Goal: Task Accomplishment & Management: Complete application form

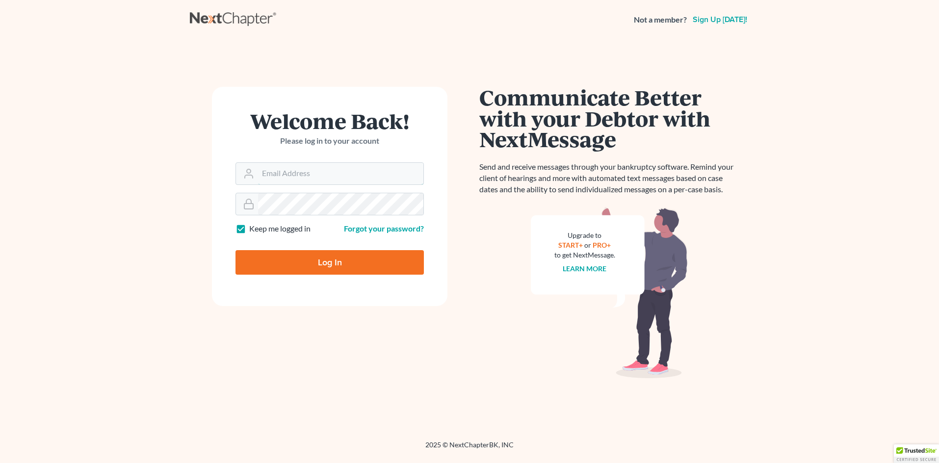
type input "djmac1024@gmail.com"
drag, startPoint x: 309, startPoint y: 265, endPoint x: 313, endPoint y: 271, distance: 7.5
click at [313, 271] on input "Log In" at bounding box center [329, 262] width 188 height 25
type input "Thinking..."
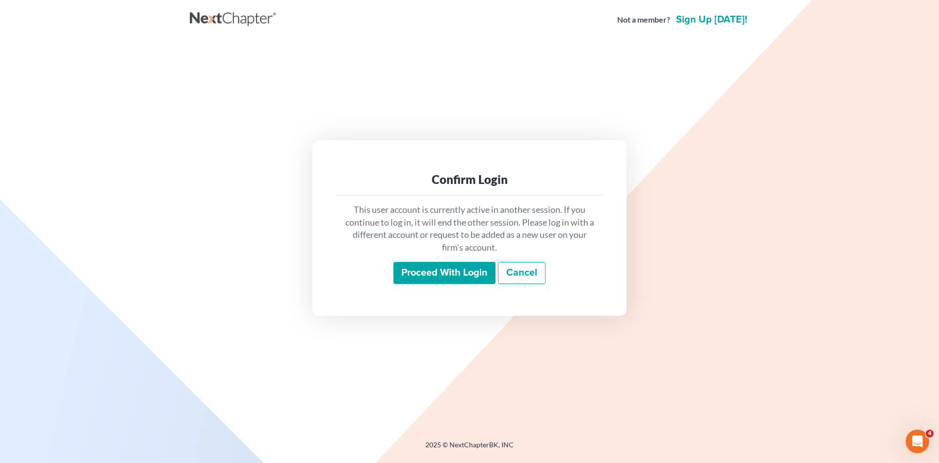
click at [453, 263] on input "Proceed with login" at bounding box center [444, 273] width 102 height 23
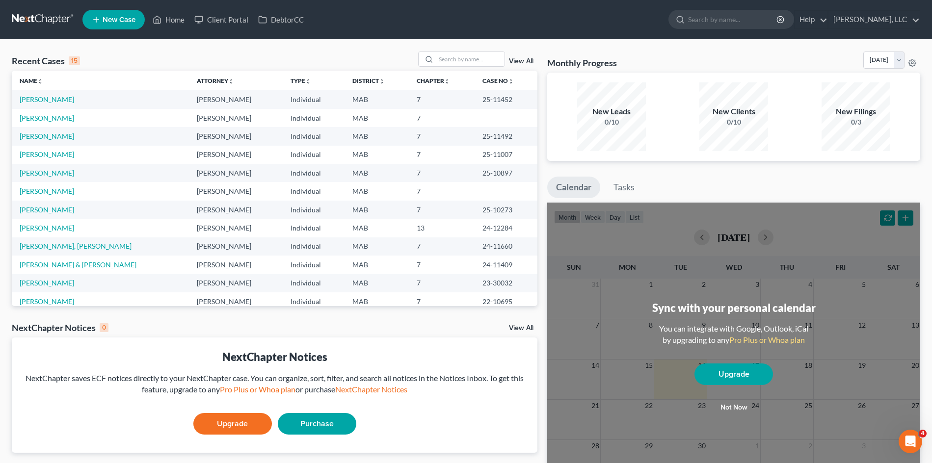
click at [243, 56] on div "Recent Cases 15 View All" at bounding box center [274, 61] width 525 height 19
click at [59, 121] on link "Ouellette, Nancy" at bounding box center [47, 118] width 54 height 8
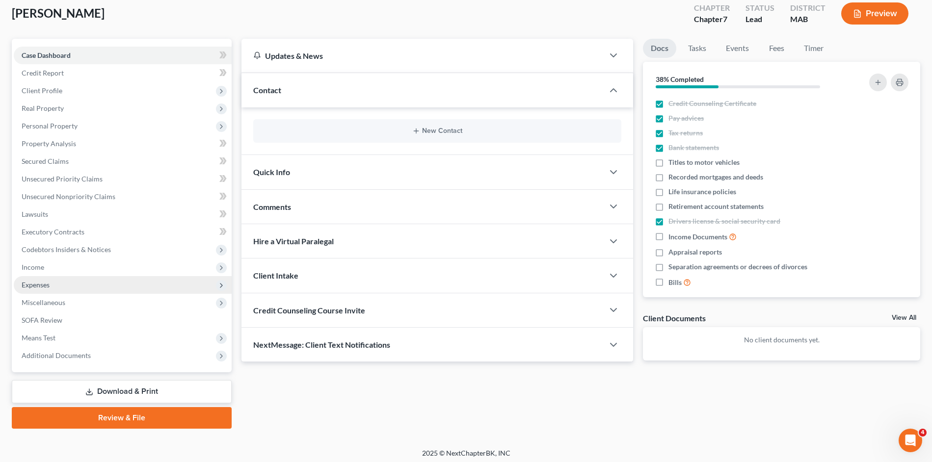
scroll to position [59, 0]
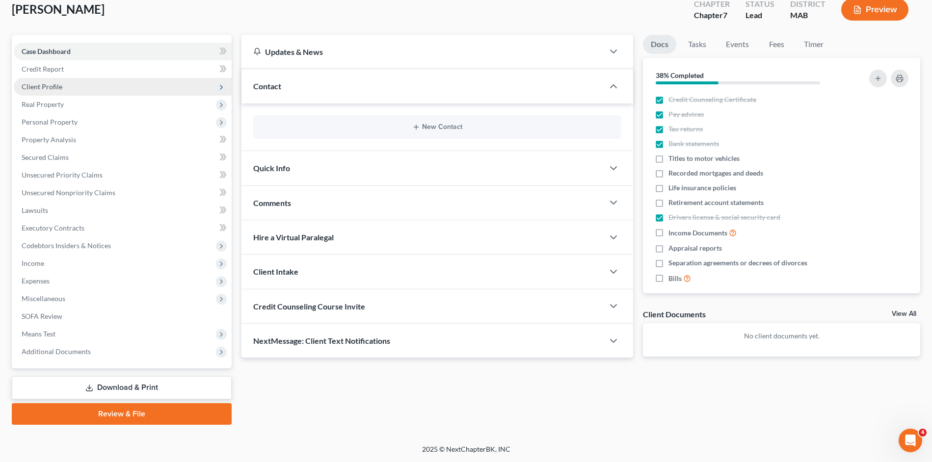
click at [116, 89] on span "Client Profile" at bounding box center [123, 87] width 218 height 18
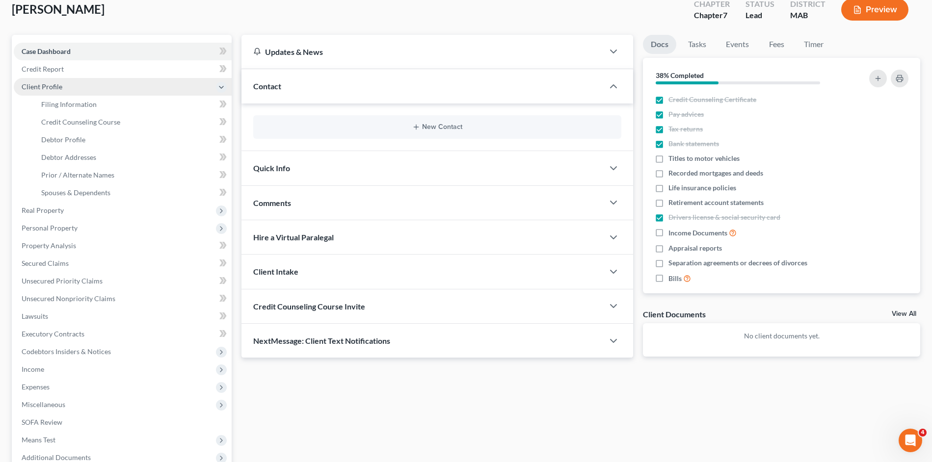
click at [86, 81] on span "Client Profile" at bounding box center [123, 87] width 218 height 18
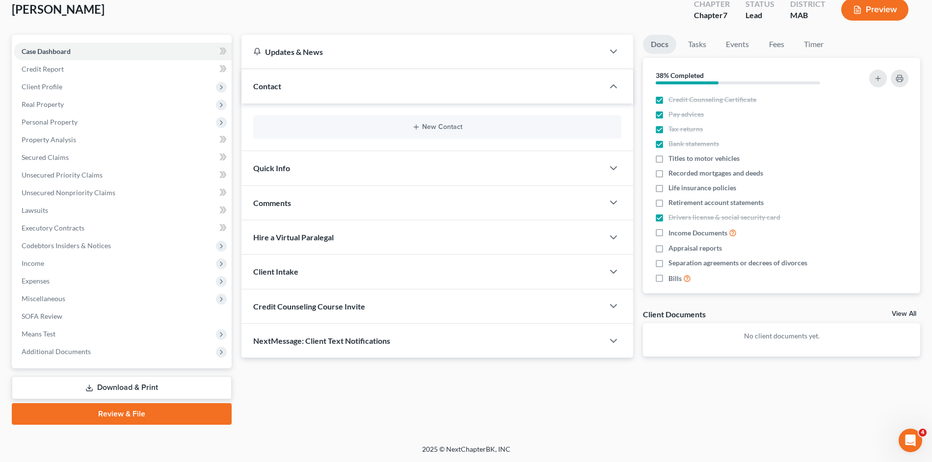
click at [122, 383] on link "Download & Print" at bounding box center [122, 387] width 220 height 23
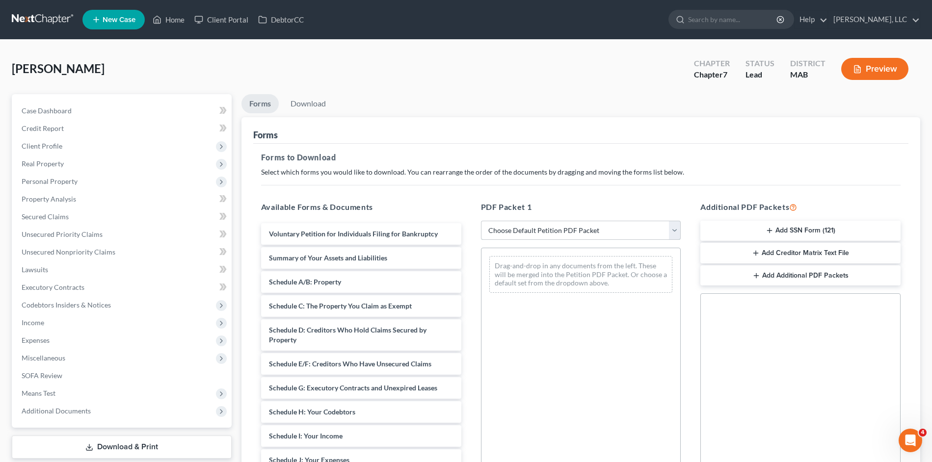
click at [668, 229] on select "Choose Default Petition PDF Packet Complete Bankruptcy Petition (all forms and …" at bounding box center [581, 231] width 200 height 20
select select "0"
click at [484, 221] on select "Choose Default Petition PDF Packet Complete Bankruptcy Petition (all forms and …" at bounding box center [581, 231] width 200 height 20
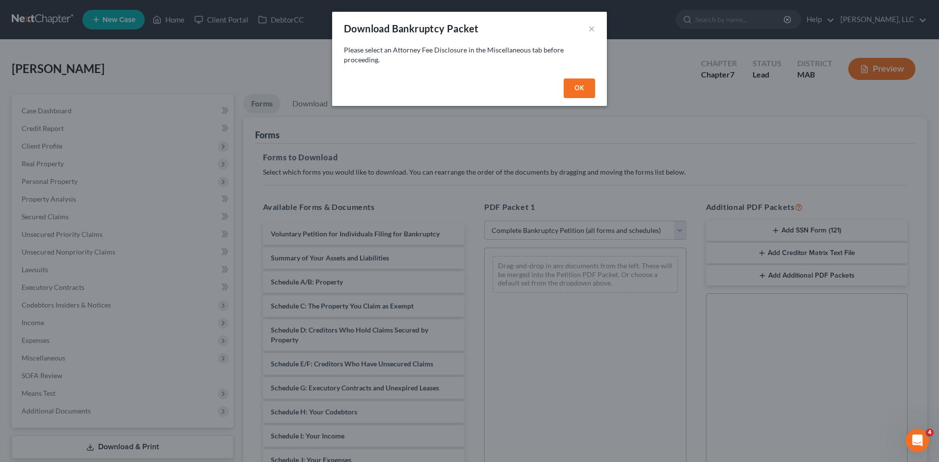
click at [575, 87] on button "OK" at bounding box center [579, 88] width 31 height 20
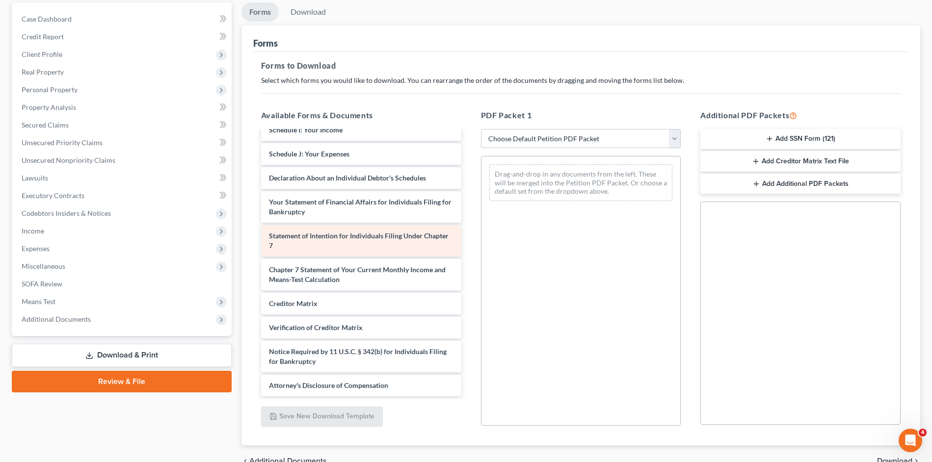
scroll to position [98, 0]
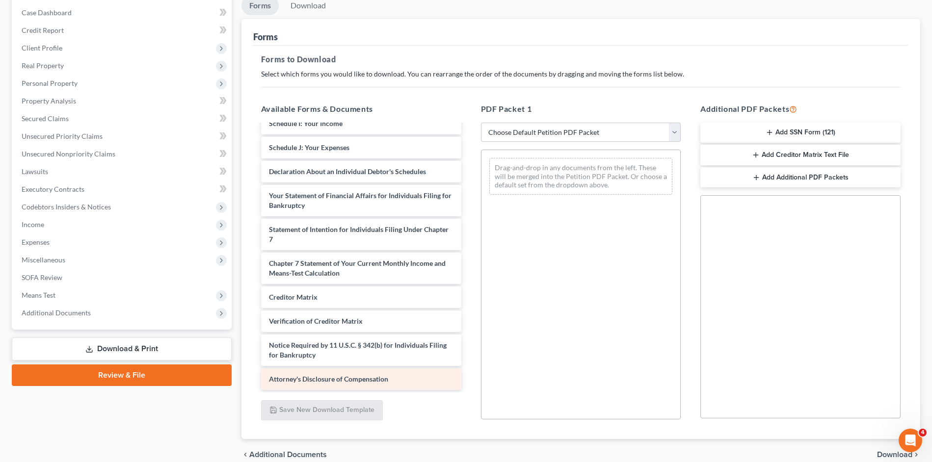
click at [341, 380] on span "Attorney's Disclosure of Compensation" at bounding box center [328, 379] width 119 height 8
drag, startPoint x: 669, startPoint y: 135, endPoint x: 653, endPoint y: 139, distance: 16.2
click at [668, 136] on select "Choose Default Petition PDF Packet Complete Bankruptcy Petition (all forms and …" at bounding box center [581, 133] width 200 height 20
select select "0"
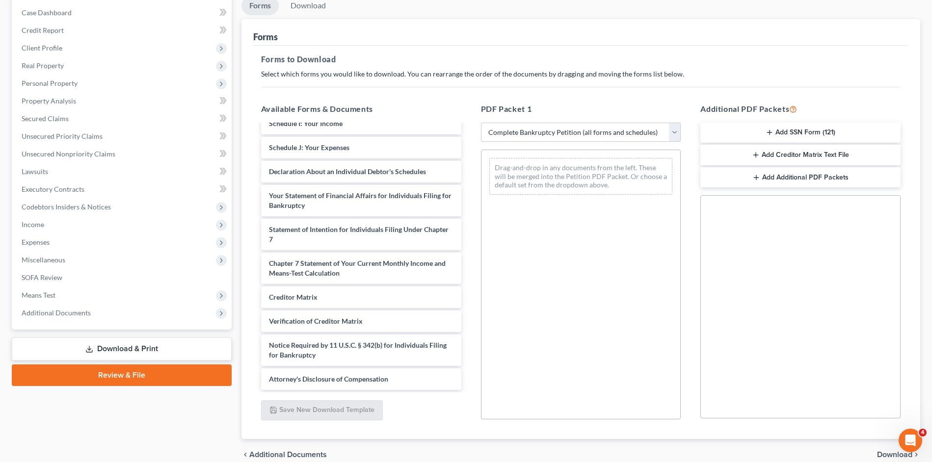
click at [484, 123] on select "Choose Default Petition PDF Packet Complete Bankruptcy Petition (all forms and …" at bounding box center [581, 133] width 200 height 20
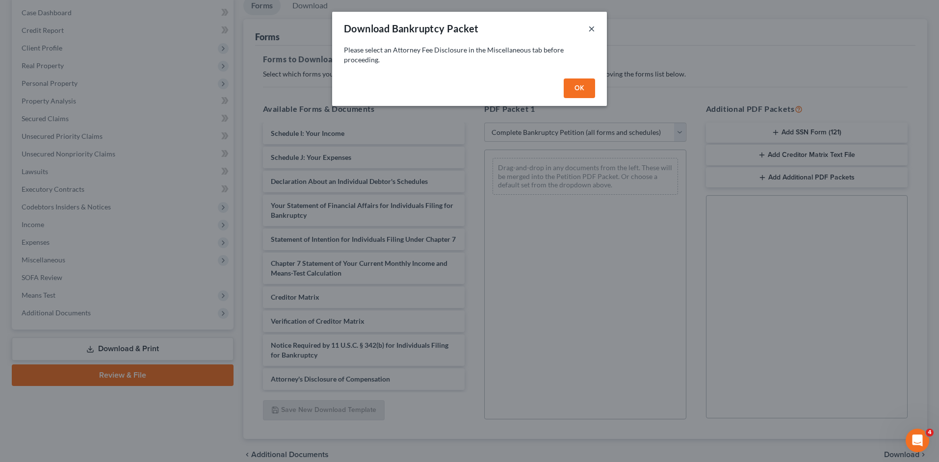
click at [589, 31] on button "×" at bounding box center [591, 29] width 7 height 12
select select
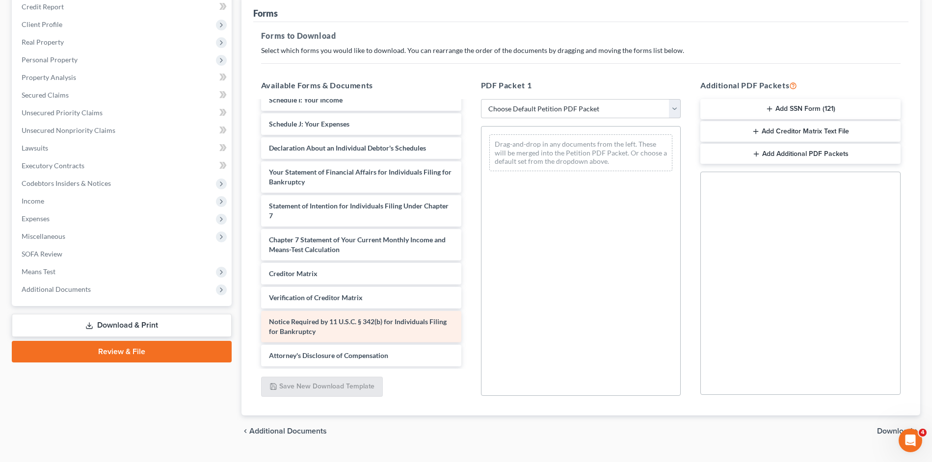
scroll to position [144, 0]
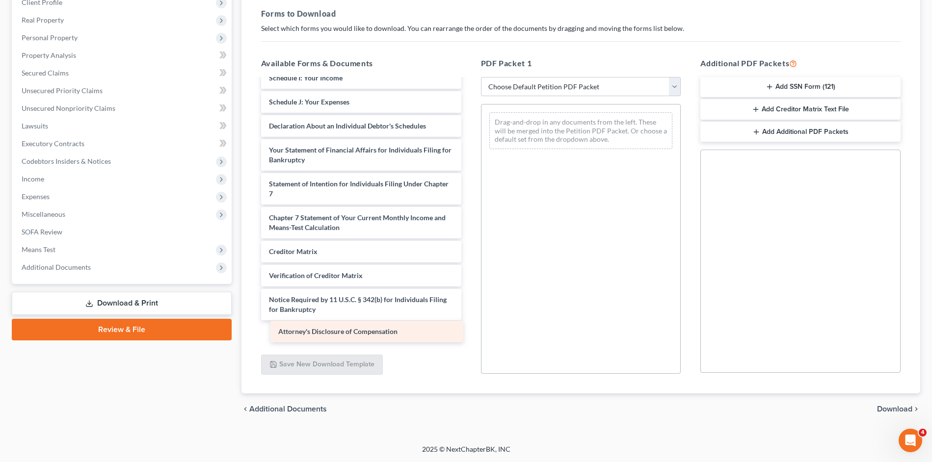
drag, startPoint x: 334, startPoint y: 332, endPoint x: 342, endPoint y: 328, distance: 9.2
click at [342, 328] on div "Attorney's Disclosure of Compensation Voluntary Petition for Individuals Filing…" at bounding box center [361, 104] width 216 height 479
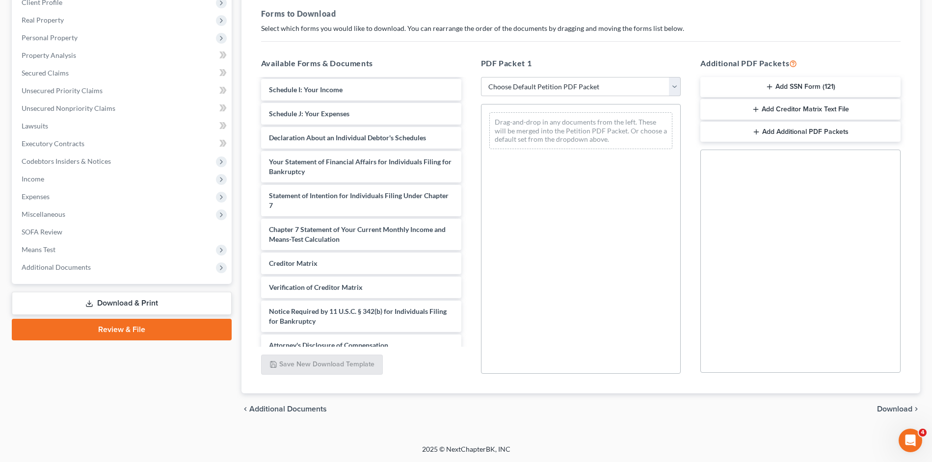
scroll to position [116, 0]
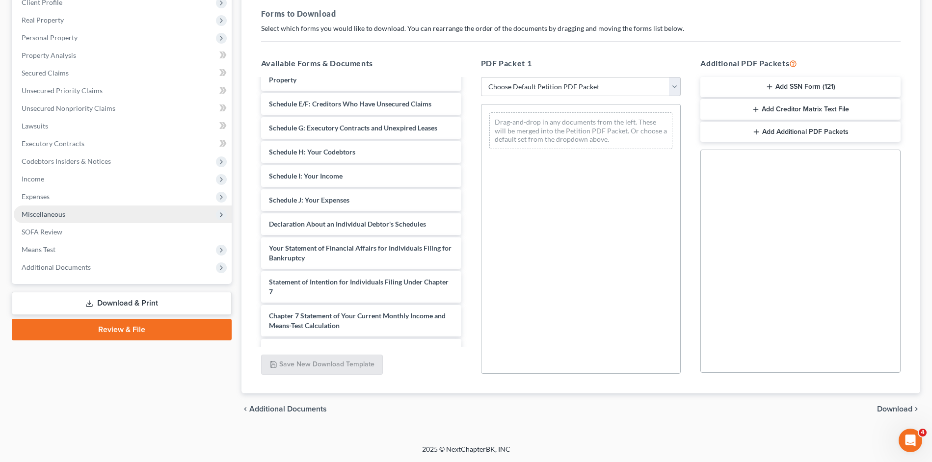
click at [84, 209] on span "Miscellaneous" at bounding box center [123, 215] width 218 height 18
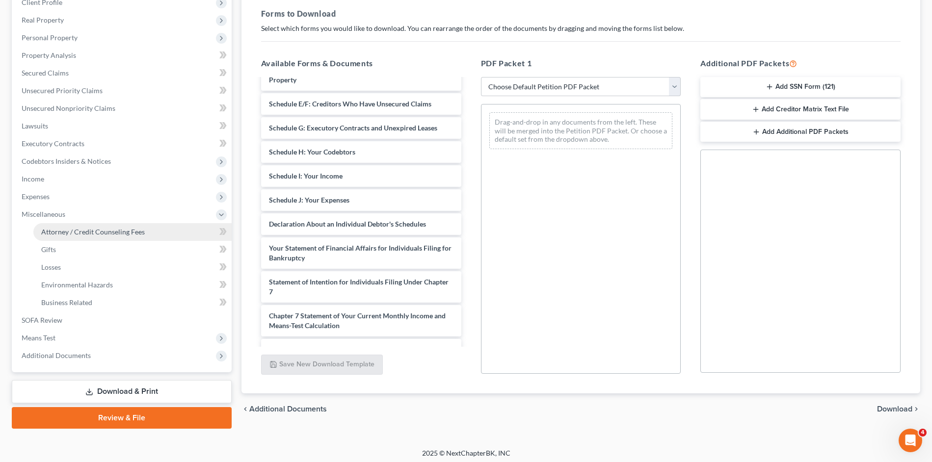
click at [106, 233] on span "Attorney / Credit Counseling Fees" at bounding box center [93, 232] width 104 height 8
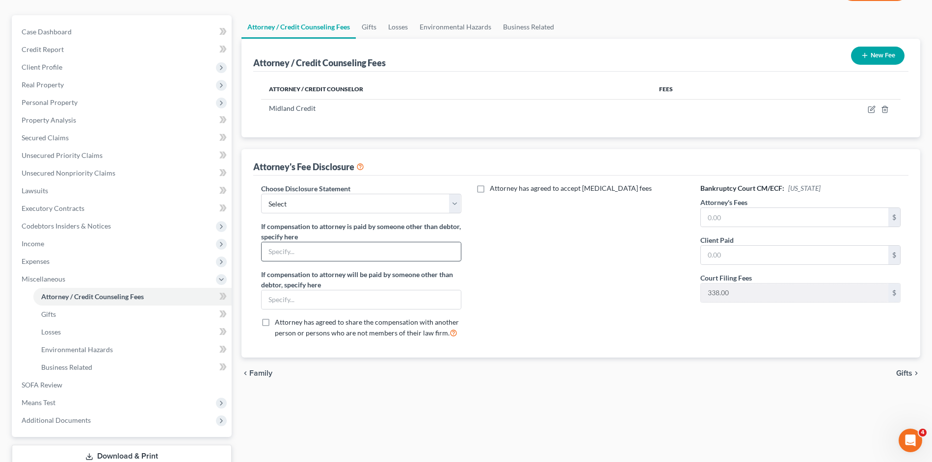
scroll to position [98, 0]
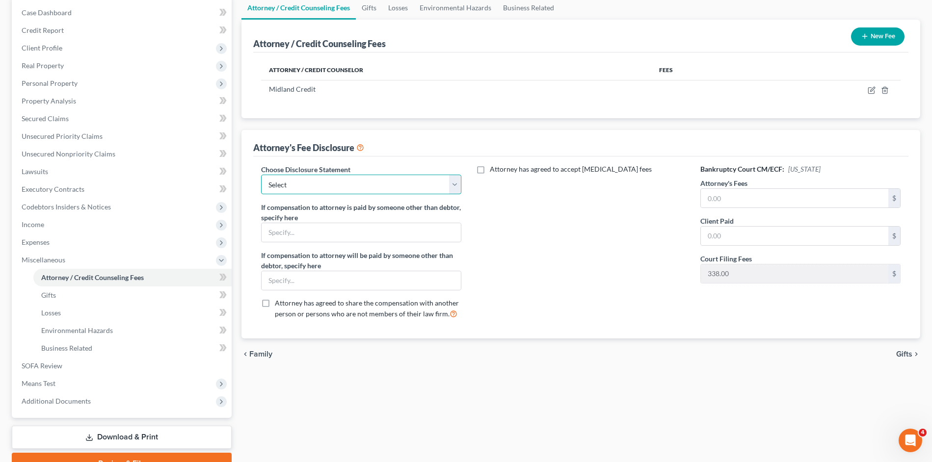
click at [450, 189] on select "Select Fee Agreement" at bounding box center [361, 185] width 200 height 20
select select "0"
click at [261, 175] on select "Select Fee Agreement" at bounding box center [361, 185] width 200 height 20
click at [349, 232] on input "text" at bounding box center [360, 232] width 199 height 19
click at [533, 221] on div "Attorney has agreed to accept retainer fees" at bounding box center [581, 245] width 220 height 162
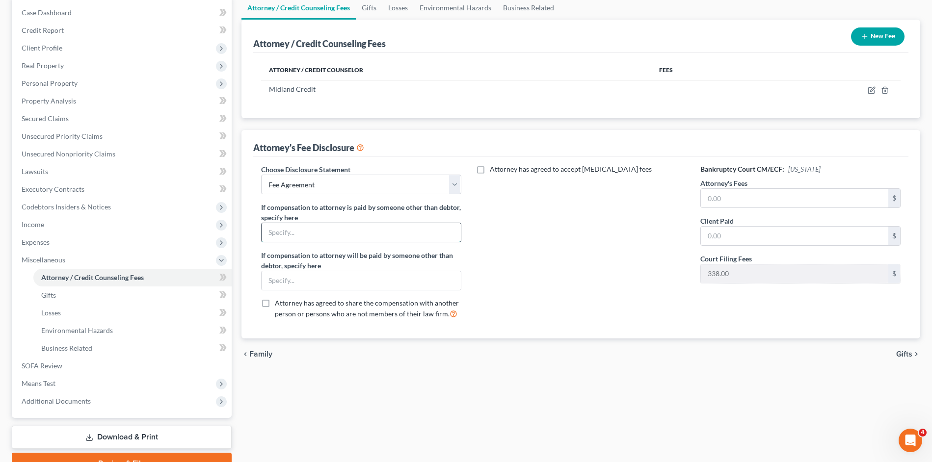
click at [319, 235] on input "text" at bounding box center [360, 232] width 199 height 19
click at [547, 230] on div "Attorney has agreed to accept retainer fees" at bounding box center [581, 245] width 220 height 162
click at [721, 197] on input "text" at bounding box center [793, 198] width 187 height 19
type input "2,000.00"
click at [729, 239] on input "text" at bounding box center [793, 236] width 187 height 19
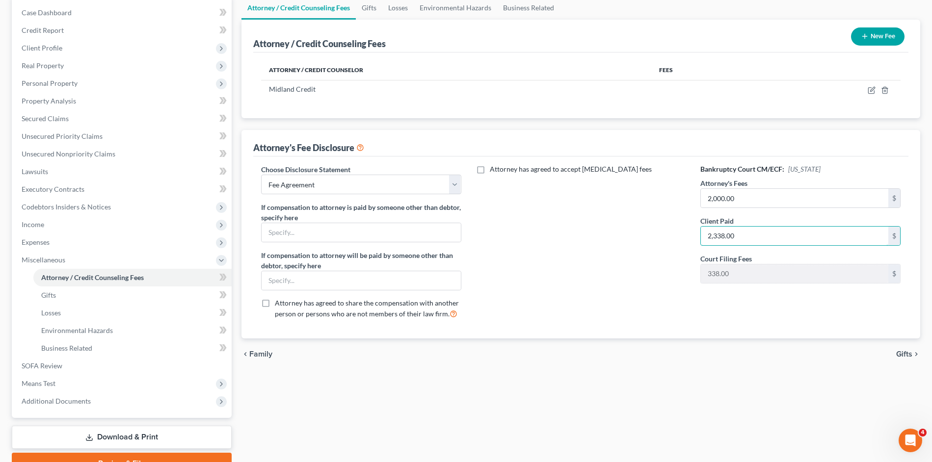
type input "2,338.00"
click at [462, 365] on div "chevron_left Family Gifts chevron_right" at bounding box center [580, 353] width 678 height 31
click at [601, 331] on div "Choose Disclosure Statement Select Fee Agreement If compensation to attorney is…" at bounding box center [580, 247] width 655 height 182
click at [591, 334] on div "Choose Disclosure Statement Select Fee Agreement If compensation to attorney is…" at bounding box center [580, 247] width 655 height 182
click at [490, 169] on label "Attorney has agreed to accept retainer fees" at bounding box center [571, 169] width 162 height 10
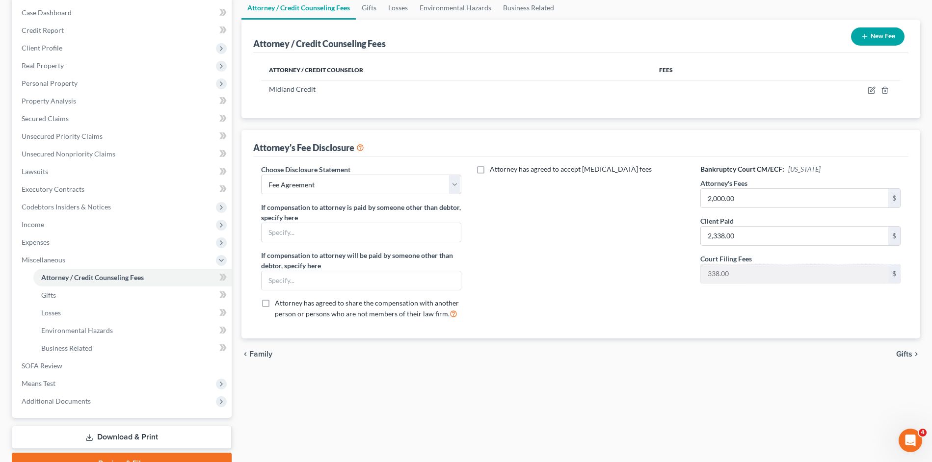
click at [493, 169] on input "Attorney has agreed to accept retainer fees" at bounding box center [496, 167] width 6 height 6
checkbox input "true"
click at [510, 192] on input "text" at bounding box center [574, 191] width 187 height 19
click at [526, 232] on input "text" at bounding box center [574, 229] width 187 height 19
type input "350.00"
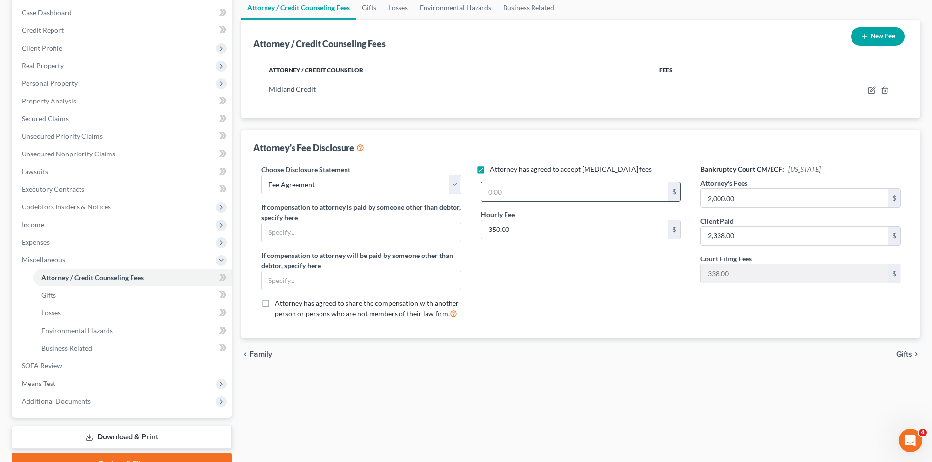
click at [524, 189] on input "text" at bounding box center [574, 191] width 187 height 19
type input "2,000.00"
click at [550, 282] on div "Attorney has agreed to accept retainer fees 2,000.00 $ Hourly Fee 350.00 $" at bounding box center [581, 245] width 220 height 162
click at [626, 264] on div "Attorney has agreed to accept retainer fees $ Hourly Fee 350.00 $" at bounding box center [581, 245] width 220 height 162
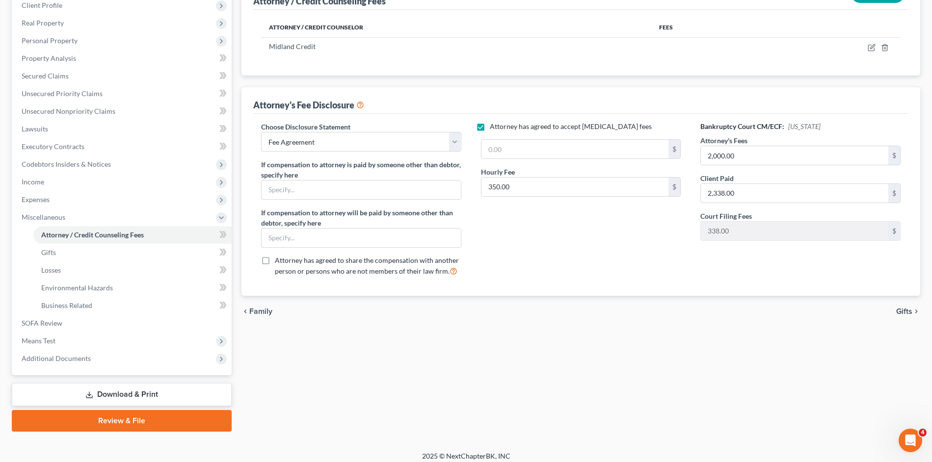
scroll to position [148, 0]
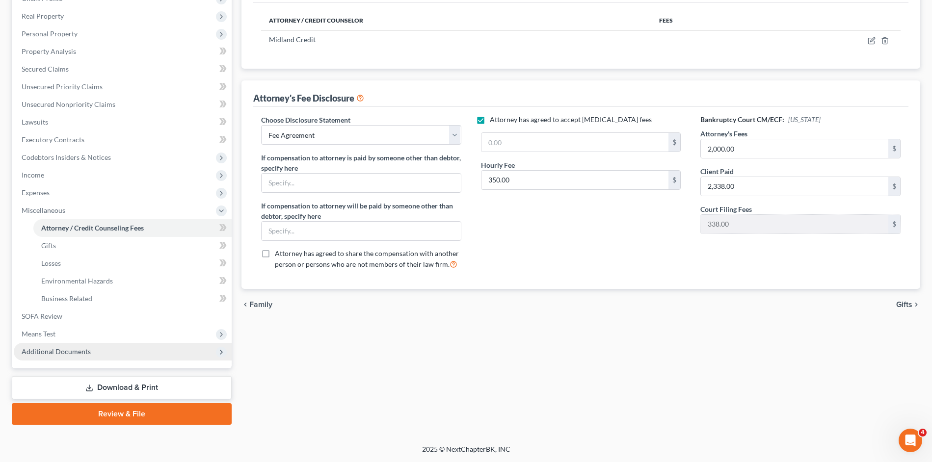
click at [101, 346] on span "Additional Documents" at bounding box center [123, 352] width 218 height 18
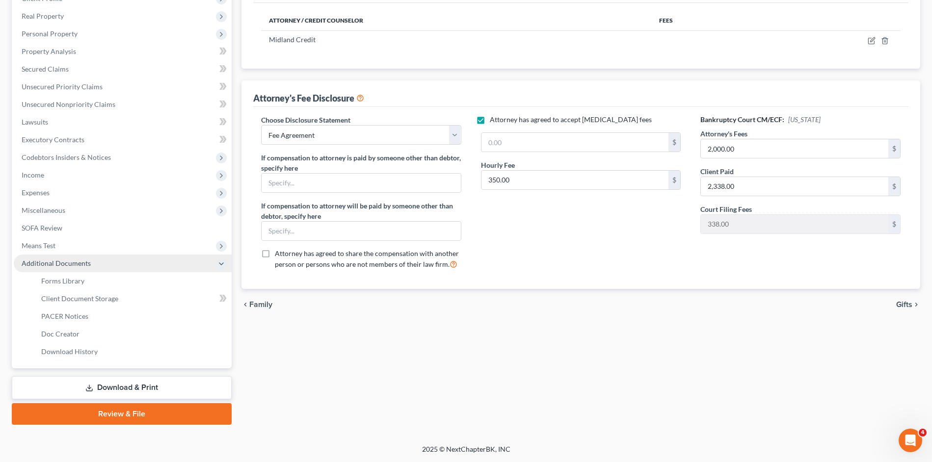
click at [91, 263] on span "Additional Documents" at bounding box center [123, 264] width 218 height 18
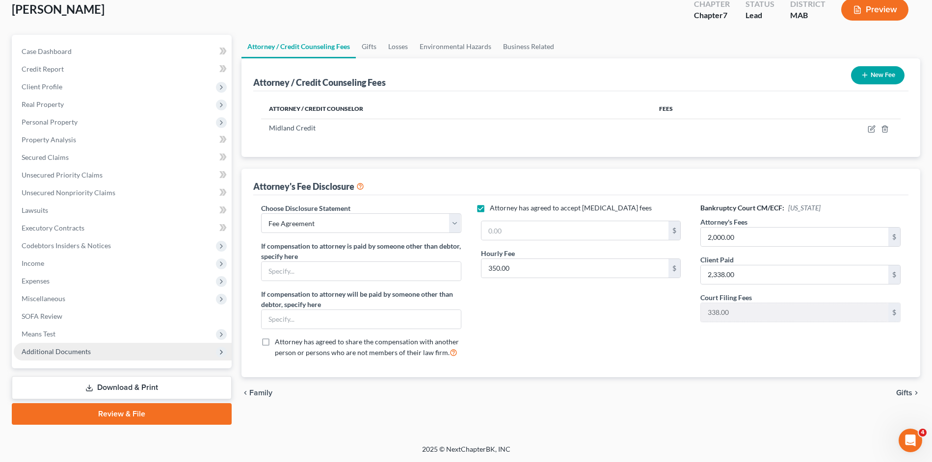
scroll to position [59, 0]
click at [52, 18] on div "Ouellette, Nancy Upgraded Chapter Chapter 7 Status Lead District MAB Preview" at bounding box center [466, 13] width 908 height 43
click at [51, 11] on span "[PERSON_NAME]" at bounding box center [58, 9] width 93 height 14
click at [52, 11] on span "[PERSON_NAME]" at bounding box center [58, 9] width 93 height 14
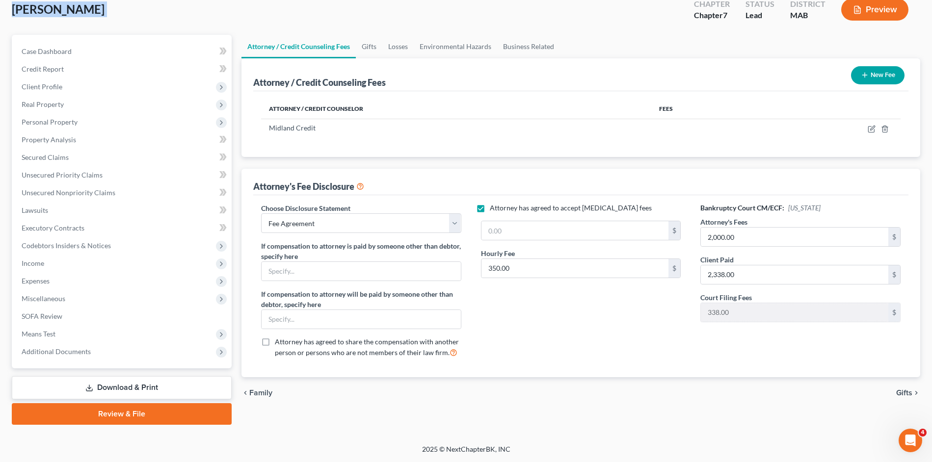
click at [130, 14] on div "Ouellette, Nancy Upgraded Chapter Chapter 7 Status Lead District MAB Preview" at bounding box center [466, 13] width 908 height 43
click at [343, 25] on div "Ouellette, Nancy Upgraded Chapter Chapter 7 Status Lead District MAB Preview" at bounding box center [466, 13] width 908 height 43
drag, startPoint x: 58, startPoint y: 54, endPoint x: 64, endPoint y: 61, distance: 9.4
click at [58, 55] on link "Case Dashboard" at bounding box center [123, 52] width 218 height 18
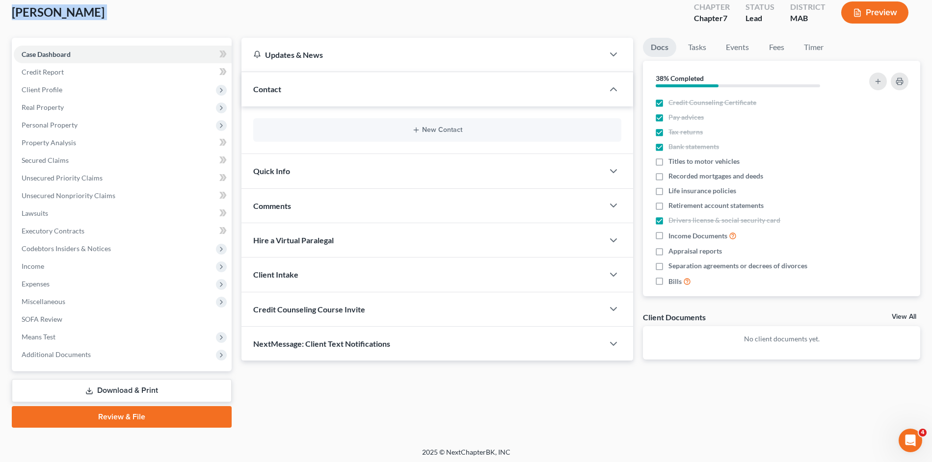
scroll to position [59, 0]
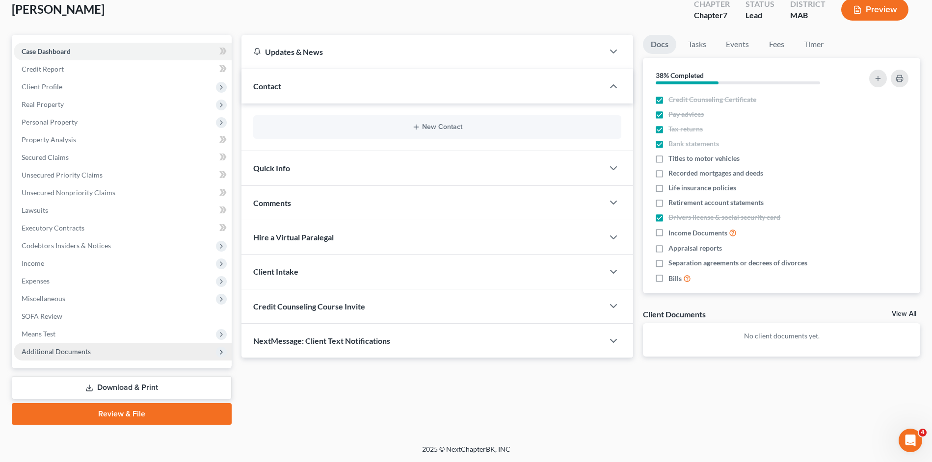
drag, startPoint x: 171, startPoint y: 346, endPoint x: 162, endPoint y: 344, distance: 9.2
click at [171, 347] on span "Additional Documents" at bounding box center [123, 352] width 218 height 18
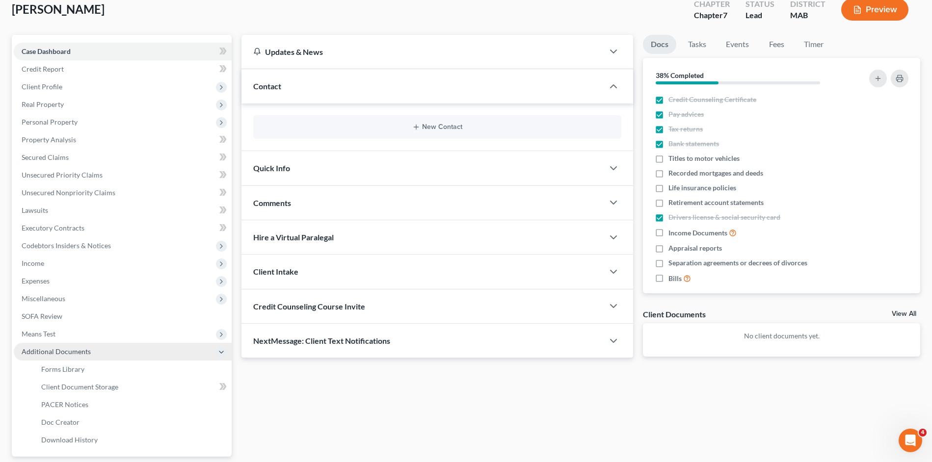
click at [134, 352] on span "Additional Documents" at bounding box center [123, 352] width 218 height 18
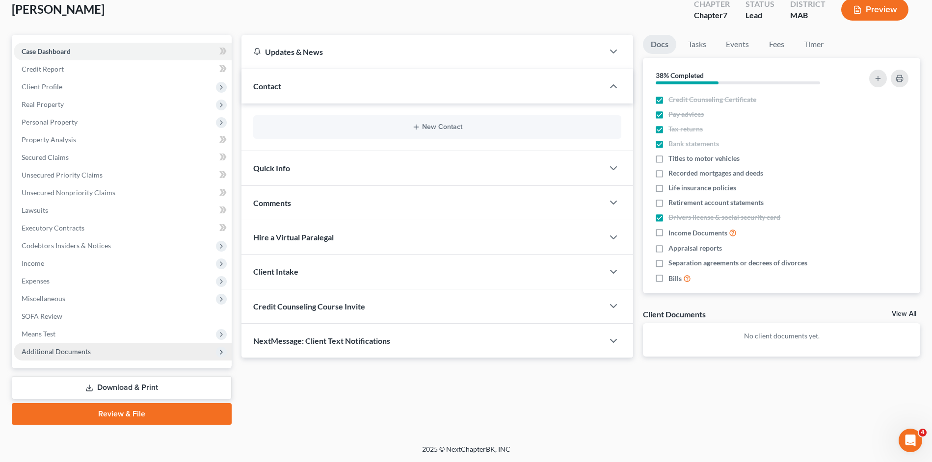
click at [136, 354] on span "Additional Documents" at bounding box center [123, 352] width 218 height 18
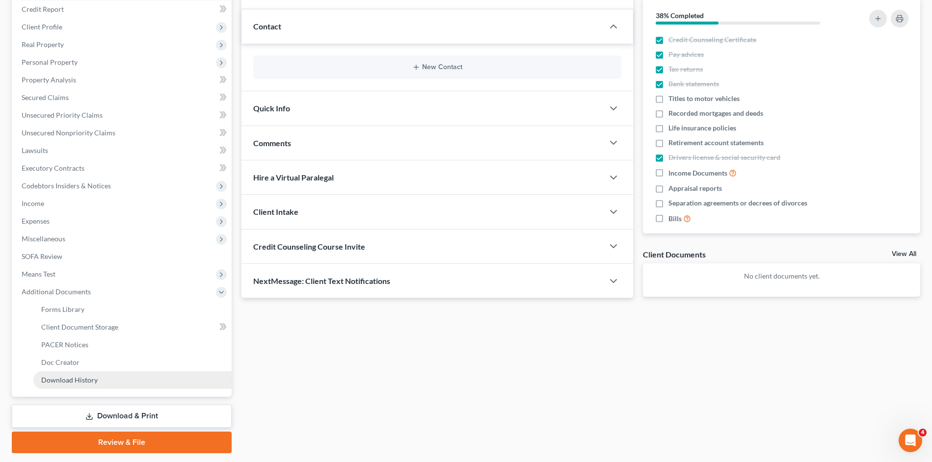
scroll to position [148, 0]
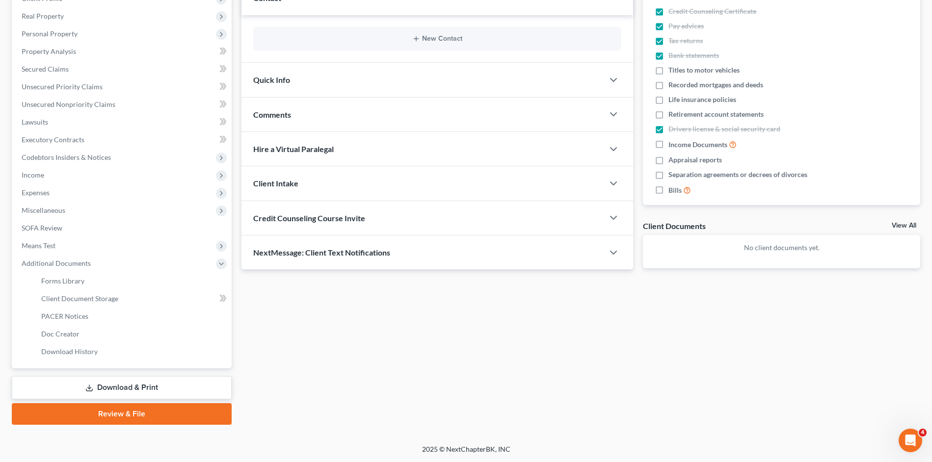
click at [123, 379] on link "Download & Print" at bounding box center [122, 387] width 220 height 23
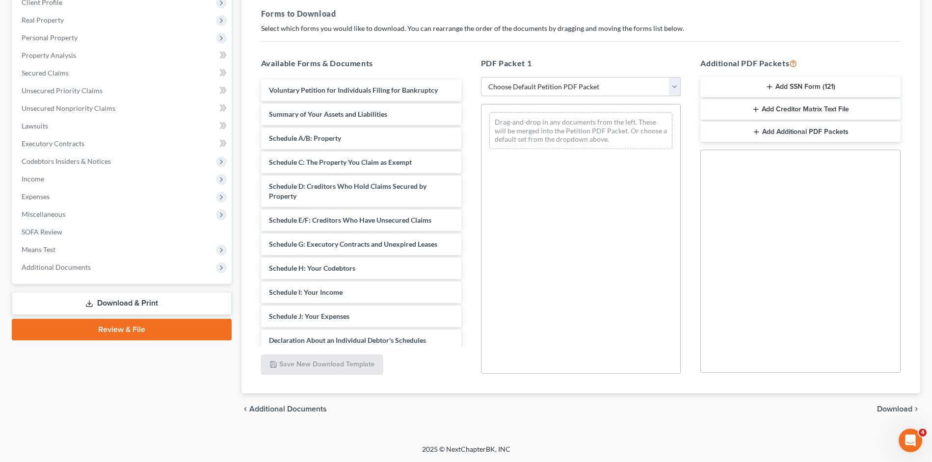
click at [563, 81] on select "Choose Default Petition PDF Packet Complete Bankruptcy Petition (all forms and …" at bounding box center [581, 87] width 200 height 20
select select "0"
click at [481, 77] on select "Choose Default Petition PDF Packet Complete Bankruptcy Petition (all forms and …" at bounding box center [581, 87] width 200 height 20
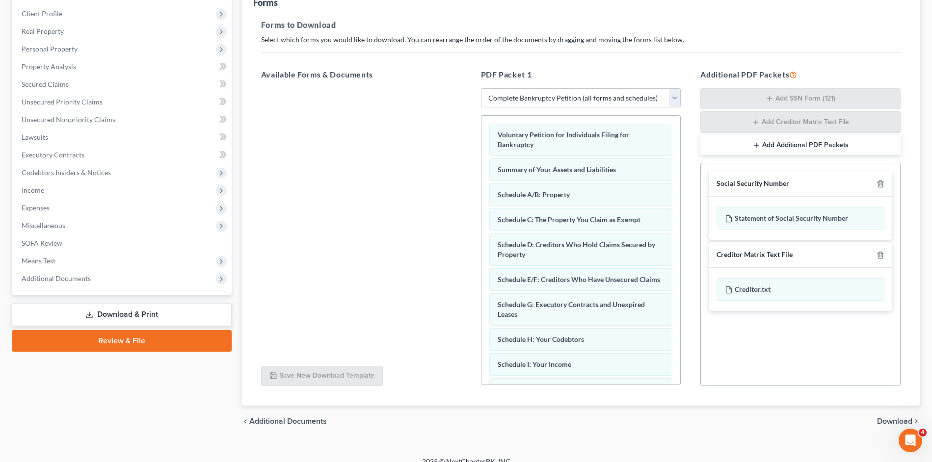
scroll to position [145, 0]
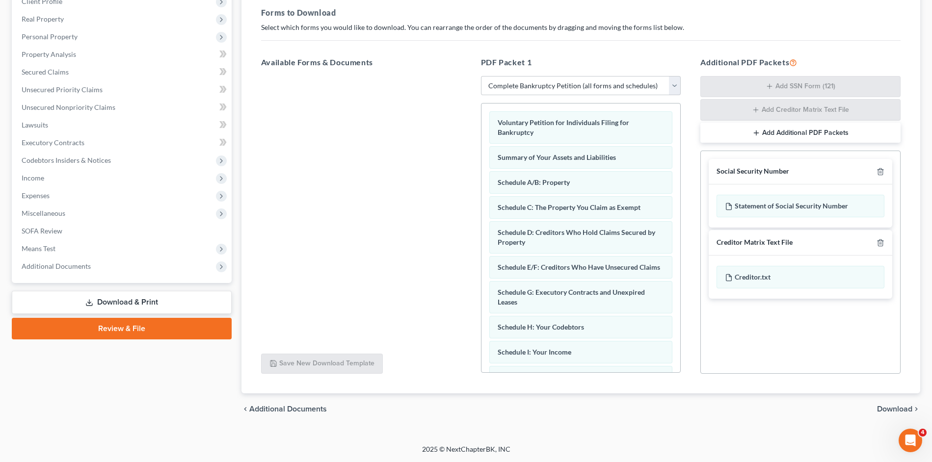
click at [890, 405] on span "Download" at bounding box center [894, 409] width 35 height 8
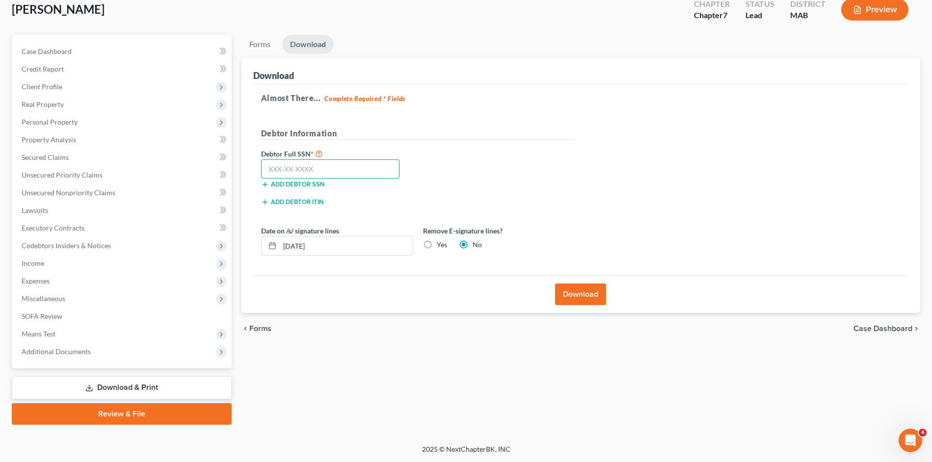
click at [305, 170] on input "text" at bounding box center [330, 169] width 139 height 20
click at [259, 330] on span "Forms" at bounding box center [260, 329] width 22 height 8
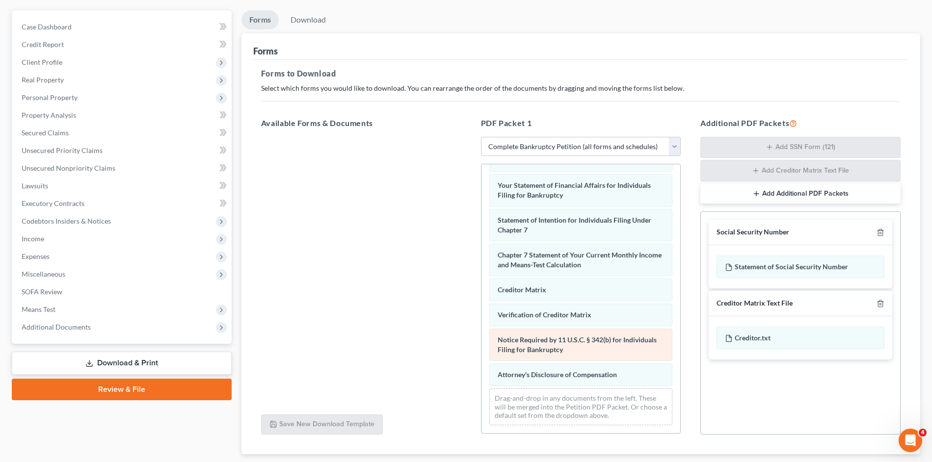
scroll to position [145, 0]
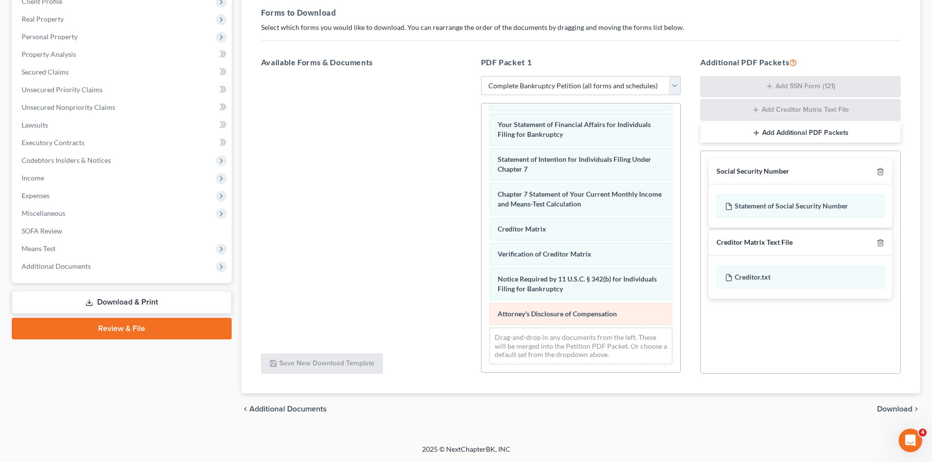
click at [573, 317] on span "Attorney's Disclosure of Compensation" at bounding box center [556, 314] width 119 height 8
click at [572, 316] on span "Attorney's Disclosure of Compensation" at bounding box center [556, 314] width 119 height 8
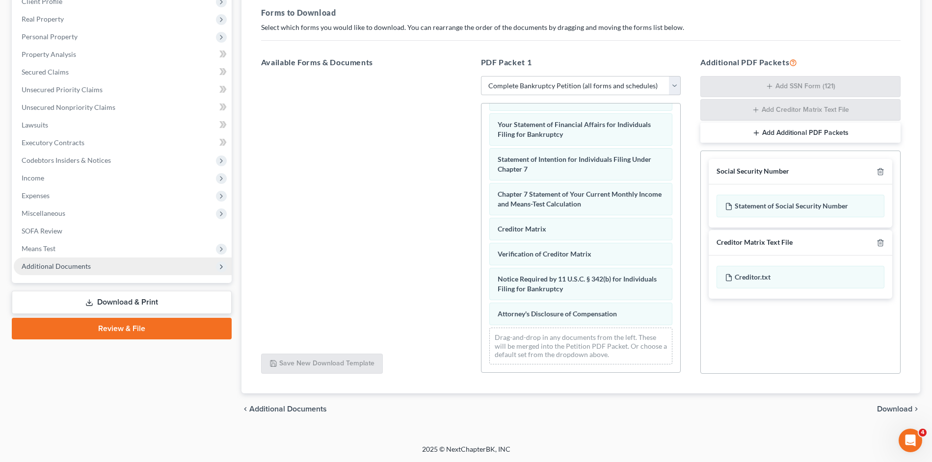
click at [49, 266] on span "Additional Documents" at bounding box center [56, 266] width 69 height 8
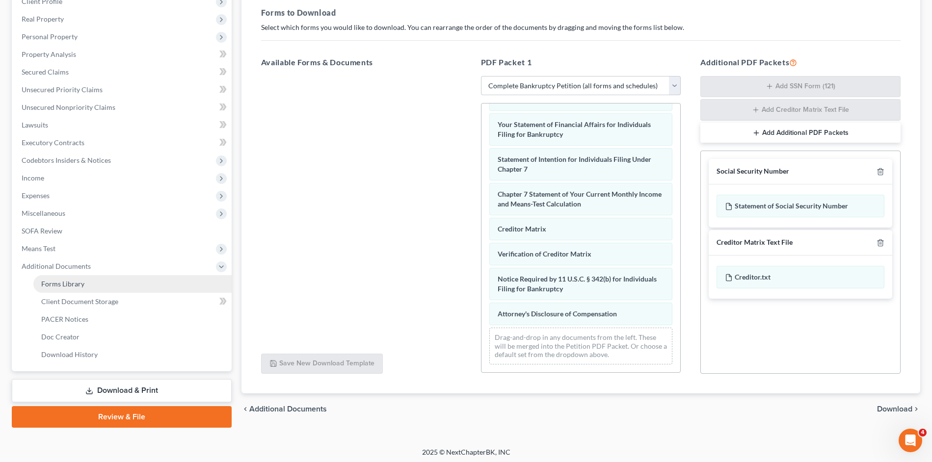
click at [101, 292] on link "Forms Library" at bounding box center [132, 284] width 198 height 18
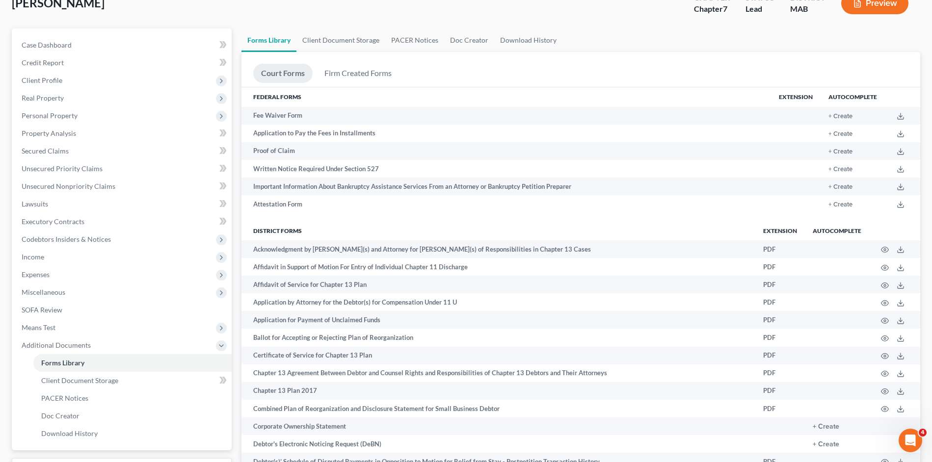
scroll to position [245, 0]
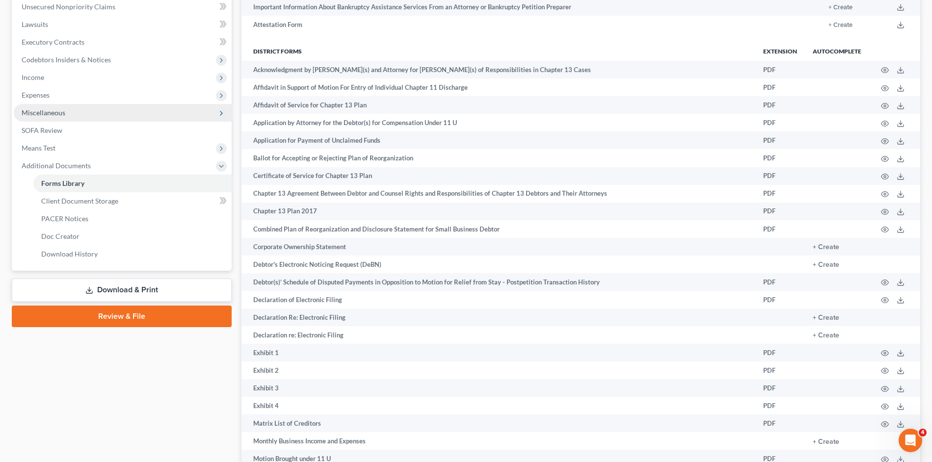
click at [78, 110] on span "Miscellaneous" at bounding box center [123, 113] width 218 height 18
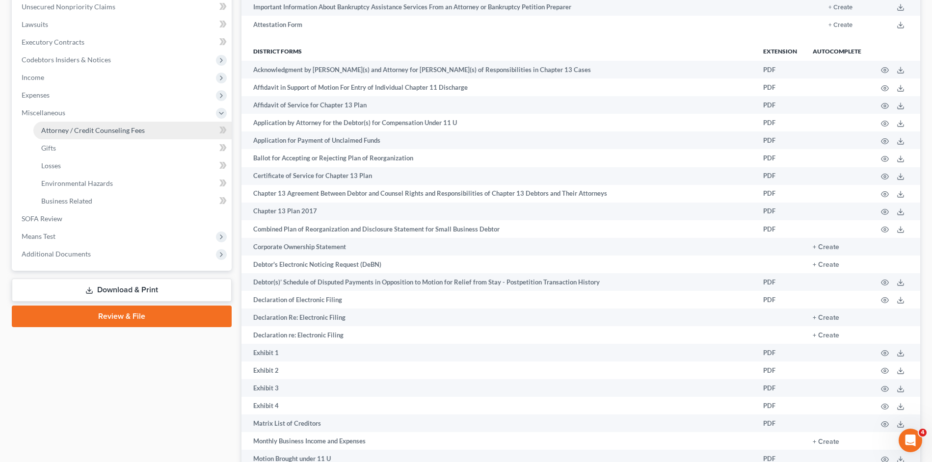
click at [88, 131] on span "Attorney / Credit Counseling Fees" at bounding box center [93, 130] width 104 height 8
select select "0"
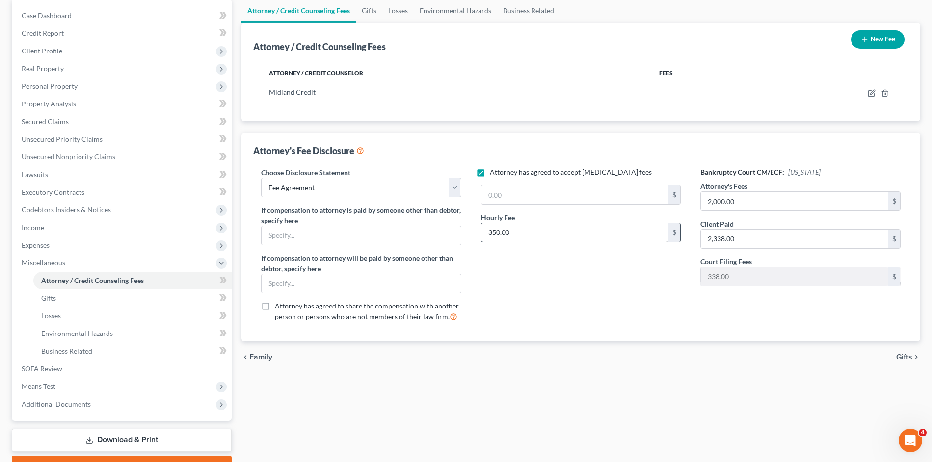
scroll to position [98, 0]
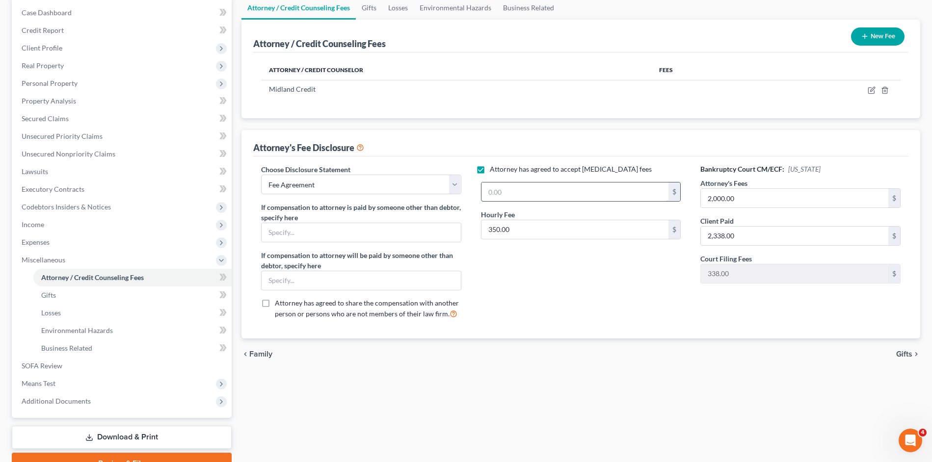
click at [531, 190] on input "text" at bounding box center [574, 191] width 187 height 19
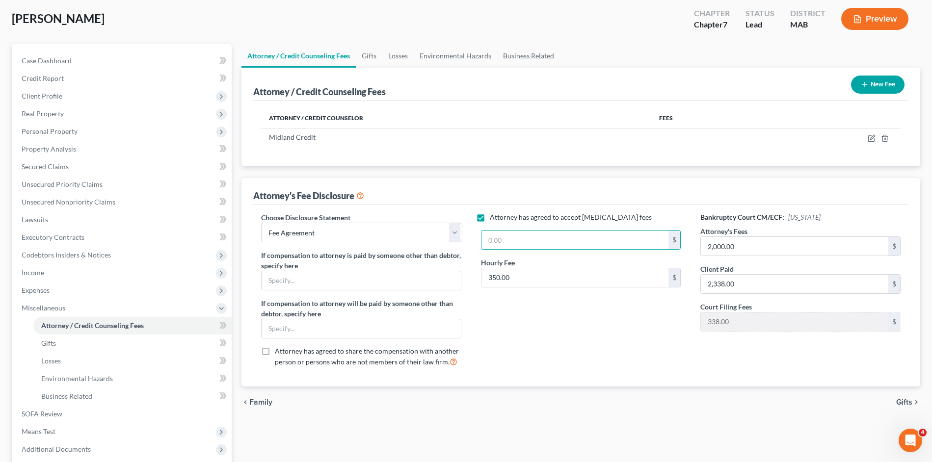
scroll to position [50, 0]
click at [666, 243] on input "text" at bounding box center [574, 240] width 187 height 19
click at [625, 237] on input "text" at bounding box center [574, 240] width 187 height 19
click at [490, 218] on label "Attorney has agreed to accept retainer fees" at bounding box center [571, 218] width 162 height 10
click at [493, 218] on input "Attorney has agreed to accept retainer fees" at bounding box center [496, 216] width 6 height 6
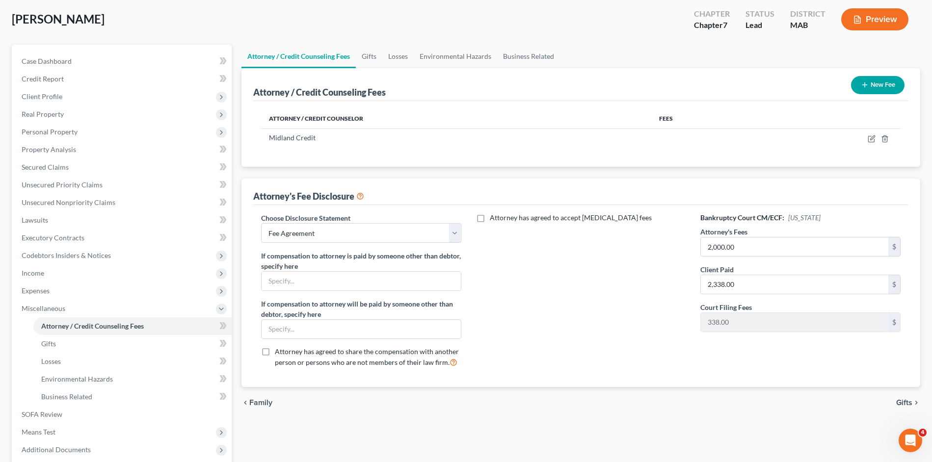
click at [490, 219] on label "Attorney has agreed to accept retainer fees" at bounding box center [571, 218] width 162 height 10
click at [493, 219] on input "Attorney has agreed to accept retainer fees" at bounding box center [496, 216] width 6 height 6
checkbox input "true"
click at [490, 238] on input "text" at bounding box center [574, 240] width 187 height 19
drag, startPoint x: 519, startPoint y: 322, endPoint x: 521, endPoint y: 316, distance: 5.9
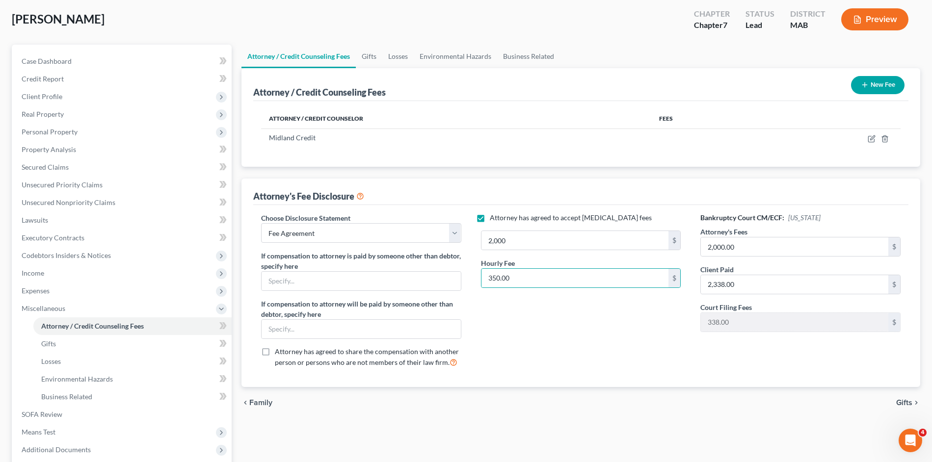
click at [519, 320] on div "Attorney has agreed to accept retainer fees 2,000 $ Hourly Fee 350.00 $" at bounding box center [581, 294] width 220 height 162
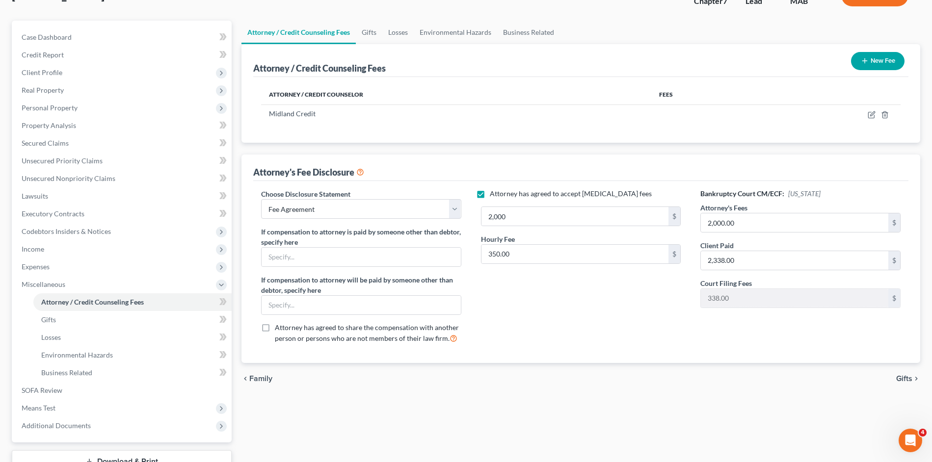
scroll to position [98, 0]
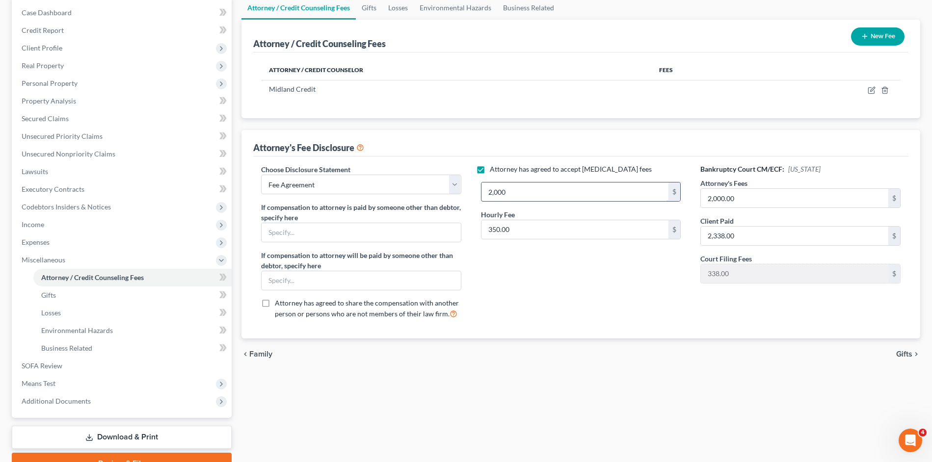
click at [510, 193] on input "2,000" at bounding box center [574, 191] width 187 height 19
click at [511, 193] on input "2,000" at bounding box center [574, 191] width 187 height 19
type input "2,000.00"
click at [523, 257] on div "Attorney has agreed to accept retainer fees 2,000.00 $ Hourly Fee 350.00 $" at bounding box center [581, 245] width 220 height 162
click at [532, 270] on div "Attorney has agreed to accept retainer fees 2,000.00 $ Hourly Fee $" at bounding box center [581, 245] width 220 height 162
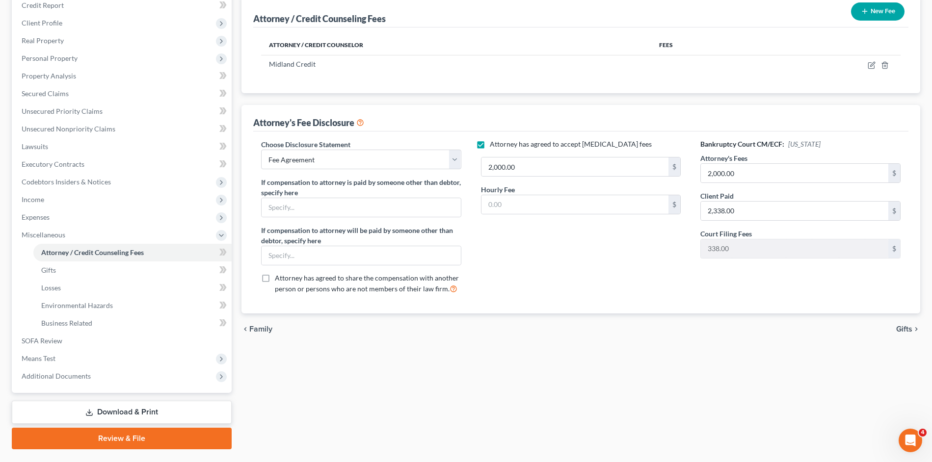
scroll to position [148, 0]
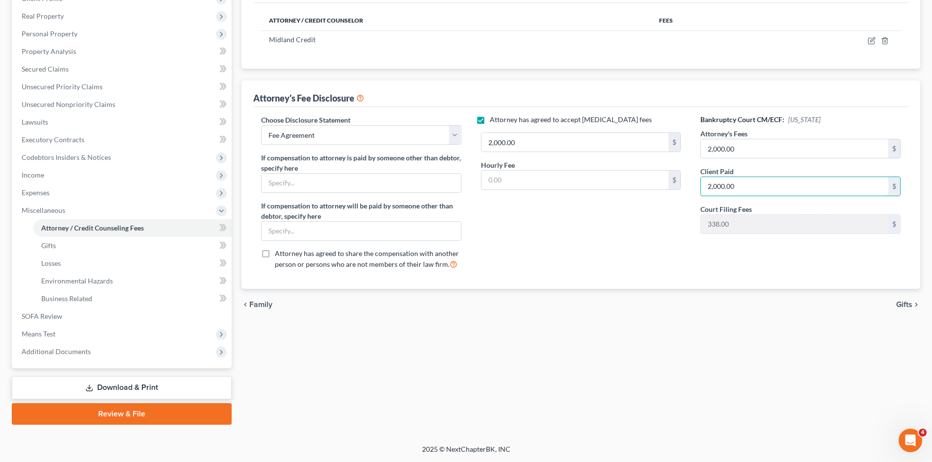
type input "2,000.00"
click at [641, 242] on div "Attorney has agreed to accept retainer fees 2,000.00 $ Hourly Fee $" at bounding box center [581, 196] width 220 height 162
drag, startPoint x: 612, startPoint y: 257, endPoint x: 573, endPoint y: 248, distance: 39.9
click at [573, 248] on div "Attorney has agreed to accept retainer fees 2,000.00 $ Hourly Fee $" at bounding box center [581, 196] width 220 height 162
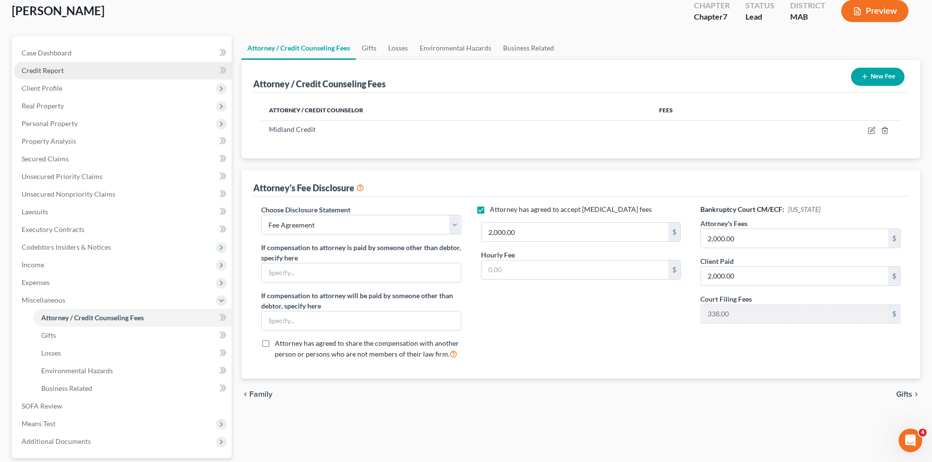
scroll to position [50, 0]
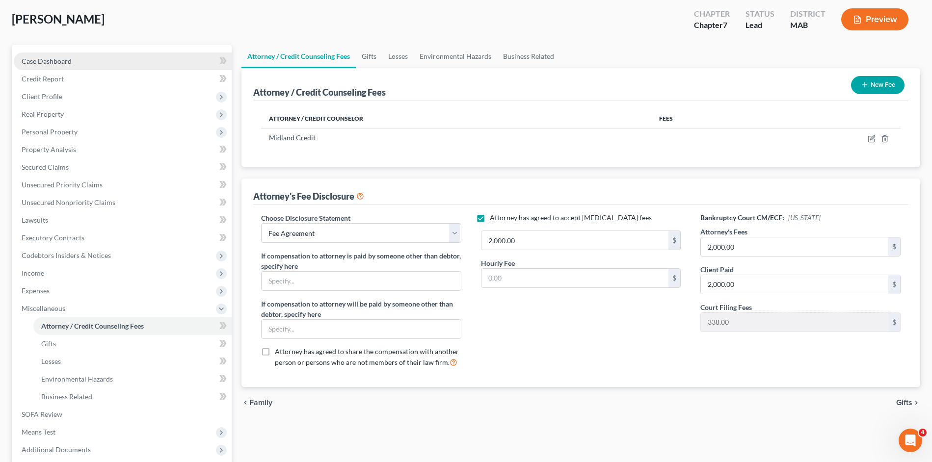
click at [104, 63] on link "Case Dashboard" at bounding box center [123, 61] width 218 height 18
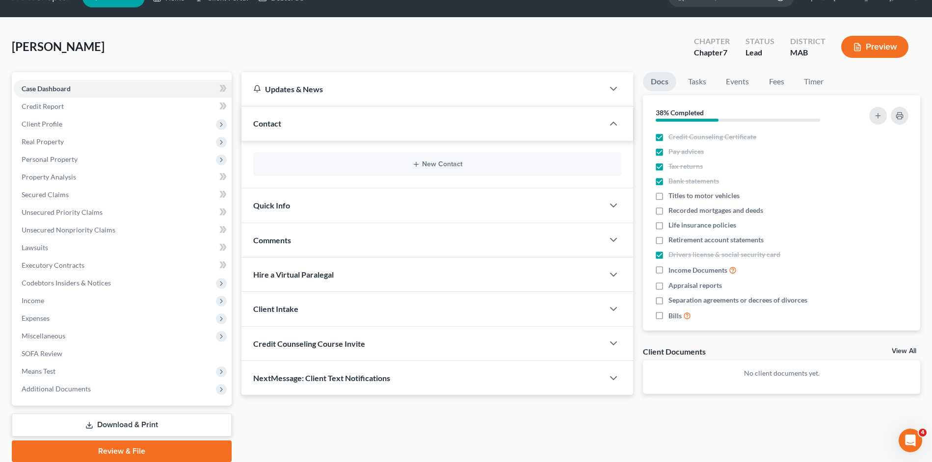
scroll to position [59, 0]
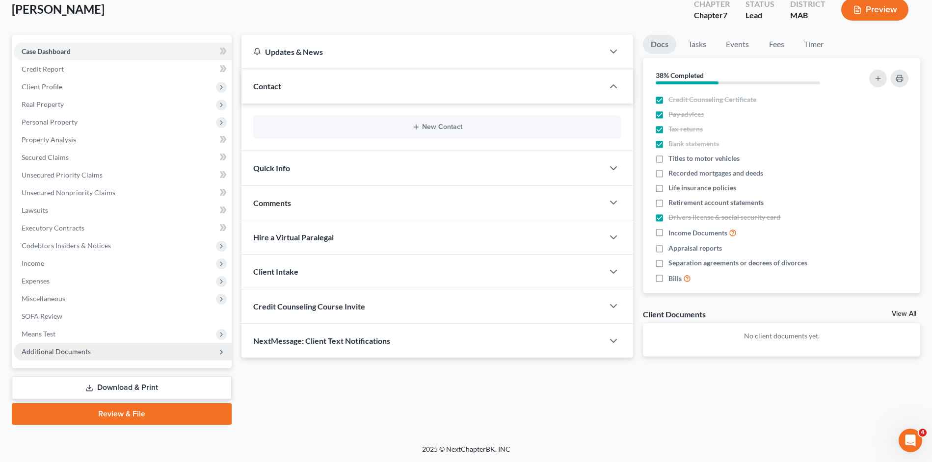
click at [185, 353] on span "Additional Documents" at bounding box center [123, 352] width 218 height 18
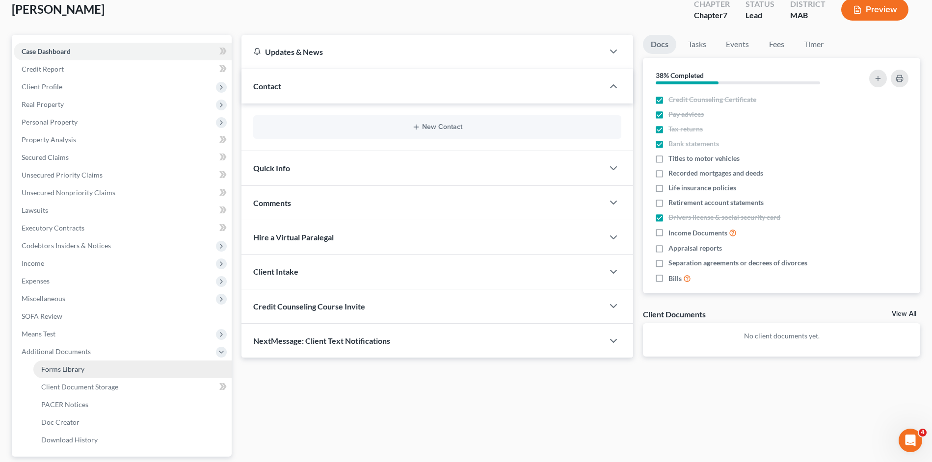
click at [190, 366] on link "Forms Library" at bounding box center [132, 370] width 198 height 18
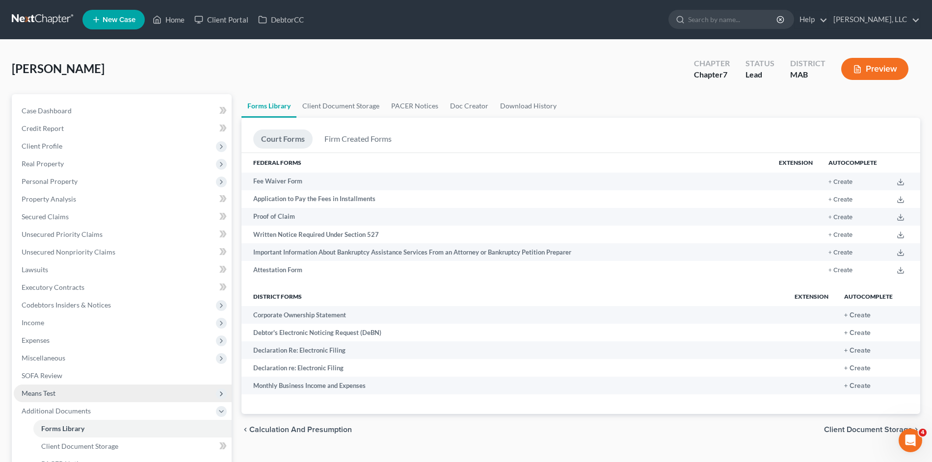
click at [214, 401] on span "Means Test" at bounding box center [123, 394] width 218 height 18
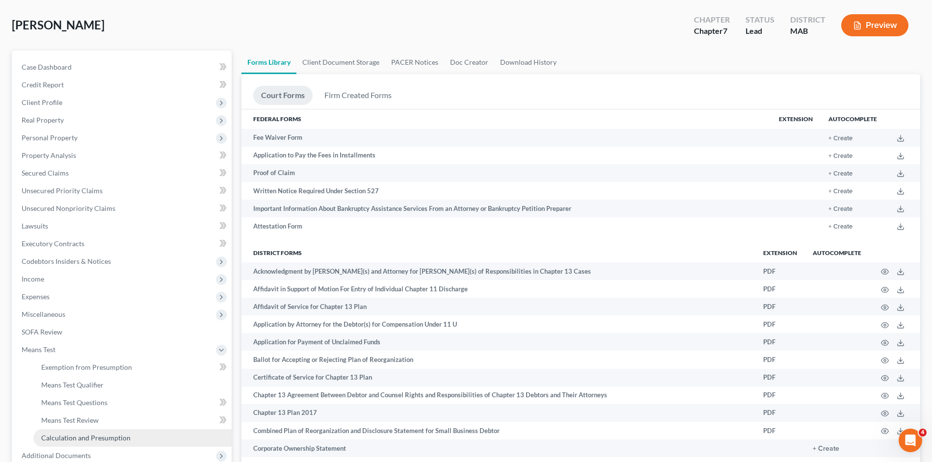
scroll to position [196, 0]
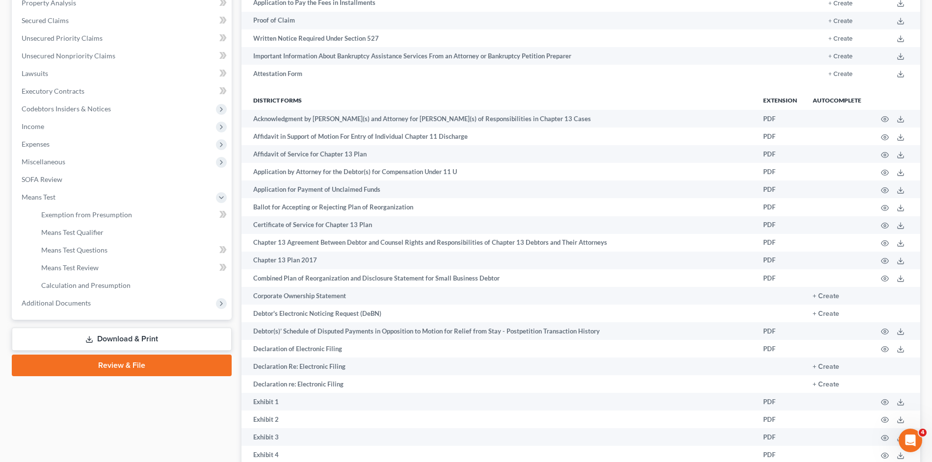
click at [180, 341] on link "Download & Print" at bounding box center [122, 339] width 220 height 23
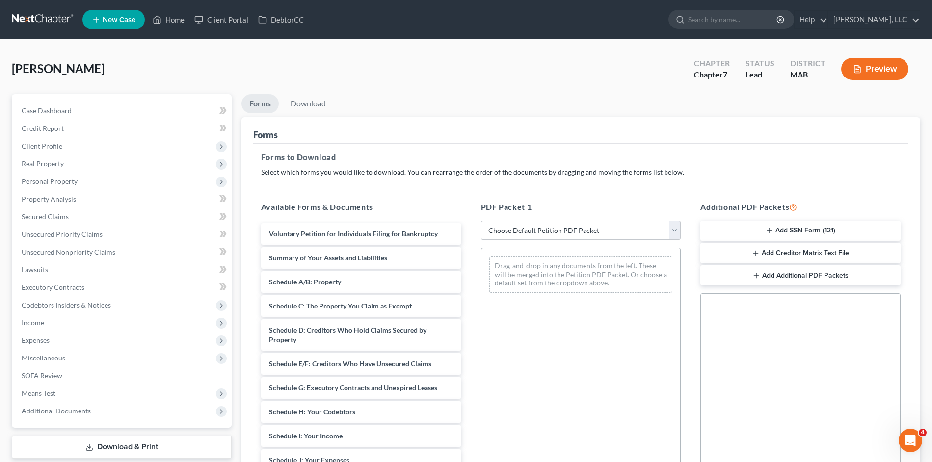
click at [513, 232] on select "Choose Default Petition PDF Packet Complete Bankruptcy Petition (all forms and …" at bounding box center [581, 231] width 200 height 20
select select "0"
click at [481, 221] on select "Choose Default Petition PDF Packet Complete Bankruptcy Petition (all forms and …" at bounding box center [581, 231] width 200 height 20
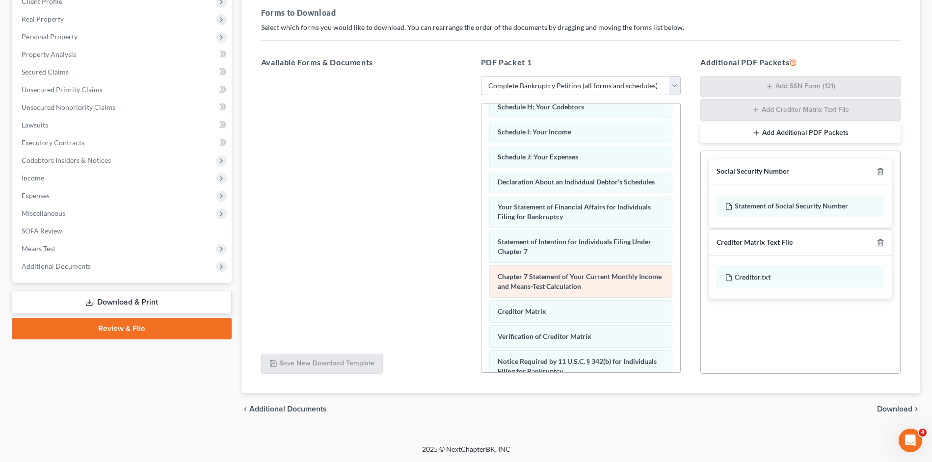
scroll to position [312, 0]
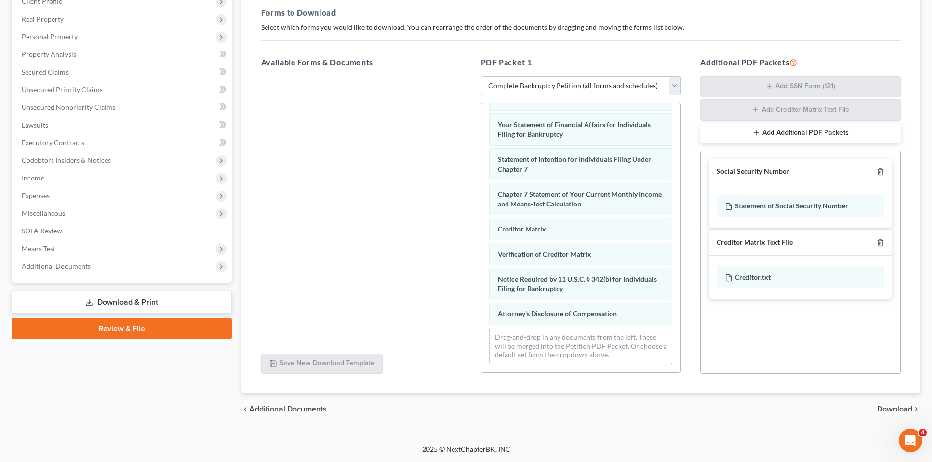
click at [892, 407] on span "Download" at bounding box center [894, 409] width 35 height 8
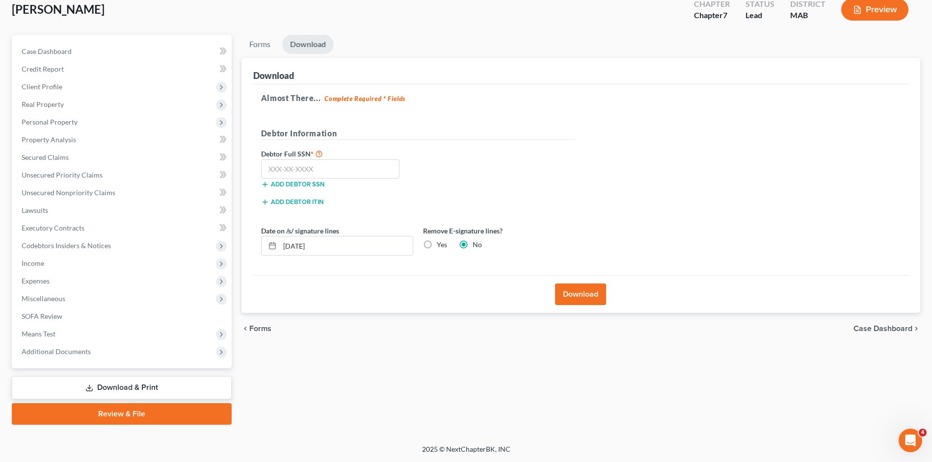
scroll to position [59, 0]
click at [317, 176] on input "text" at bounding box center [330, 169] width 139 height 20
type input "020-54-2929"
click at [572, 288] on button "Download" at bounding box center [580, 295] width 51 height 22
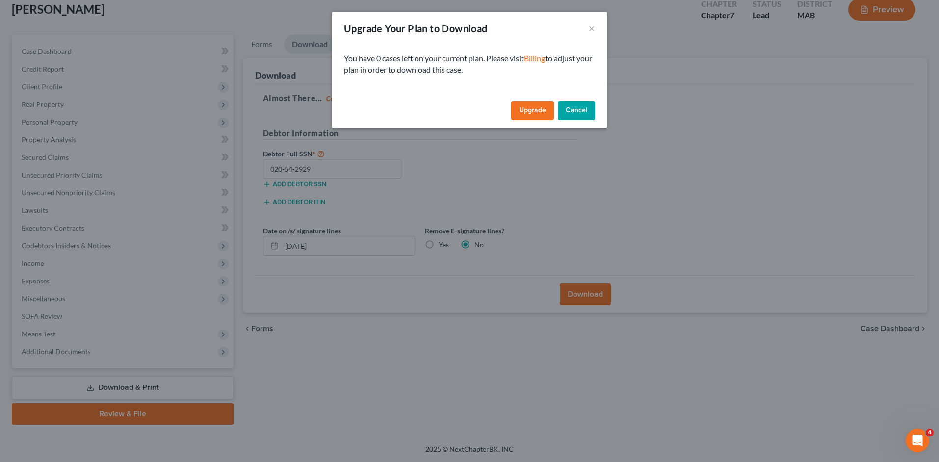
drag, startPoint x: 384, startPoint y: 7, endPoint x: 357, endPoint y: 47, distance: 47.6
drag, startPoint x: 357, startPoint y: 47, endPoint x: 715, endPoint y: 98, distance: 362.2
click at [720, 100] on div "Upgrade Your Plan to Download × You have 0 cases left on your current plan. Ple…" at bounding box center [469, 231] width 939 height 462
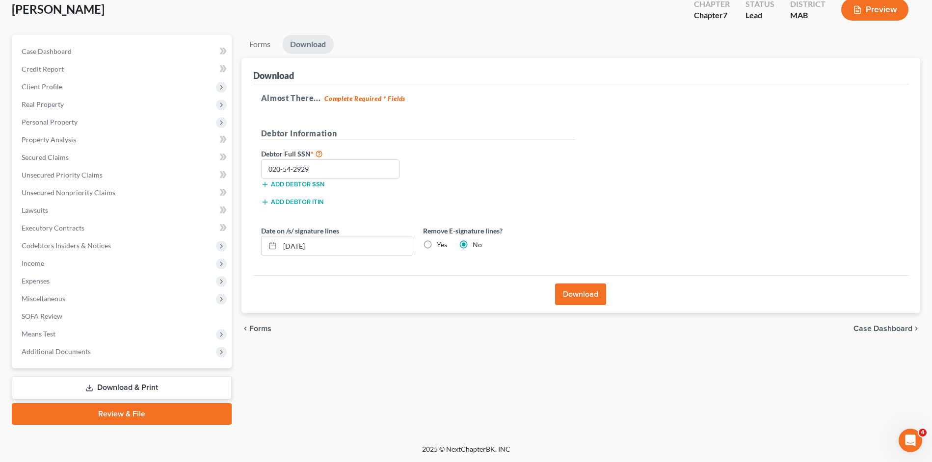
click at [588, 296] on button "Download" at bounding box center [580, 295] width 51 height 22
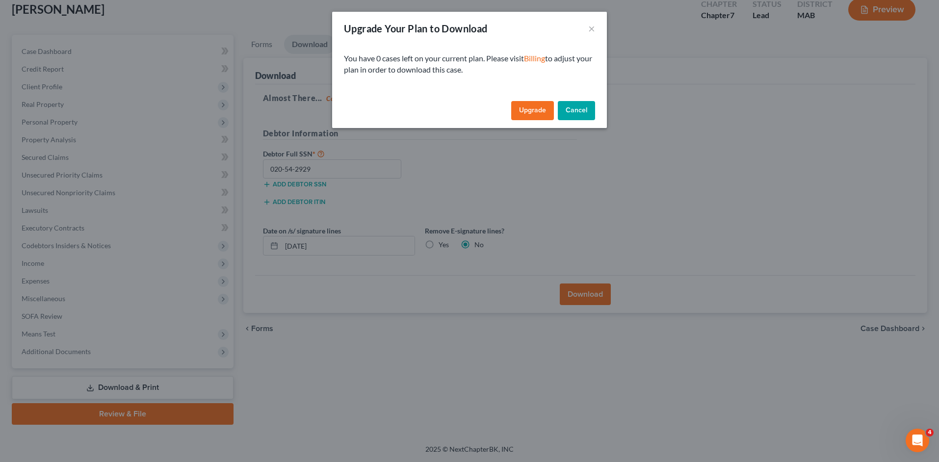
click at [583, 112] on button "Cancel" at bounding box center [576, 111] width 37 height 20
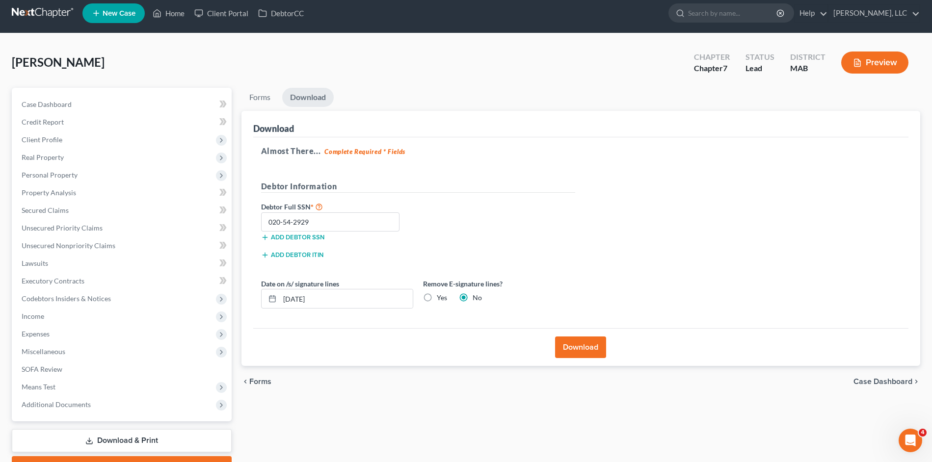
scroll to position [0, 0]
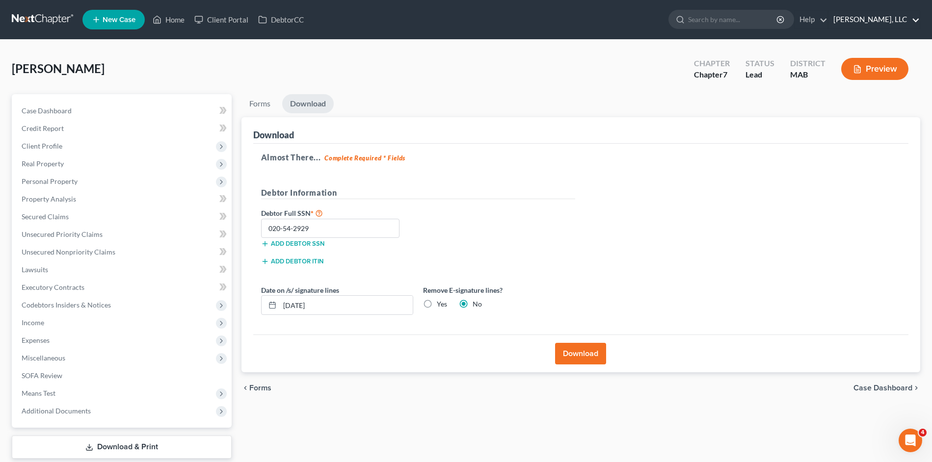
click at [916, 21] on link "[PERSON_NAME], LLC" at bounding box center [873, 20] width 91 height 18
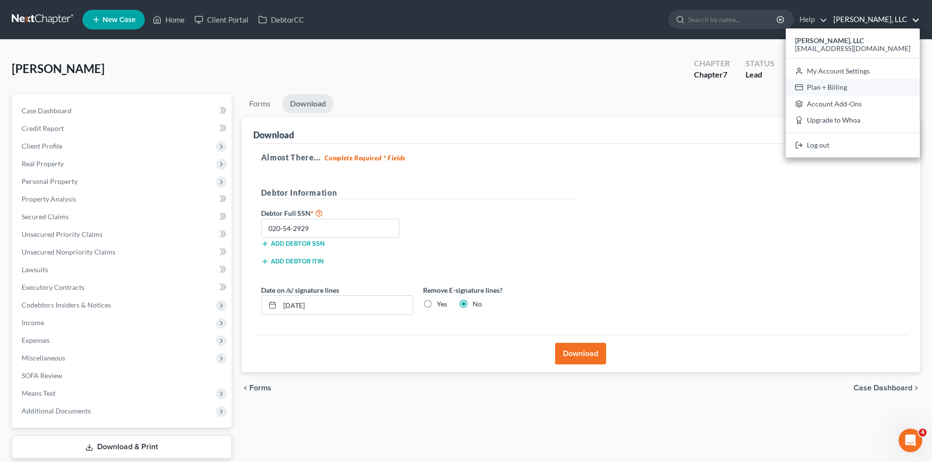
click at [851, 88] on link "Plan + Billing" at bounding box center [852, 87] width 134 height 17
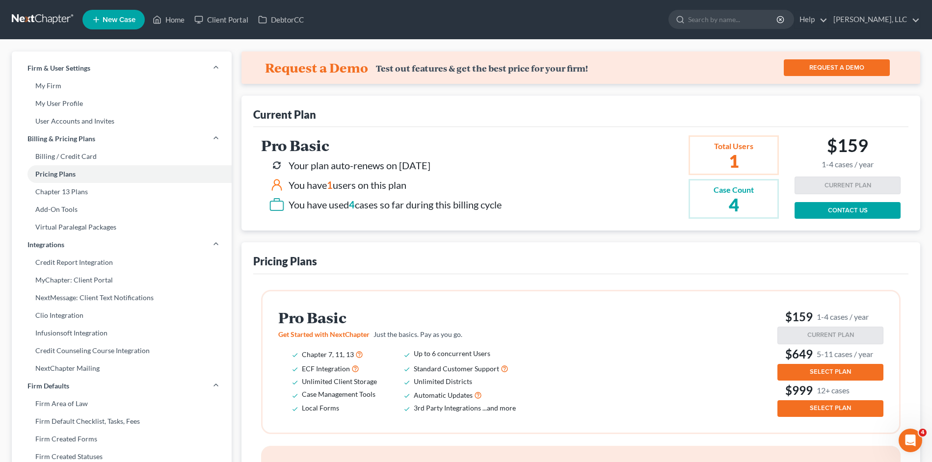
click at [822, 206] on link "CONTACT US" at bounding box center [847, 210] width 106 height 17
drag, startPoint x: 352, startPoint y: 208, endPoint x: 475, endPoint y: 198, distance: 124.1
click at [408, 209] on div "You have used 4 cases so far during this billing cycle" at bounding box center [394, 205] width 213 height 14
drag, startPoint x: 482, startPoint y: 196, endPoint x: 489, endPoint y: 193, distance: 7.5
click at [484, 194] on div "Your plan auto-renews on 04/15/2026 You have 1 users on this plan You have used…" at bounding box center [381, 184] width 240 height 55
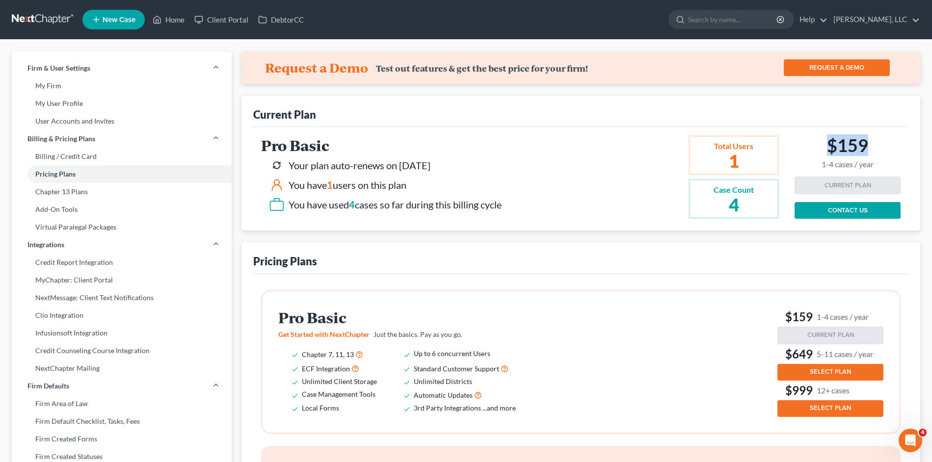
drag, startPoint x: 867, startPoint y: 146, endPoint x: 826, endPoint y: 141, distance: 41.0
click at [827, 141] on h2 "$159 1-4 cases / year" at bounding box center [847, 152] width 52 height 34
click at [631, 151] on div "Pro Basic Your plan auto-renews on 04/15/2026 You have 1 users on this plan You…" at bounding box center [527, 176] width 533 height 83
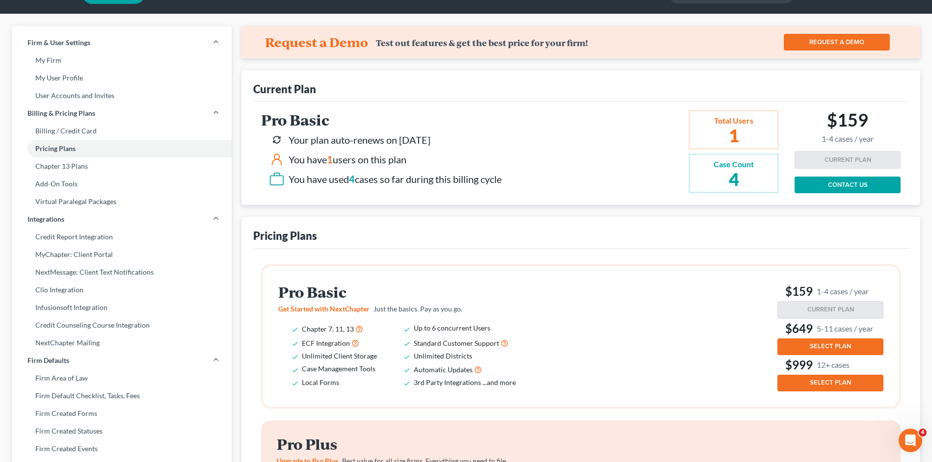
scroll to position [147, 0]
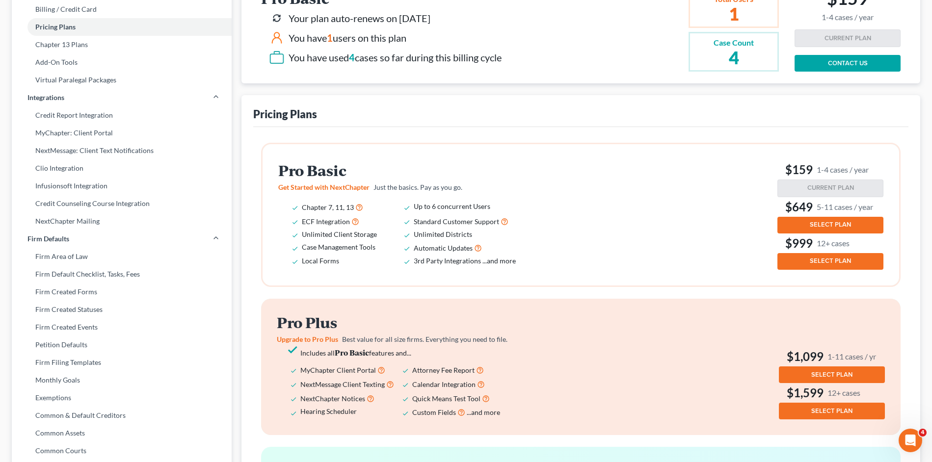
click at [801, 175] on h3 "$159 1-4 cases / year" at bounding box center [830, 170] width 106 height 16
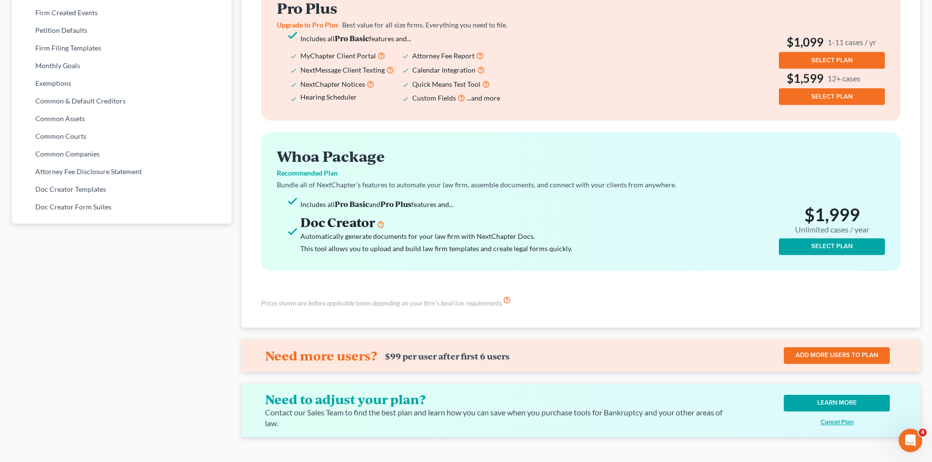
scroll to position [478, 0]
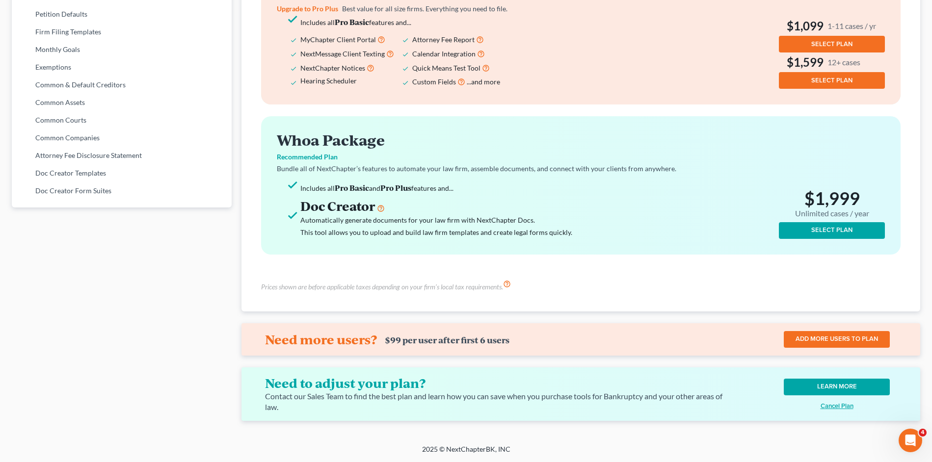
click at [815, 387] on link "LEARN MORE" at bounding box center [836, 387] width 106 height 17
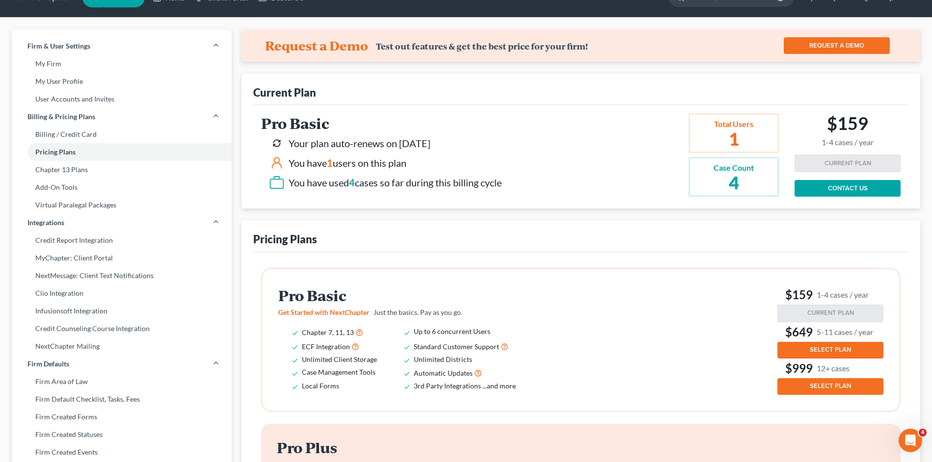
scroll to position [0, 0]
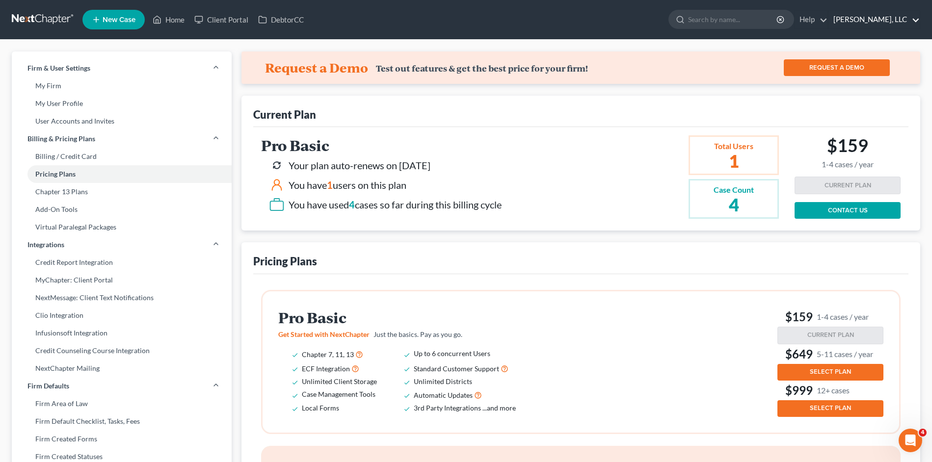
click at [876, 11] on link "[PERSON_NAME], LLC" at bounding box center [873, 20] width 91 height 18
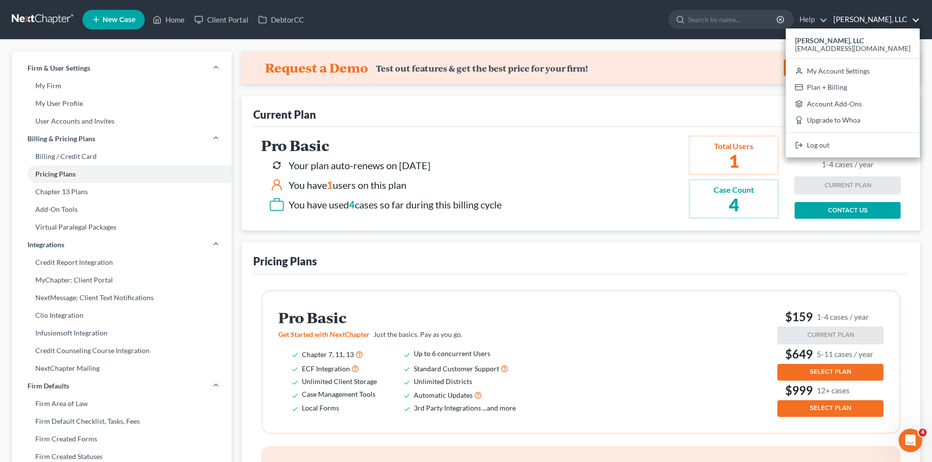
click at [895, 17] on link "[PERSON_NAME], LLC" at bounding box center [873, 20] width 91 height 18
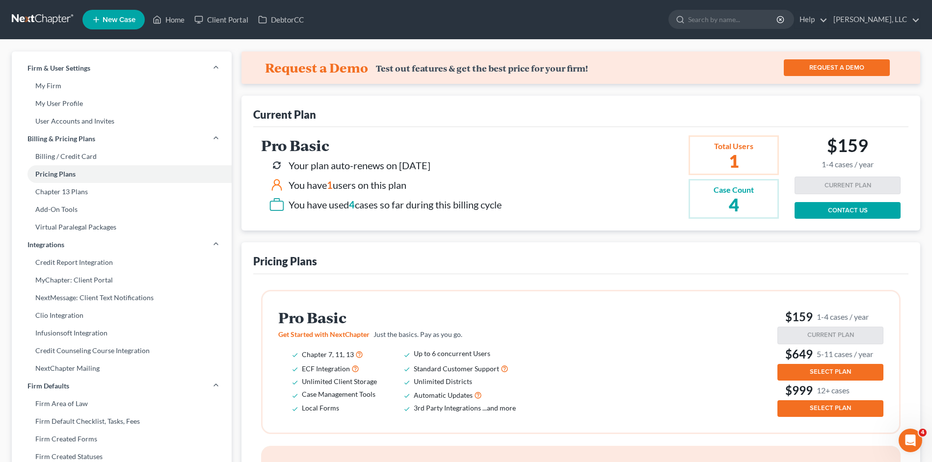
click at [820, 176] on div "$159 1-4 cases / year" at bounding box center [847, 156] width 106 height 42
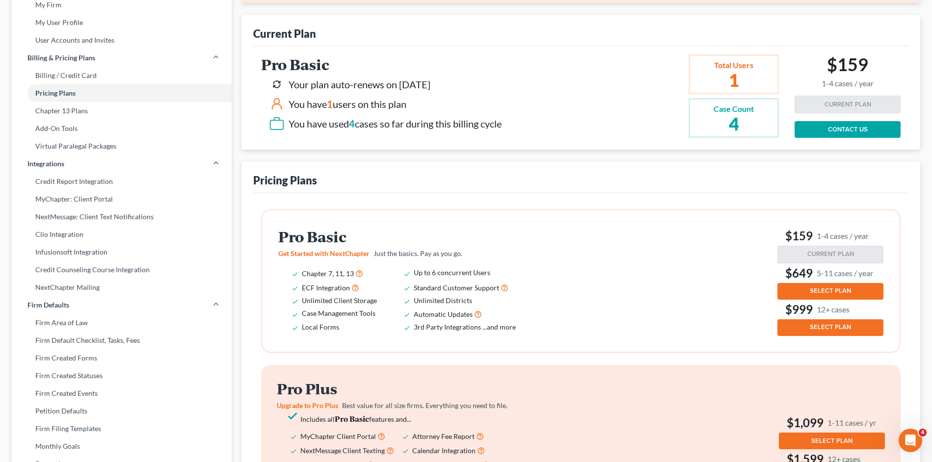
scroll to position [98, 0]
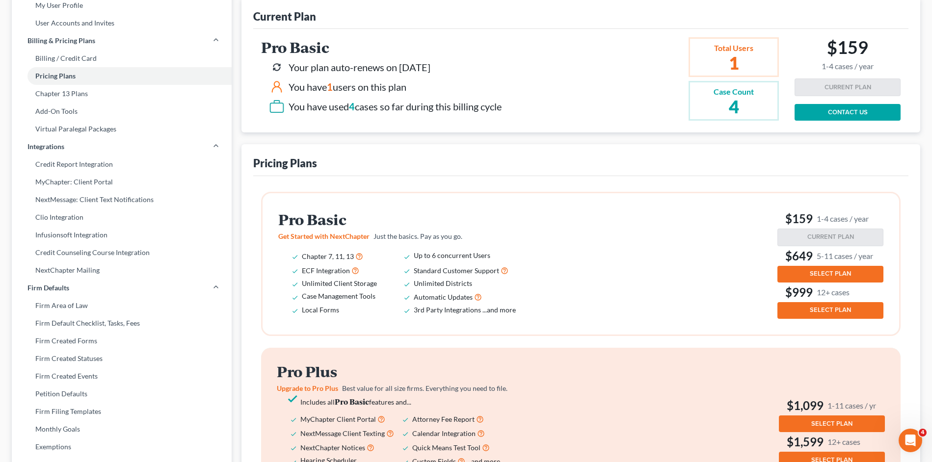
click at [838, 272] on span "SELECT PLAN" at bounding box center [829, 274] width 41 height 8
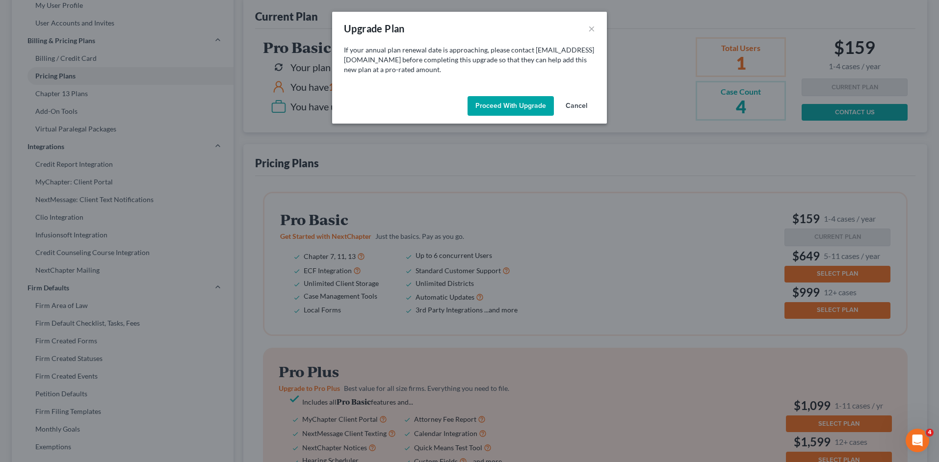
click at [596, 105] on div "Proceed with Upgrade Cancel" at bounding box center [469, 107] width 275 height 31
click at [571, 107] on button "Cancel" at bounding box center [576, 106] width 37 height 20
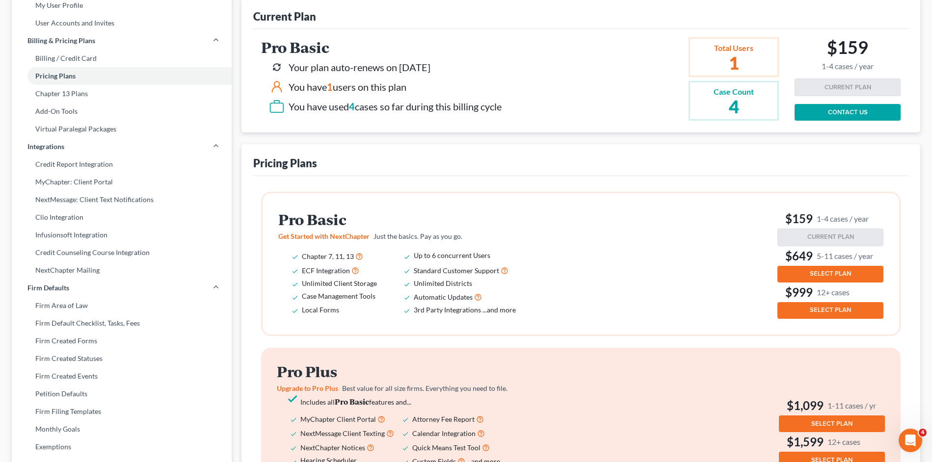
click at [810, 270] on span "SELECT PLAN" at bounding box center [829, 274] width 41 height 8
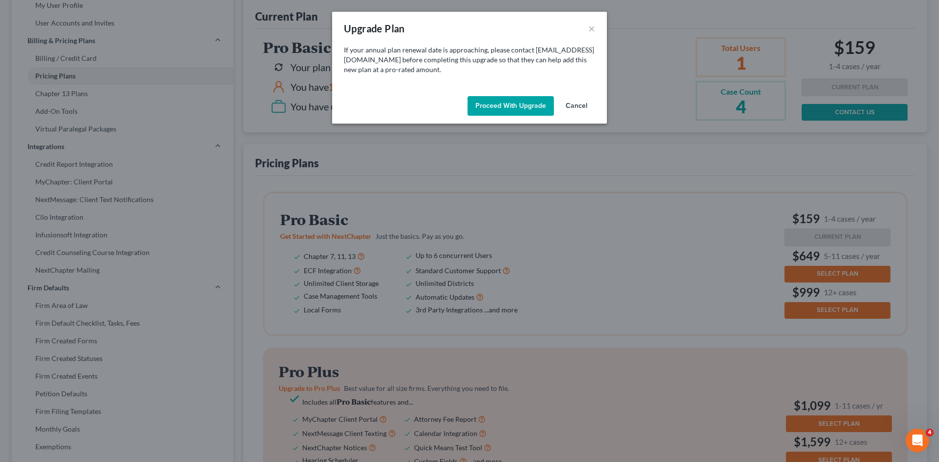
click at [502, 100] on button "Proceed with Upgrade" at bounding box center [510, 106] width 86 height 20
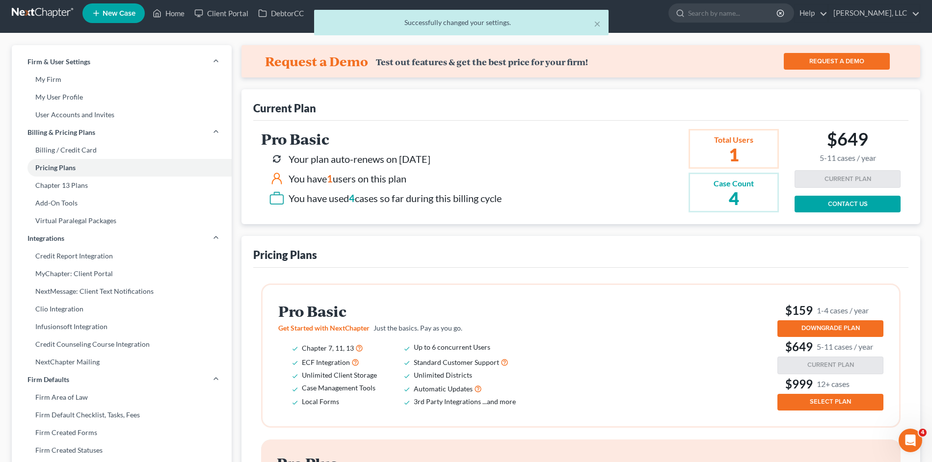
scroll to position [0, 0]
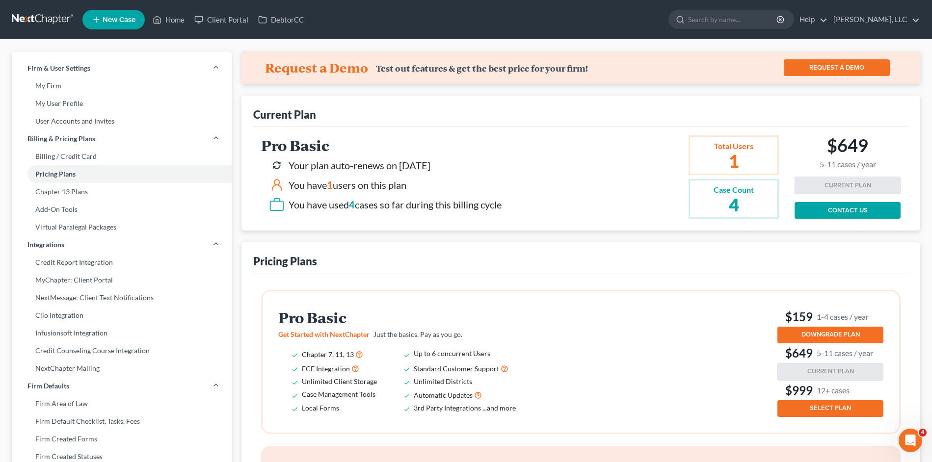
click at [807, 333] on span "DOWNGRADE PLAN" at bounding box center [830, 335] width 58 height 8
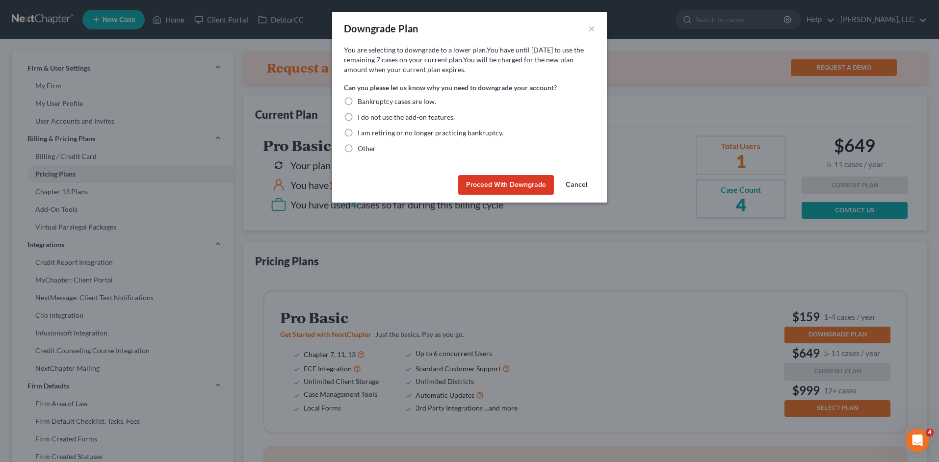
click at [394, 104] on span "Bankruptcy cases are low." at bounding box center [397, 101] width 78 height 8
click at [368, 103] on input "Bankruptcy cases are low." at bounding box center [365, 100] width 6 height 6
radio input "true"
click at [573, 185] on button "Cancel" at bounding box center [576, 185] width 37 height 20
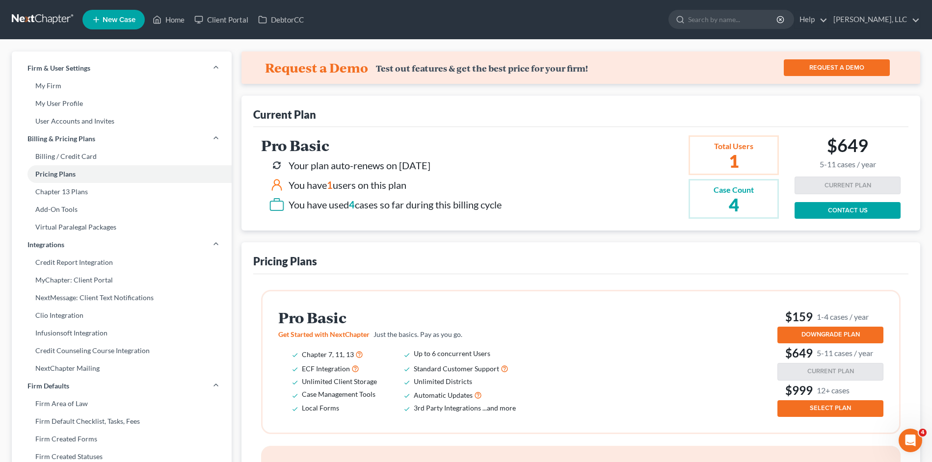
click at [47, 19] on link at bounding box center [43, 20] width 63 height 18
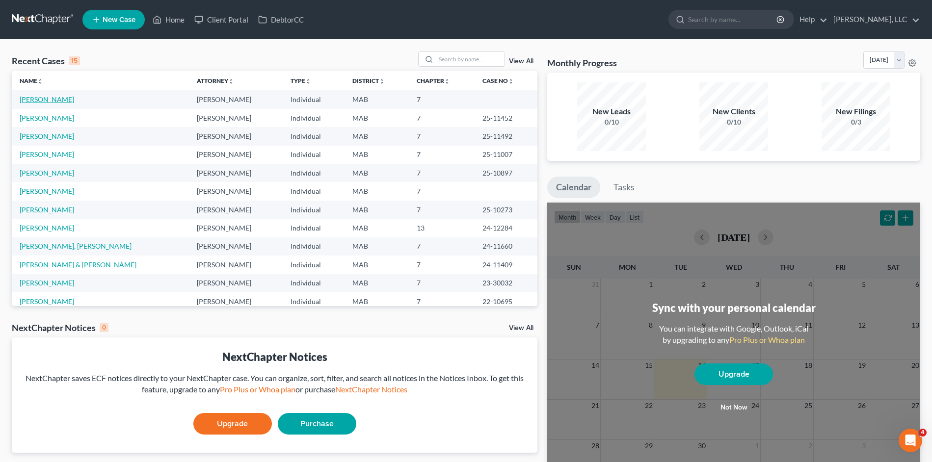
drag, startPoint x: 68, startPoint y: 104, endPoint x: 63, endPoint y: 90, distance: 14.8
click at [68, 103] on link "[PERSON_NAME]" at bounding box center [47, 99] width 54 height 8
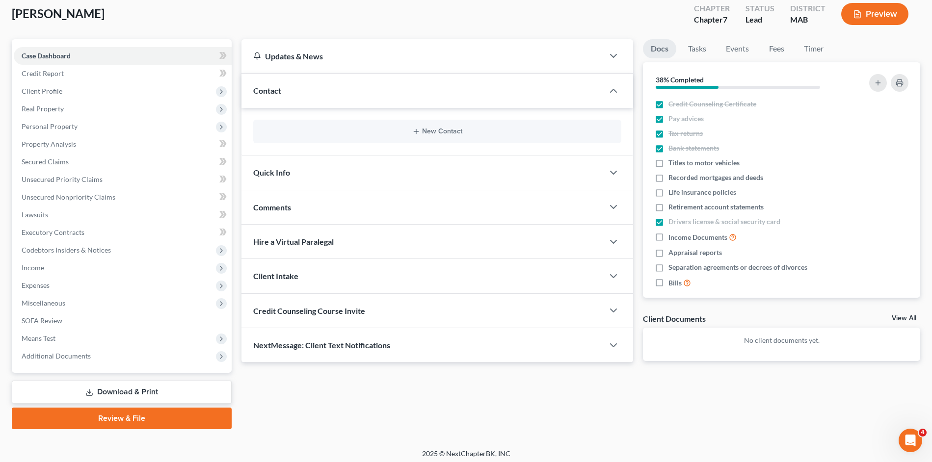
scroll to position [59, 0]
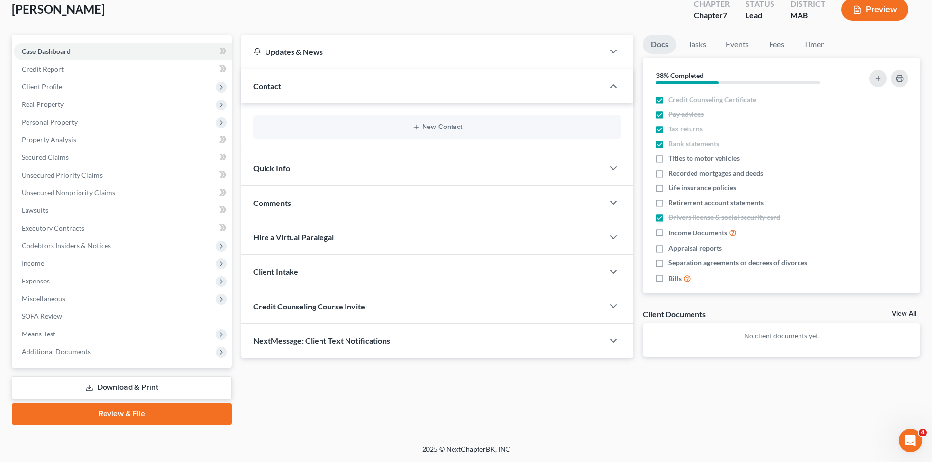
click at [201, 384] on link "Download & Print" at bounding box center [122, 387] width 220 height 23
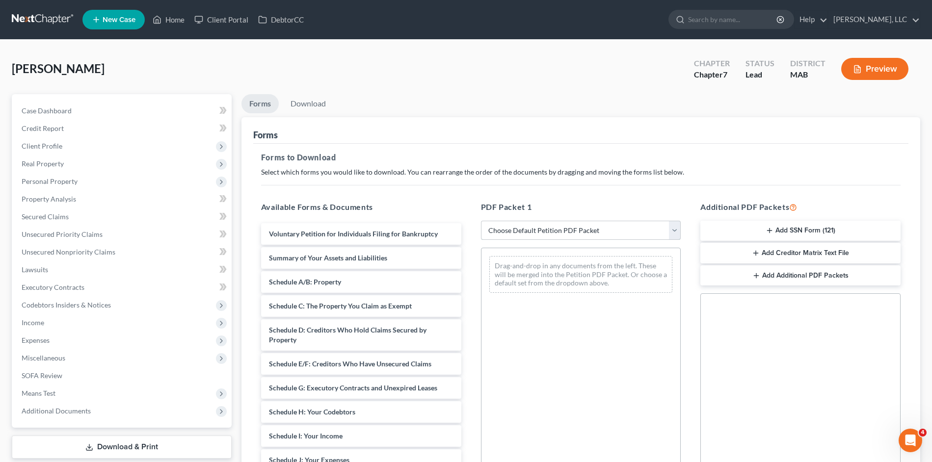
click at [570, 231] on select "Choose Default Petition PDF Packet Complete Bankruptcy Petition (all forms and …" at bounding box center [581, 231] width 200 height 20
select select "0"
click at [481, 221] on select "Choose Default Petition PDF Packet Complete Bankruptcy Petition (all forms and …" at bounding box center [581, 231] width 200 height 20
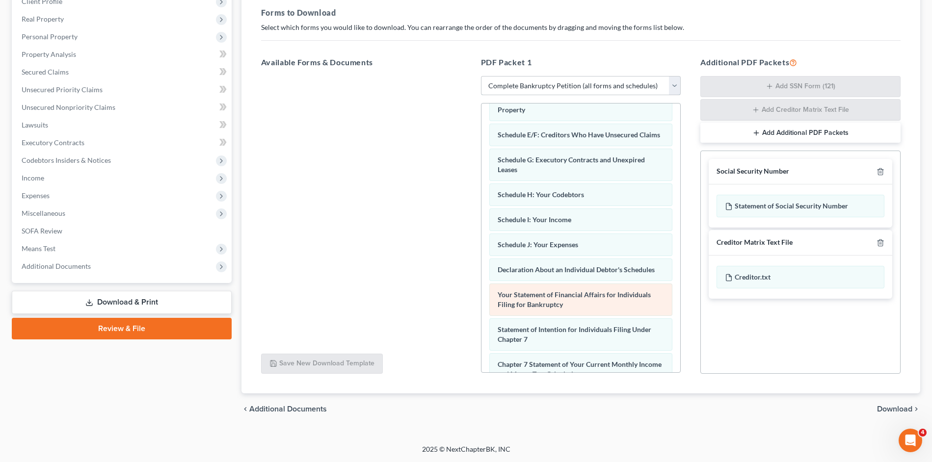
scroll to position [312, 0]
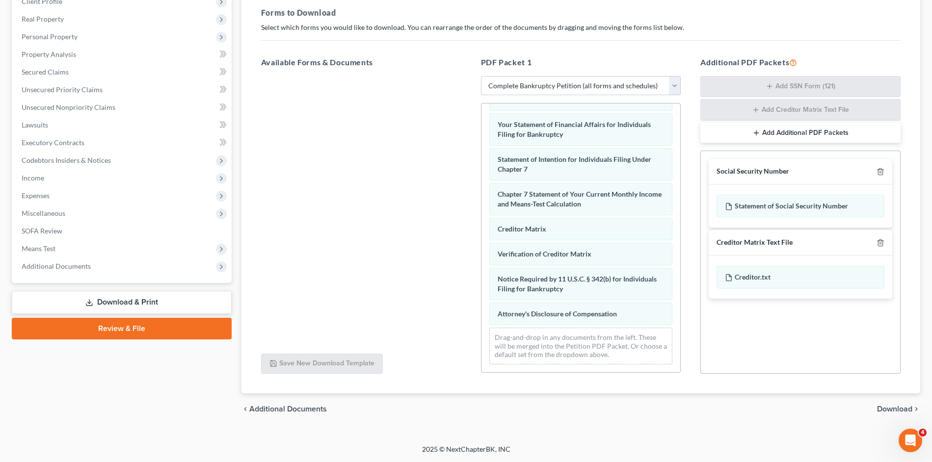
click at [909, 399] on div "chevron_left Additional Documents Download chevron_right" at bounding box center [580, 408] width 678 height 31
drag, startPoint x: 900, startPoint y: 412, endPoint x: 892, endPoint y: 413, distance: 7.9
click at [899, 412] on span "Download" at bounding box center [894, 409] width 35 height 8
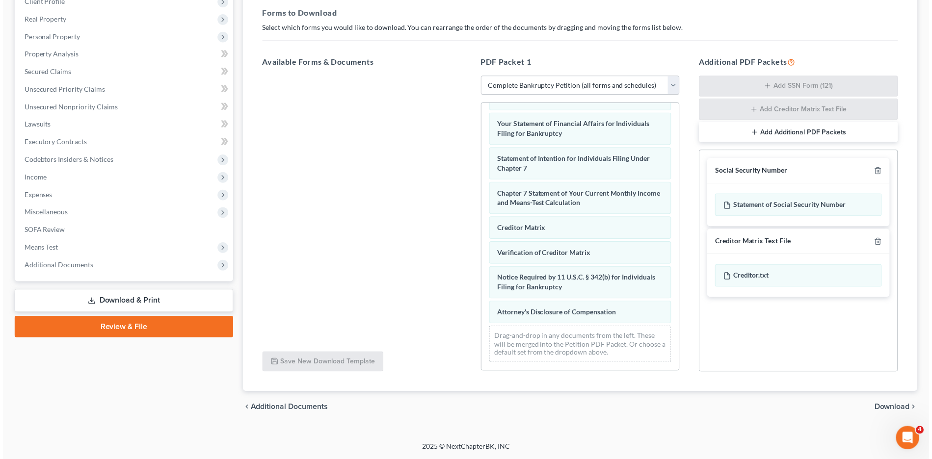
scroll to position [59, 0]
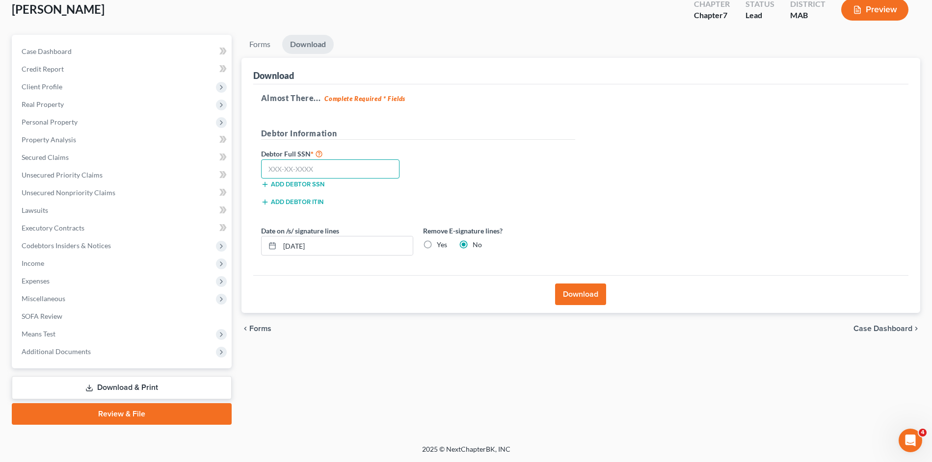
click at [334, 165] on input "text" at bounding box center [330, 169] width 139 height 20
type input "020-54-2929"
click at [578, 291] on button "Download" at bounding box center [580, 295] width 51 height 22
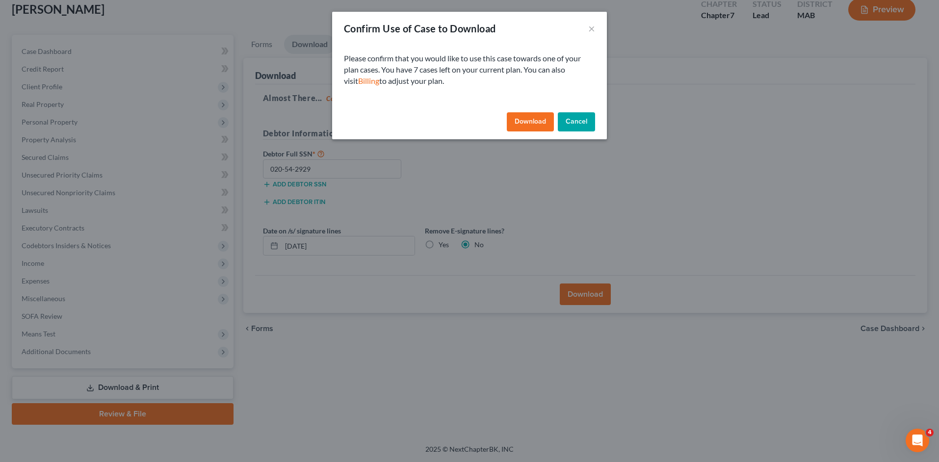
click at [524, 116] on button "Download" at bounding box center [530, 122] width 47 height 20
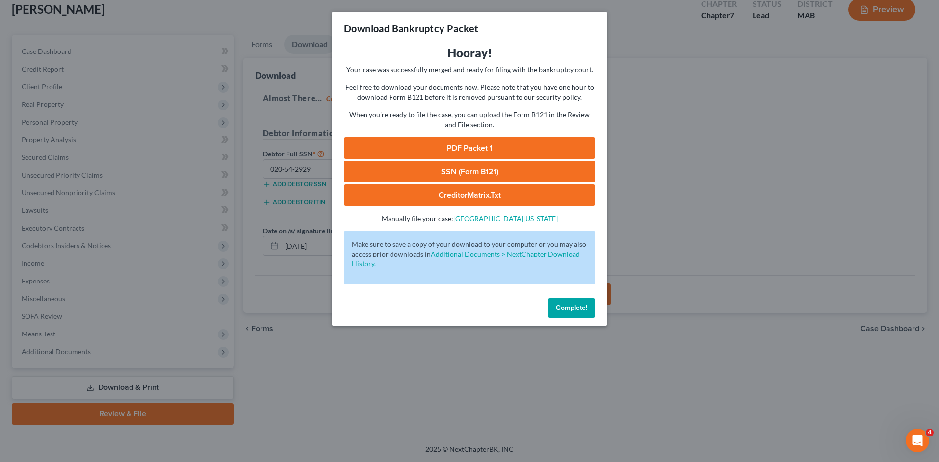
click at [538, 146] on link "PDF Packet 1" at bounding box center [469, 148] width 251 height 22
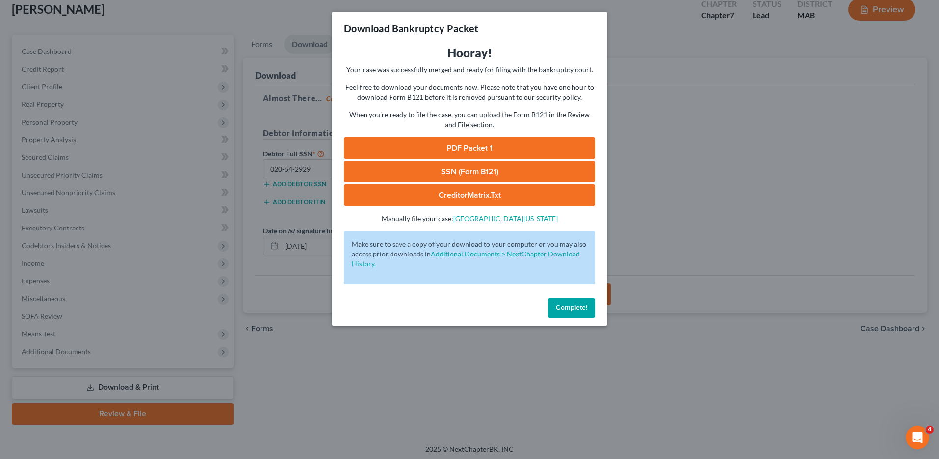
click at [646, 309] on div "Download Bankruptcy Packet Hooray! Your case was successfully merged and ready …" at bounding box center [469, 229] width 939 height 459
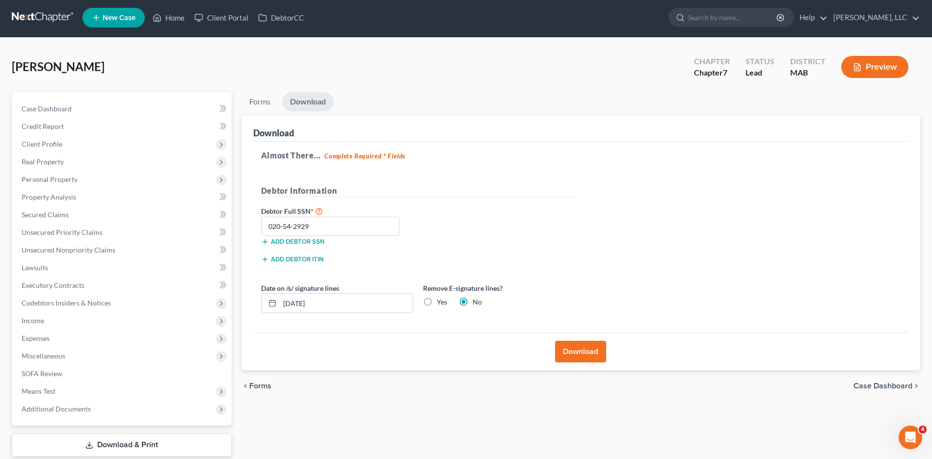
scroll to position [0, 0]
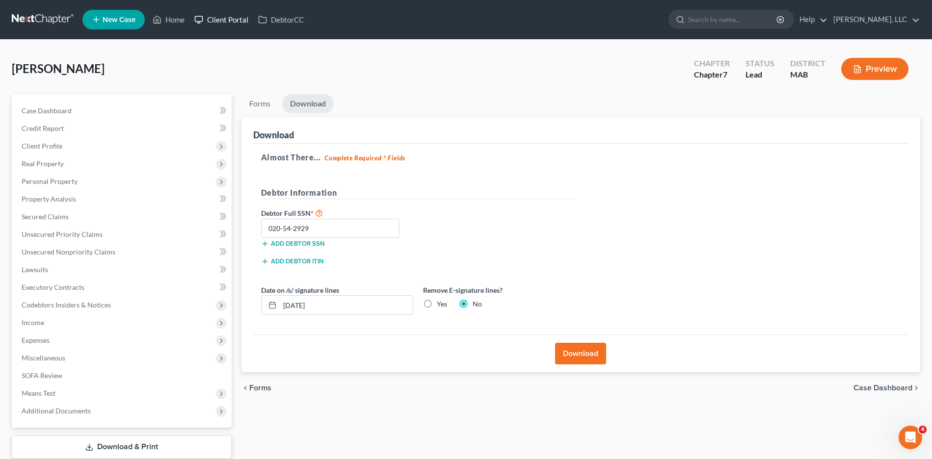
click at [210, 18] on link "Client Portal" at bounding box center [221, 20] width 64 height 18
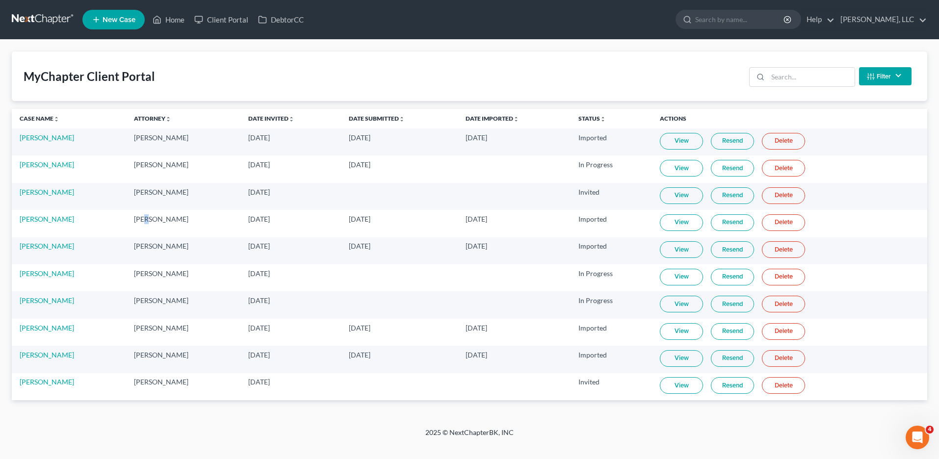
drag, startPoint x: 147, startPoint y: 236, endPoint x: 174, endPoint y: 255, distance: 33.5
click at [146, 237] on tbody "[PERSON_NAME] [PERSON_NAME] [DATE] [DATE] [DATE] Imported View Resend Delete [P…" at bounding box center [469, 265] width 915 height 272
drag, startPoint x: 221, startPoint y: 444, endPoint x: 281, endPoint y: 450, distance: 59.6
click at [228, 444] on div "2025 © NextChapterBK, INC" at bounding box center [469, 437] width 559 height 18
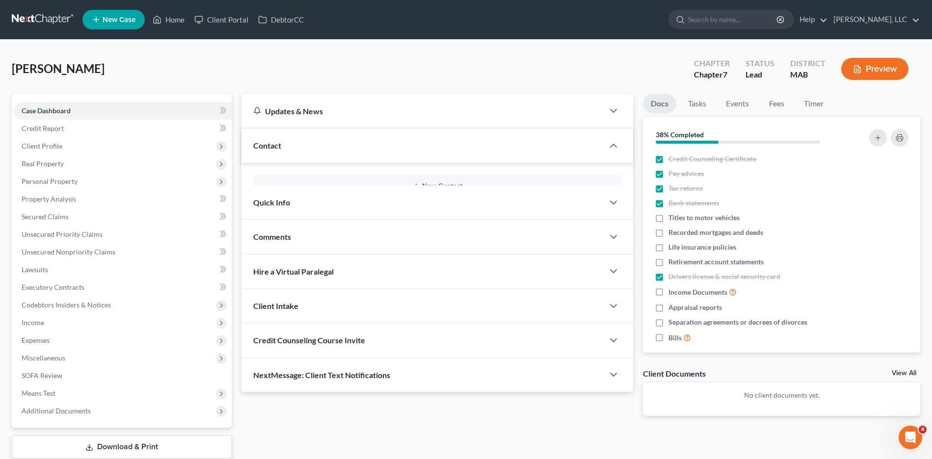
scroll to position [59, 0]
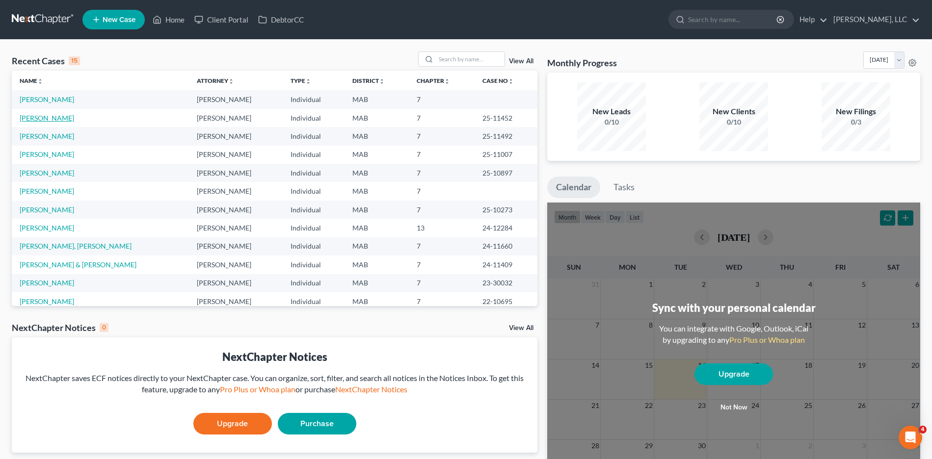
click at [38, 114] on link "[PERSON_NAME]" at bounding box center [47, 118] width 54 height 8
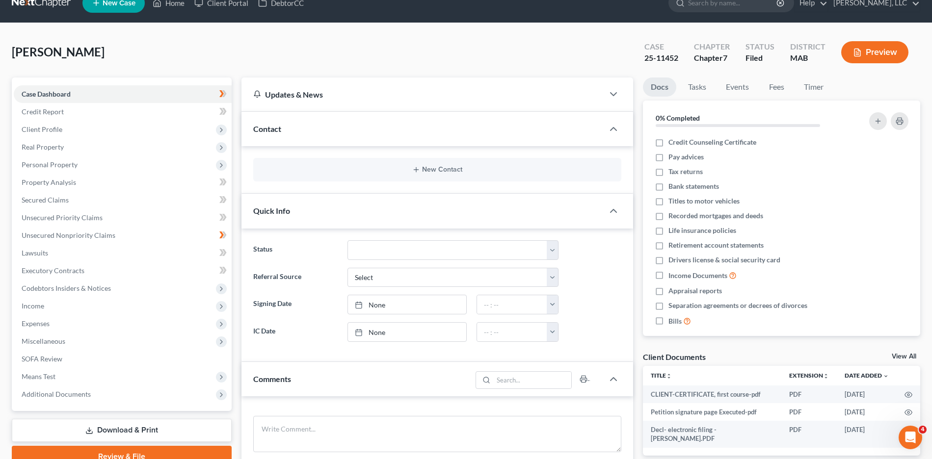
scroll to position [49, 0]
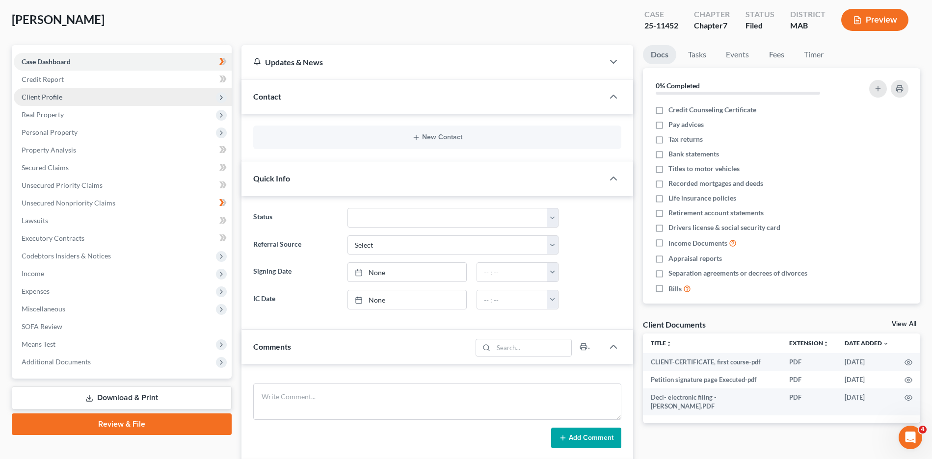
click at [60, 99] on span "Client Profile" at bounding box center [42, 97] width 41 height 8
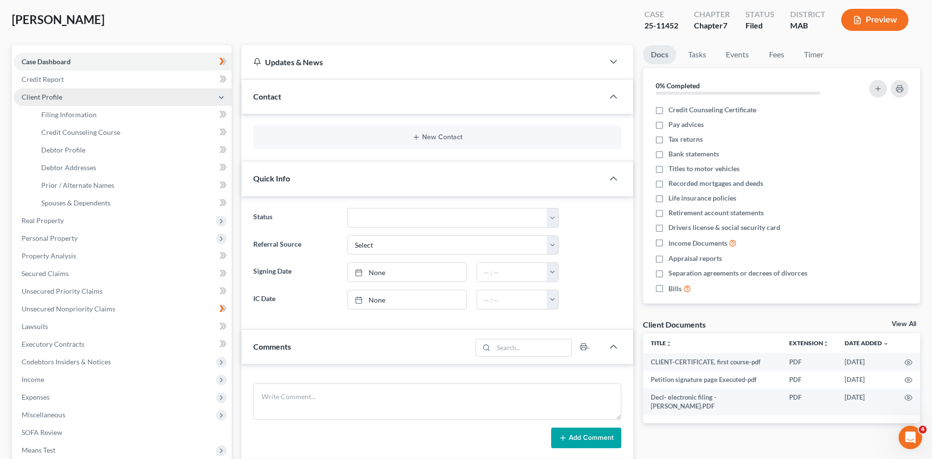
click at [64, 100] on span "Client Profile" at bounding box center [123, 97] width 218 height 18
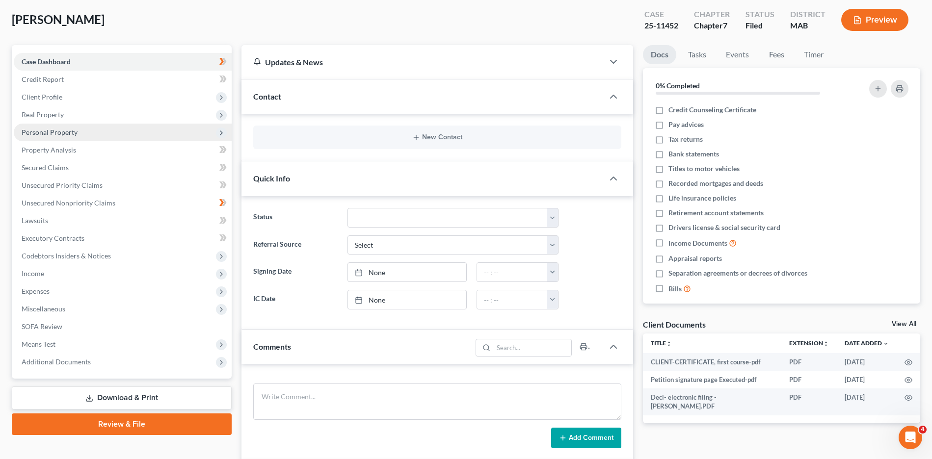
click at [70, 135] on span "Personal Property" at bounding box center [50, 132] width 56 height 8
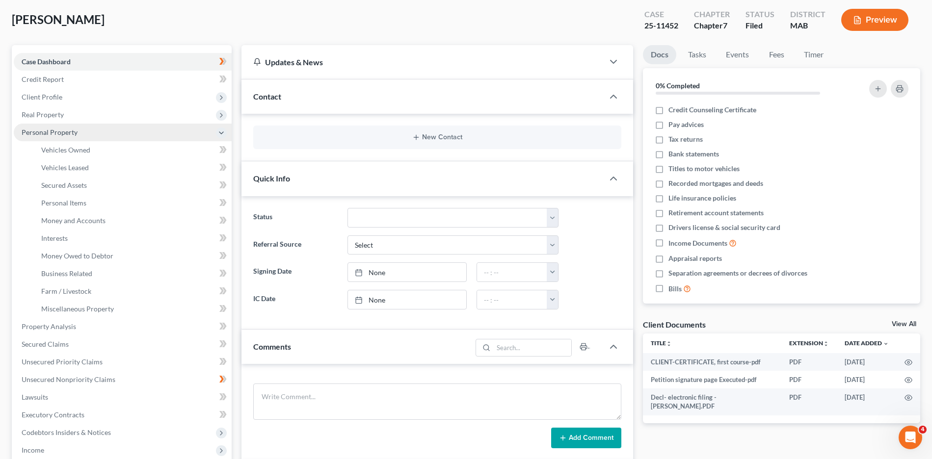
click at [69, 128] on span "Personal Property" at bounding box center [50, 132] width 56 height 8
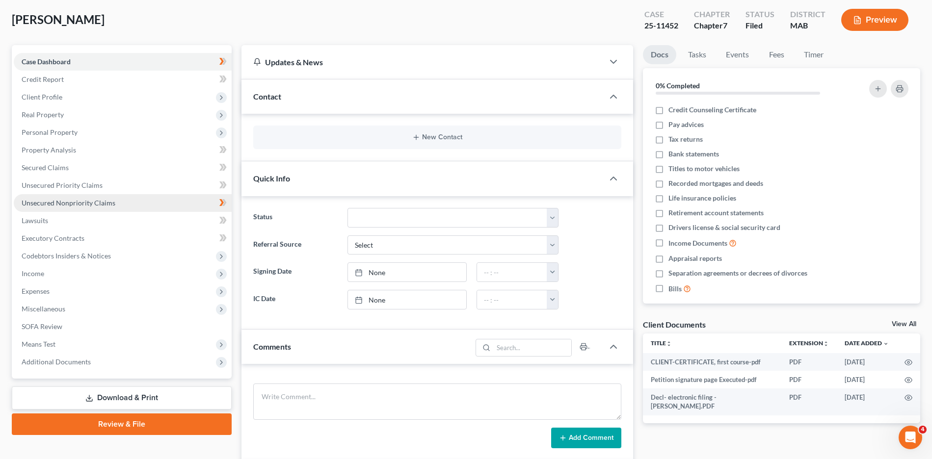
click at [86, 198] on link "Unsecured Nonpriority Claims" at bounding box center [123, 203] width 218 height 18
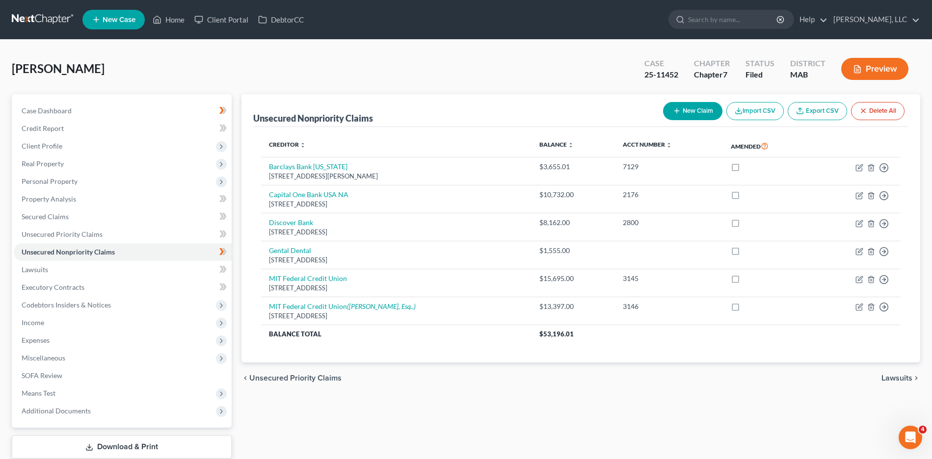
click at [696, 111] on button "New Claim" at bounding box center [692, 111] width 59 height 18
select select "0"
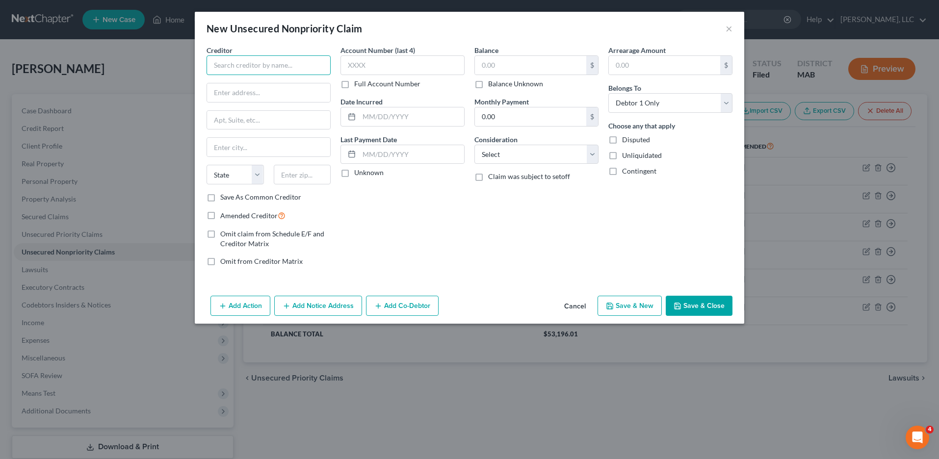
click at [281, 59] on input "text" at bounding box center [269, 65] width 124 height 20
type input "Mercedes-Benz Financial Services"
click at [381, 66] on input "text" at bounding box center [402, 65] width 124 height 20
type input "4"
type input "500"
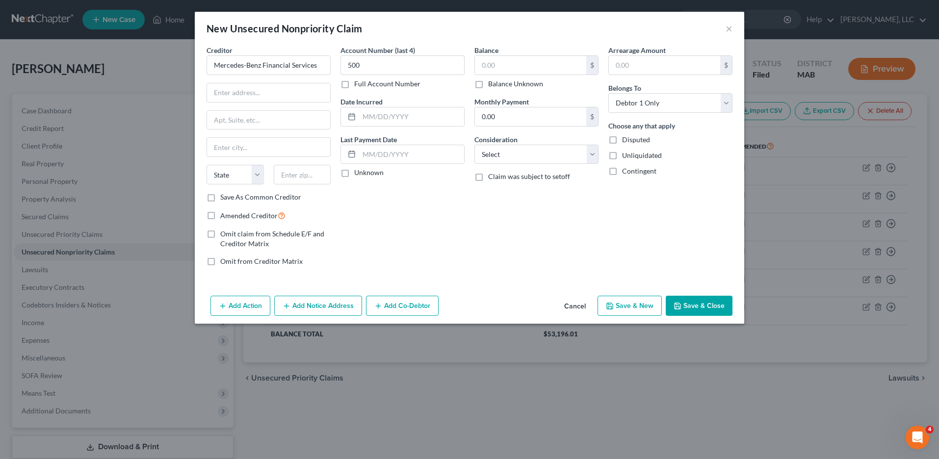
click at [354, 84] on label "Full Account Number" at bounding box center [387, 84] width 66 height 10
click at [358, 84] on input "Full Account Number" at bounding box center [361, 82] width 6 height 6
click at [403, 61] on input "500" at bounding box center [402, 65] width 124 height 20
type input "5002003734001"
click at [533, 68] on input "text" at bounding box center [530, 65] width 111 height 19
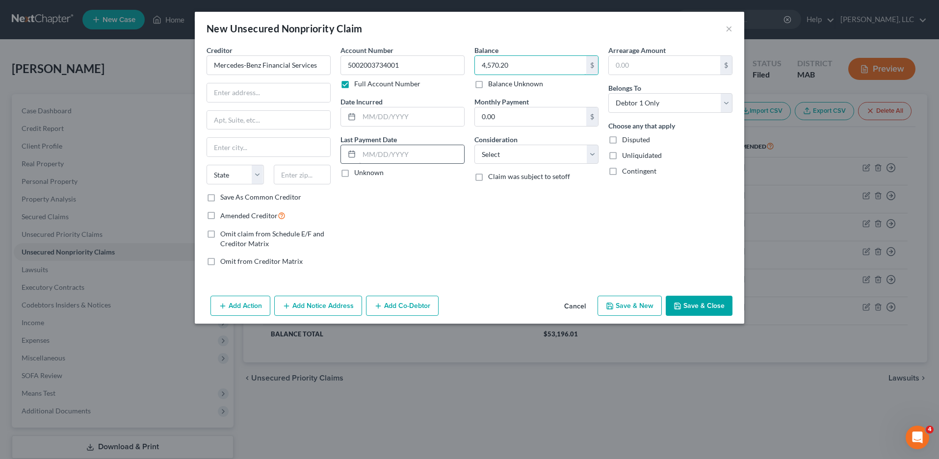
type input "4,570.20"
click at [400, 156] on input "text" at bounding box center [411, 154] width 105 height 19
type input "02252025"
click at [386, 196] on div "Account Number 5002003734001 Full Account Number Date Incurred Last Payment Dat…" at bounding box center [403, 159] width 134 height 229
drag, startPoint x: 419, startPoint y: 152, endPoint x: 341, endPoint y: 163, distance: 78.8
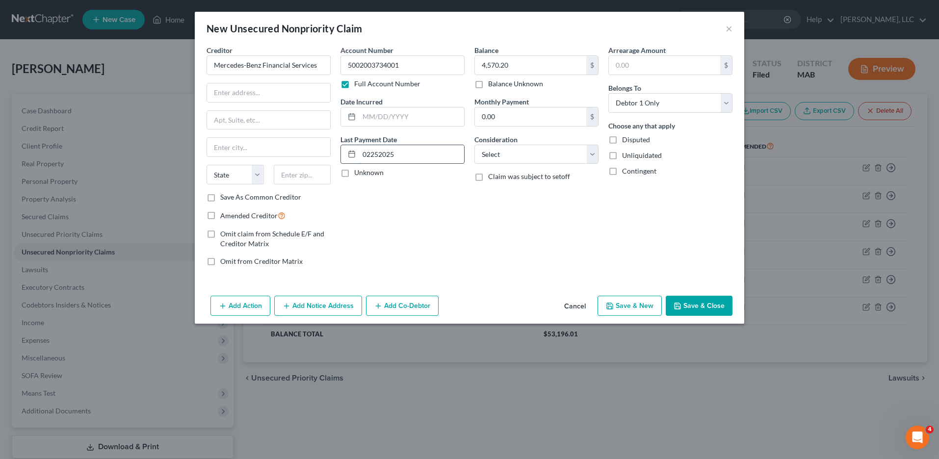
click at [341, 163] on div "02252025" at bounding box center [402, 155] width 124 height 20
type input "[DATE]"
click at [560, 156] on select "Select Cable / Satellite Services Collection Agency Credit Card Debt Debt Couns…" at bounding box center [536, 155] width 124 height 20
click at [457, 173] on div "Unknown" at bounding box center [402, 173] width 124 height 10
click at [254, 93] on input "text" at bounding box center [268, 92] width 123 height 19
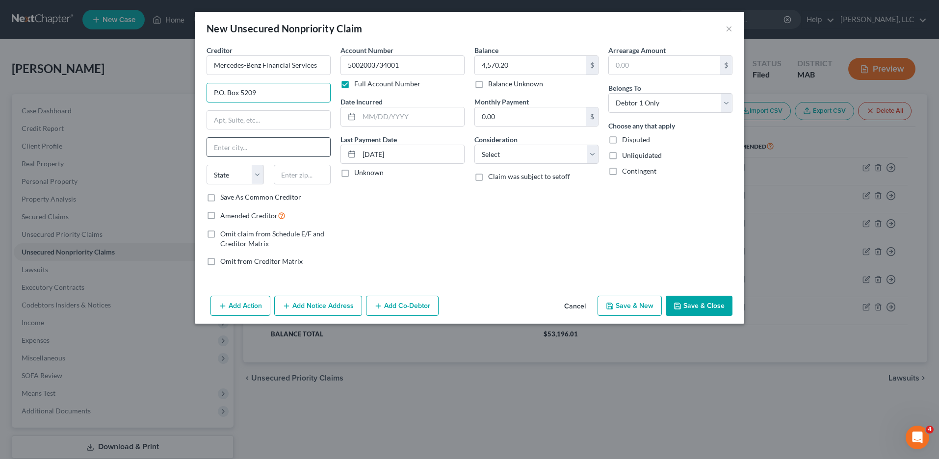
type input "P.O. Box 5209"
click at [257, 149] on input "text" at bounding box center [268, 147] width 123 height 19
type input "[PERSON_NAME] Stream"
drag, startPoint x: 243, startPoint y: 177, endPoint x: 241, endPoint y: 184, distance: 7.1
click at [242, 181] on select "State [US_STATE] AK AR AZ CA CO CT DE DC [GEOGRAPHIC_DATA] [GEOGRAPHIC_DATA] GU…" at bounding box center [235, 175] width 57 height 20
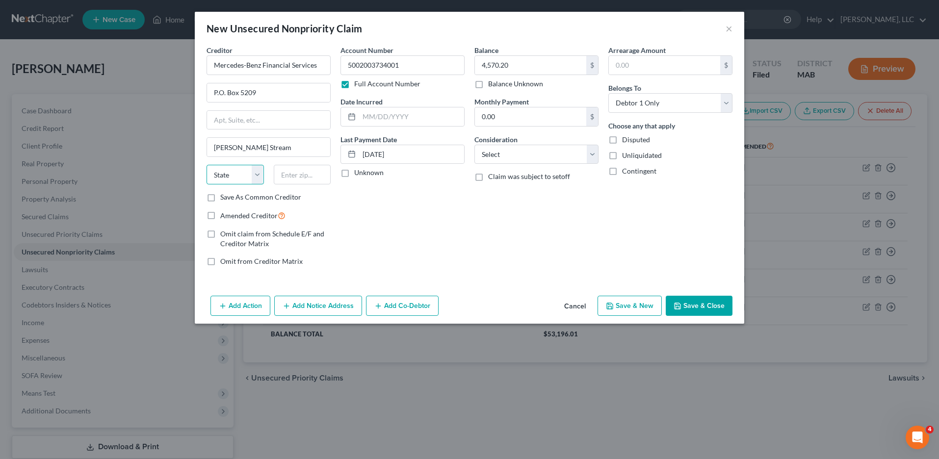
select select "14"
click at [207, 165] on select "State [US_STATE] AK AR AZ CA CO CT DE DC [GEOGRAPHIC_DATA] [GEOGRAPHIC_DATA] GU…" at bounding box center [235, 175] width 57 height 20
click at [275, 175] on input "text" at bounding box center [302, 175] width 57 height 20
type input "60197"
click at [381, 212] on div "Account Number 5002003734001 Full Account Number Date Incurred Last Payment Dat…" at bounding box center [403, 159] width 134 height 229
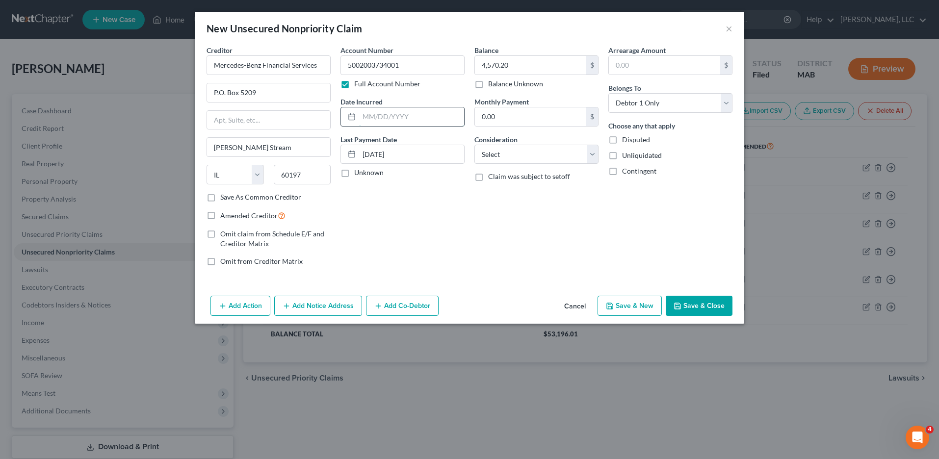
click at [394, 116] on input "text" at bounding box center [411, 116] width 105 height 19
type input "[DATE]"
click at [518, 117] on input "0.00" at bounding box center [530, 116] width 111 height 19
click at [528, 118] on input "0.00" at bounding box center [530, 116] width 111 height 19
click at [543, 95] on div "Balance 4,570.20 $ Balance Unknown Balance Undetermined 4,570.20 $ Balance Unkn…" at bounding box center [536, 159] width 134 height 229
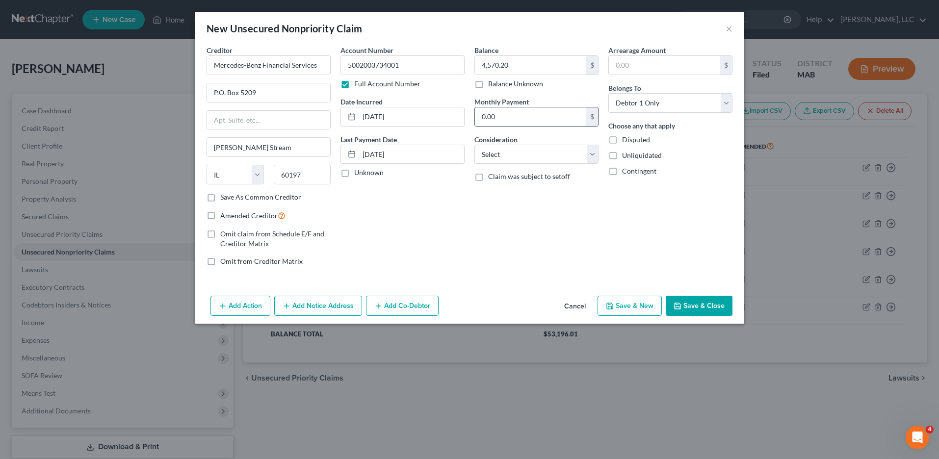
click at [505, 122] on input "0.00" at bounding box center [530, 116] width 111 height 19
click at [545, 96] on div "Balance 4,570.20 $ Balance Unknown Balance Undetermined 4,570.20 $ Balance Unkn…" at bounding box center [536, 159] width 134 height 229
click at [519, 136] on div "Consideration Select Cable / Satellite Services Collection Agency Credit Card D…" at bounding box center [536, 149] width 124 height 30
click at [512, 154] on select "Select Cable / Satellite Services Collection Agency Credit Card Debt Debt Couns…" at bounding box center [536, 155] width 124 height 20
select select "4"
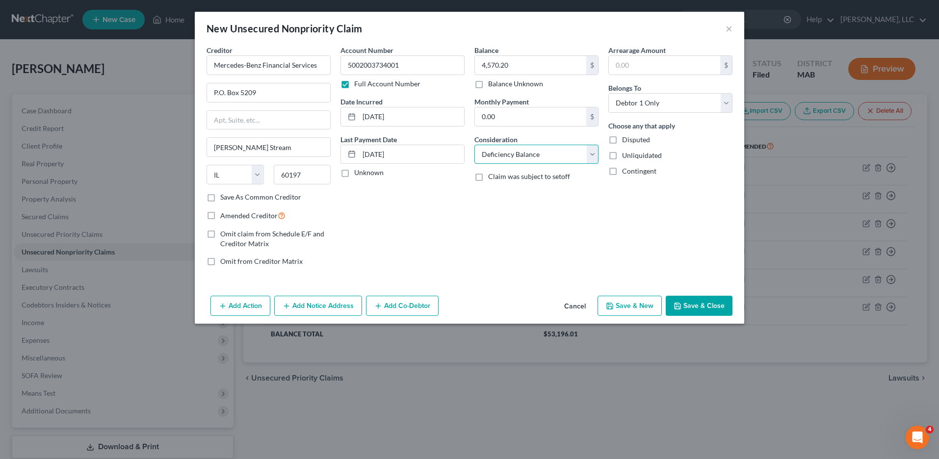
click at [474, 145] on select "Select Cable / Satellite Services Collection Agency Credit Card Debt Debt Couns…" at bounding box center [536, 155] width 124 height 20
click at [621, 67] on input "text" at bounding box center [664, 65] width 111 height 19
type input "4,570.00"
drag, startPoint x: 224, startPoint y: 91, endPoint x: 258, endPoint y: 84, distance: 34.0
click at [226, 90] on input "P.O. Box 5209" at bounding box center [268, 92] width 123 height 19
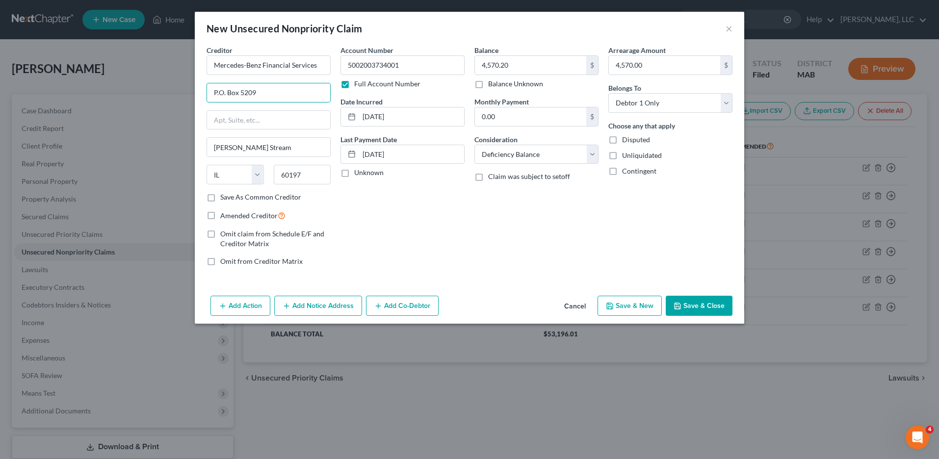
click at [370, 209] on div "Account Number 5002003734001 Full Account Number Date Incurred [DATE] Last Paym…" at bounding box center [403, 159] width 134 height 229
click at [709, 305] on button "Save & Close" at bounding box center [699, 306] width 67 height 21
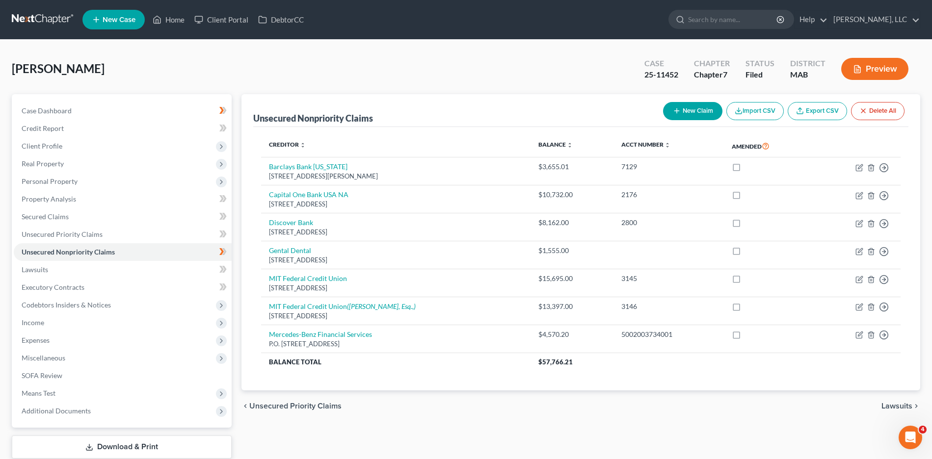
click at [120, 65] on div "[PERSON_NAME] Upgraded Case 25-11452 Chapter Chapter 7 Status Filed District MA…" at bounding box center [466, 73] width 908 height 43
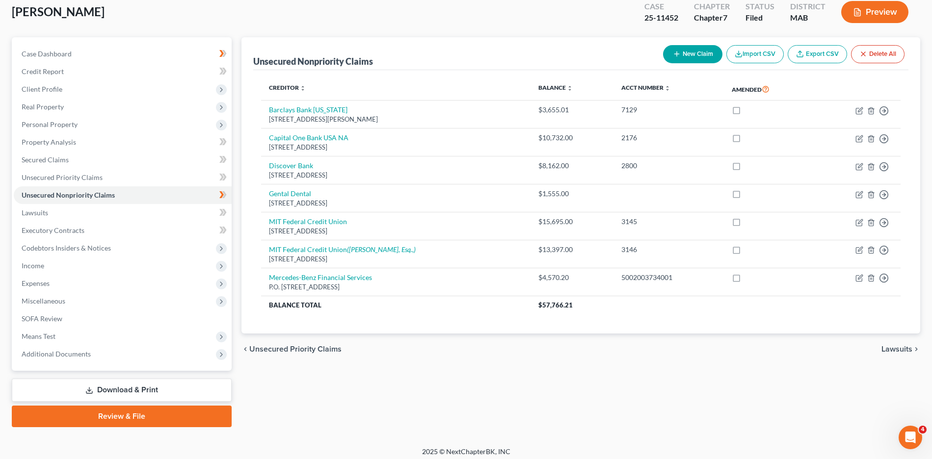
scroll to position [62, 0]
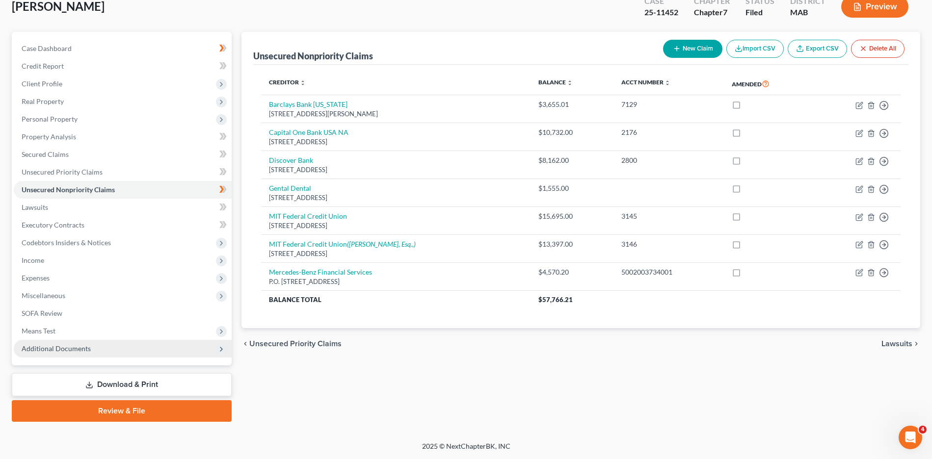
click at [135, 355] on span "Additional Documents" at bounding box center [123, 349] width 218 height 18
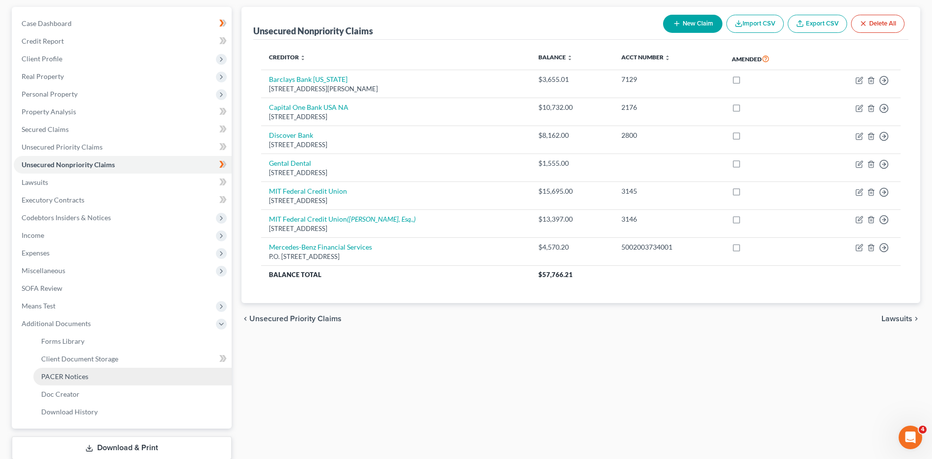
scroll to position [111, 0]
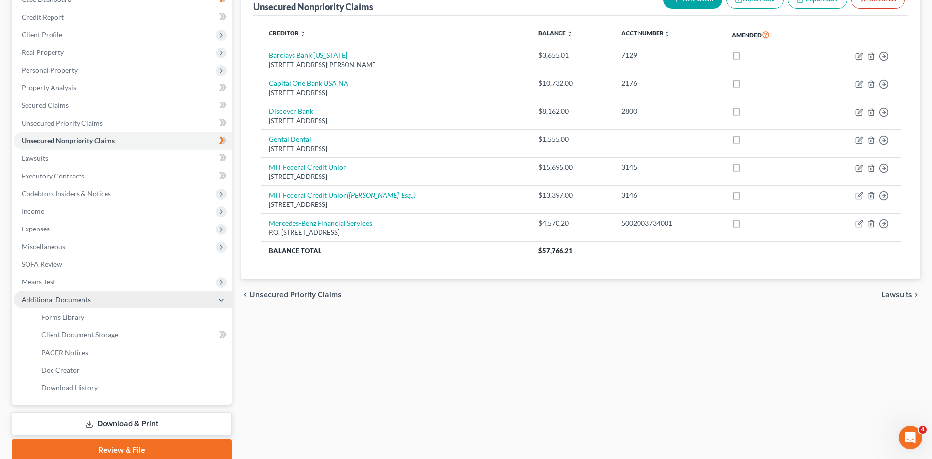
click at [116, 302] on span "Additional Documents" at bounding box center [123, 300] width 218 height 18
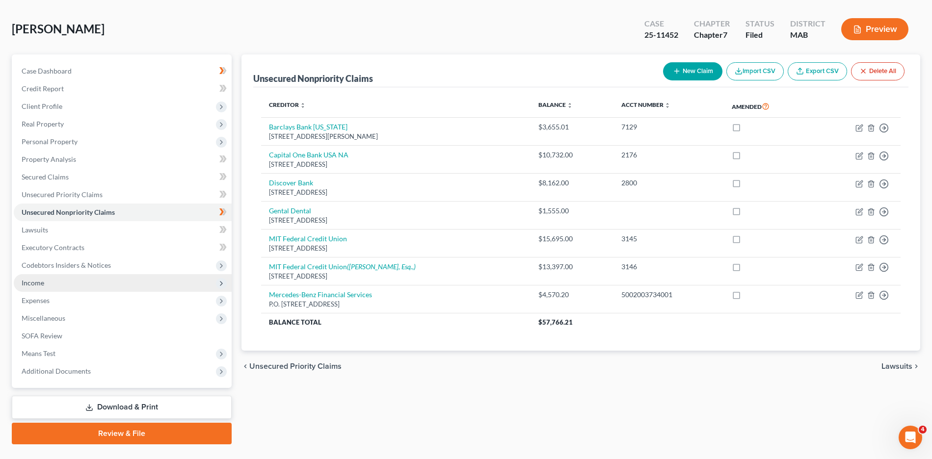
scroll to position [0, 0]
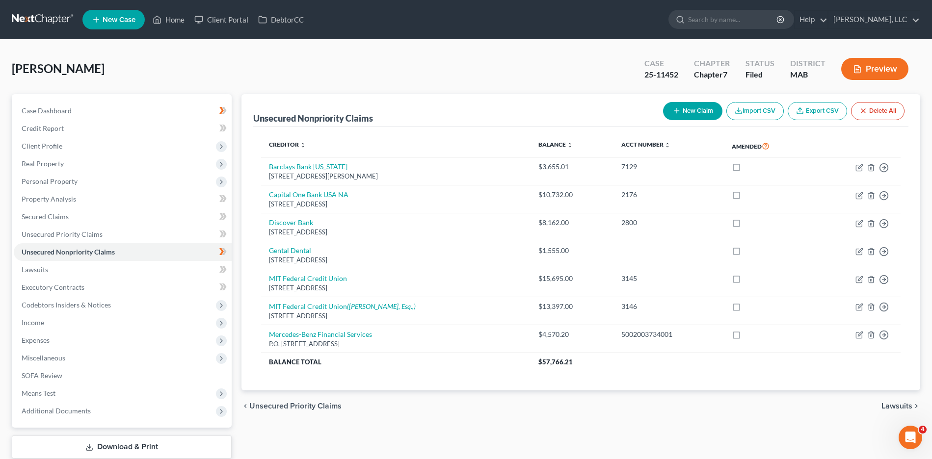
click at [170, 69] on div "[PERSON_NAME] Upgraded Case 25-11452 Chapter Chapter 7 Status Filed District MA…" at bounding box center [466, 73] width 908 height 43
click at [105, 148] on span "Client Profile" at bounding box center [123, 146] width 218 height 18
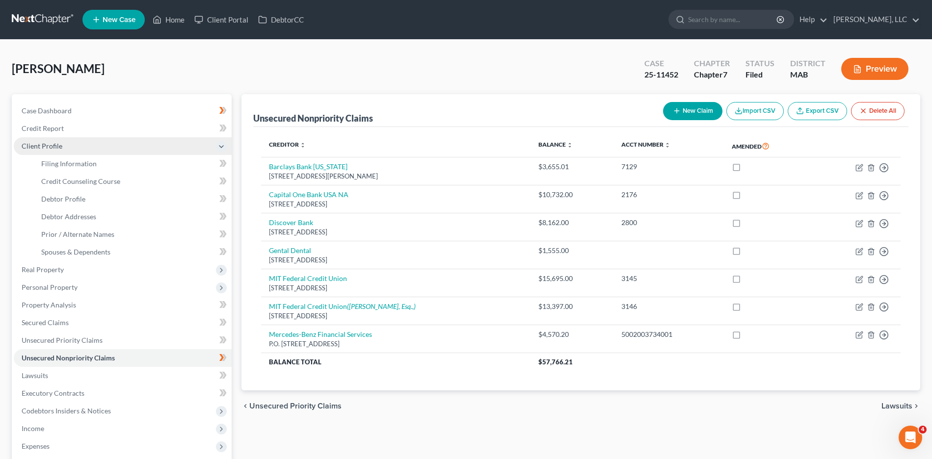
click at [75, 144] on span "Client Profile" at bounding box center [123, 146] width 218 height 18
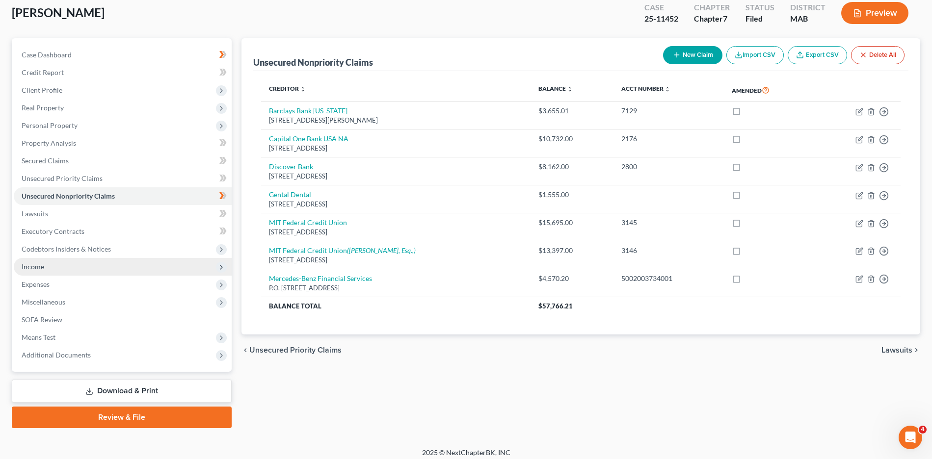
scroll to position [62, 0]
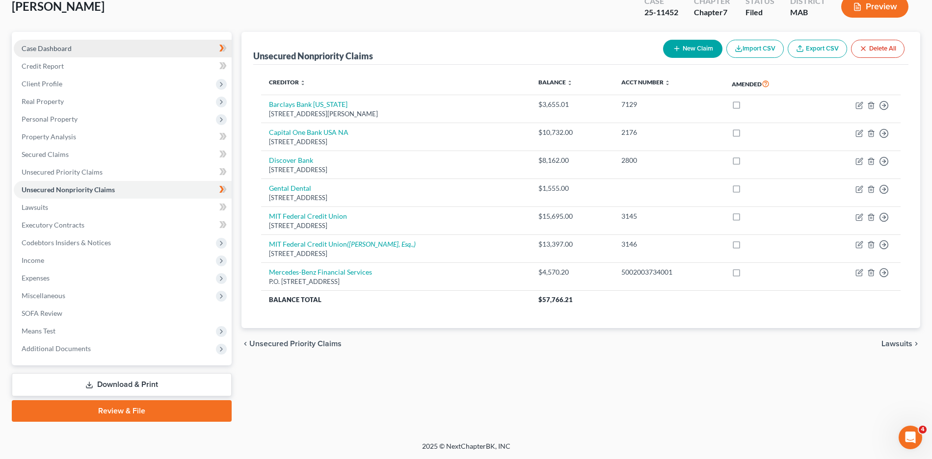
click at [52, 46] on span "Case Dashboard" at bounding box center [47, 48] width 50 height 8
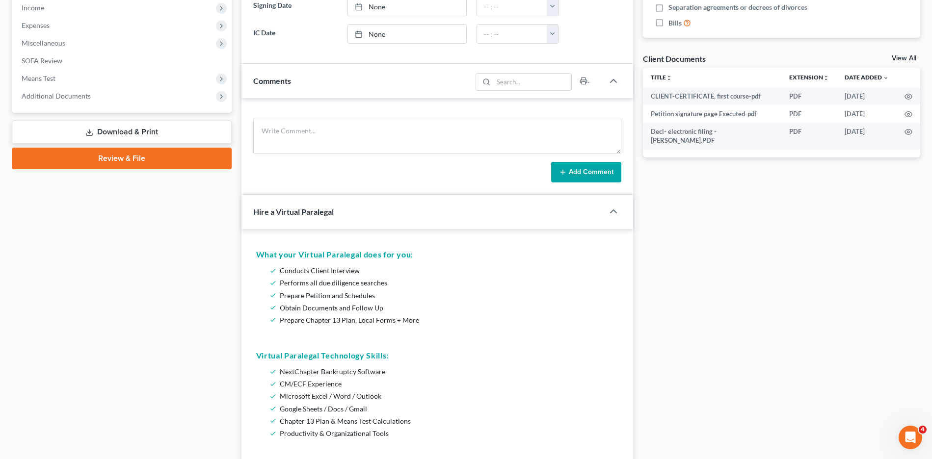
scroll to position [147, 0]
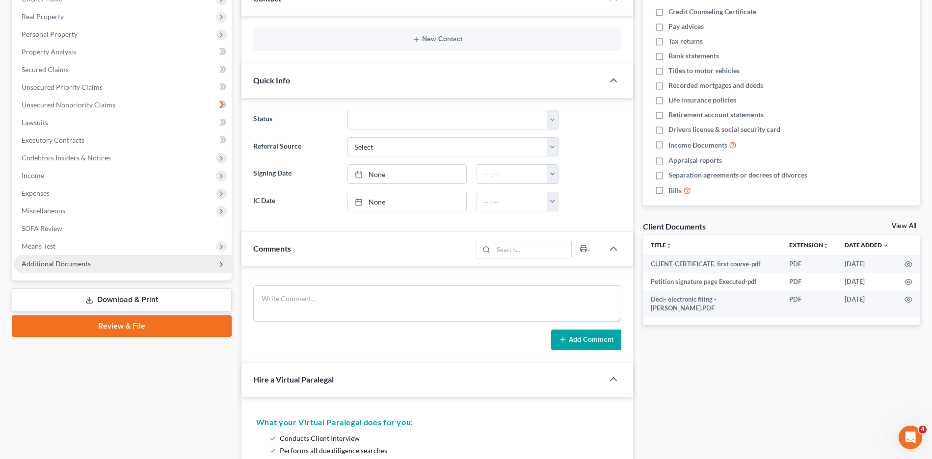
click at [179, 258] on span "Additional Documents" at bounding box center [123, 264] width 218 height 18
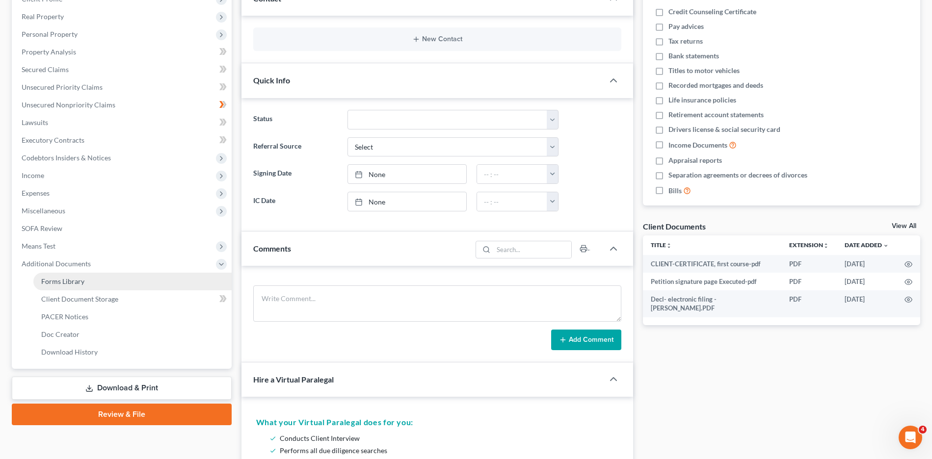
click at [118, 285] on link "Forms Library" at bounding box center [132, 282] width 198 height 18
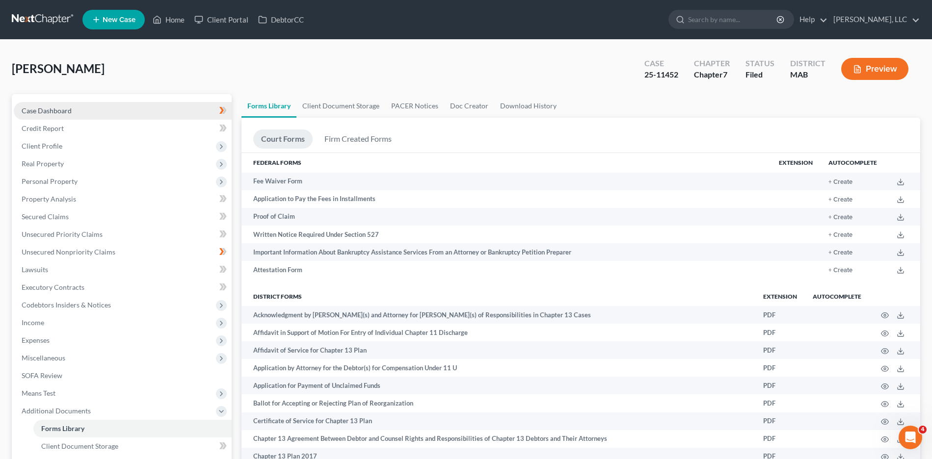
click at [146, 113] on link "Case Dashboard" at bounding box center [123, 111] width 218 height 18
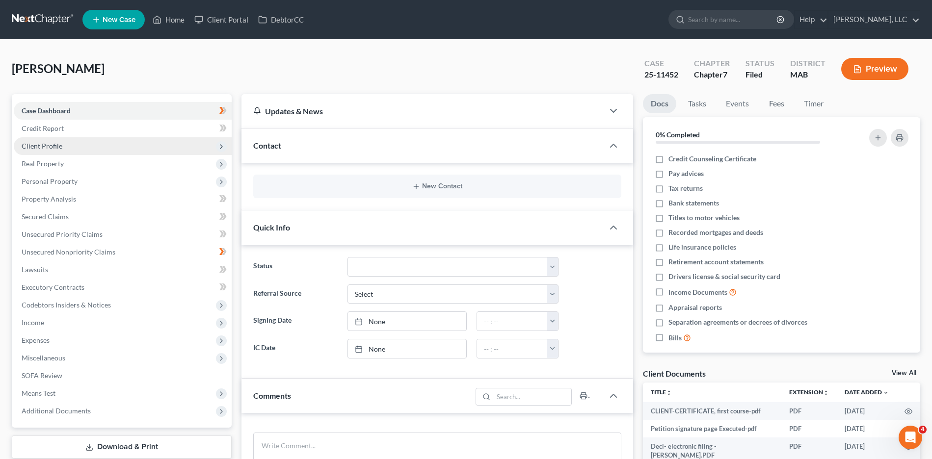
click at [113, 143] on span "Client Profile" at bounding box center [123, 146] width 218 height 18
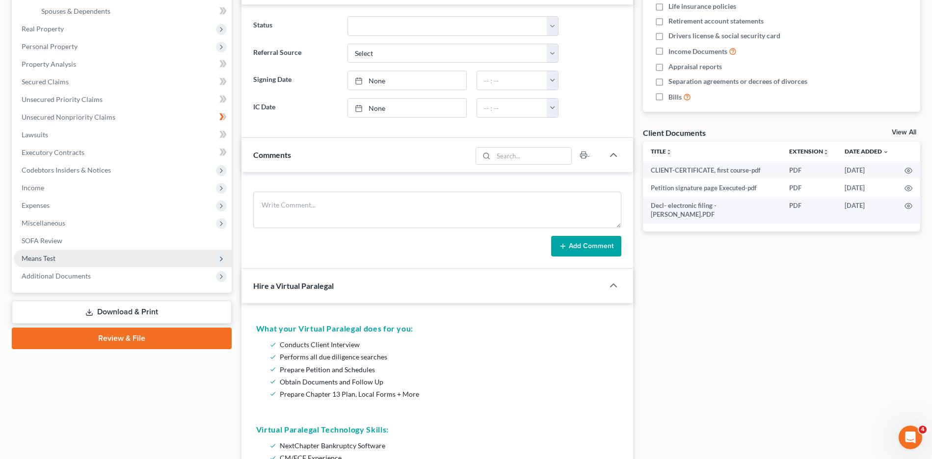
scroll to position [245, 0]
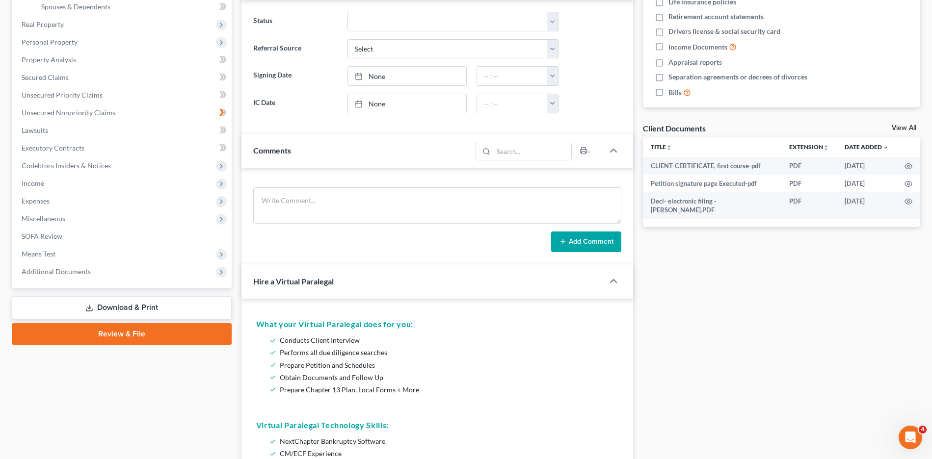
click at [126, 295] on div "Case Dashboard Payments Invoices Payments Payments Credit Report Client Profile" at bounding box center [122, 417] width 230 height 1136
drag, startPoint x: 129, startPoint y: 300, endPoint x: 136, endPoint y: 302, distance: 7.8
click at [130, 300] on link "Download & Print" at bounding box center [122, 307] width 220 height 23
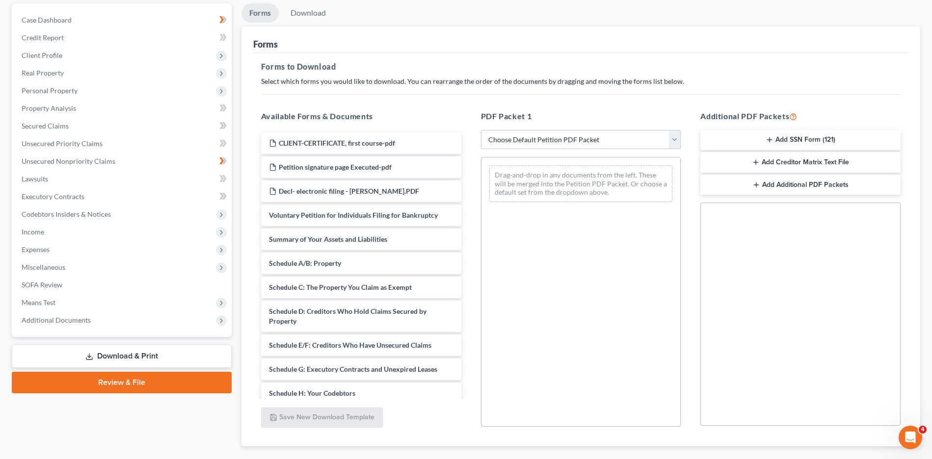
scroll to position [98, 0]
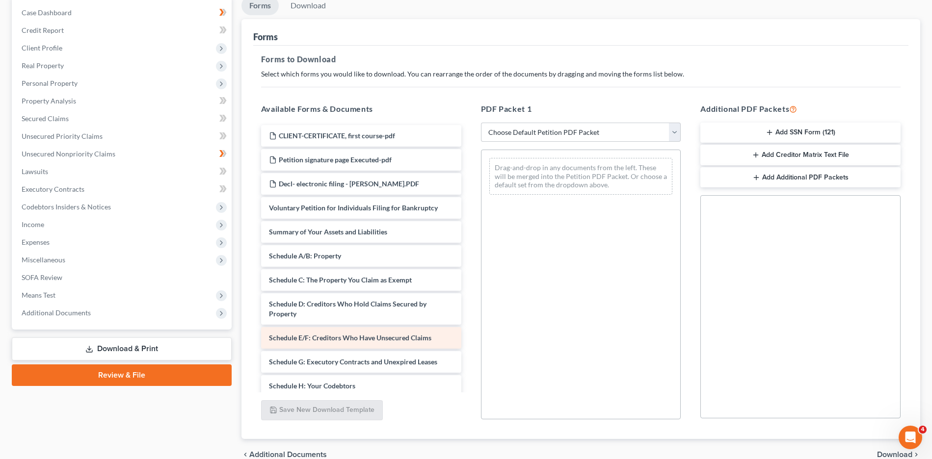
click at [389, 343] on div "CLIENT-CERTIFICATE, first course-pdf Petition signature page Executed-pdf Decl-…" at bounding box center [361, 400] width 216 height 551
click at [385, 341] on span "Schedule E/F: Creditors Who Have Unsecured Claims" at bounding box center [350, 338] width 162 height 8
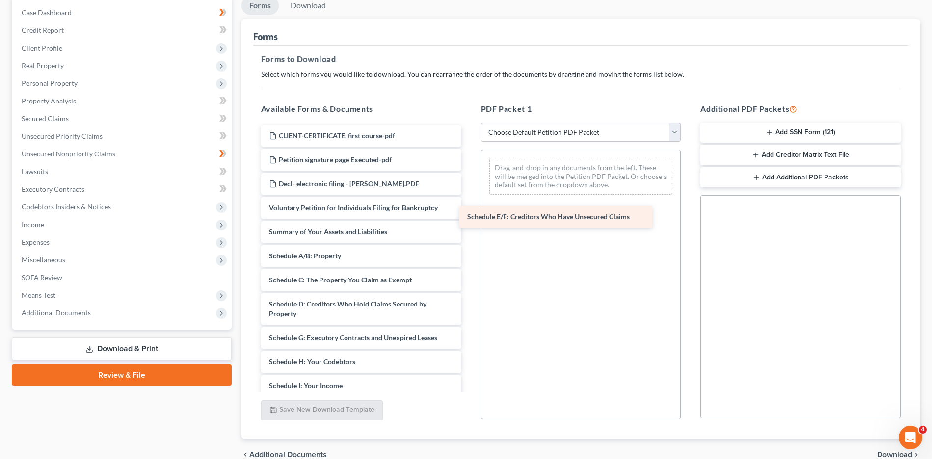
drag, startPoint x: 383, startPoint y: 341, endPoint x: 606, endPoint y: 208, distance: 260.0
click at [469, 208] on div "Schedule E/F: Creditors Who Have Unsecured Claims CLIENT-CERTIFICATE, first cou…" at bounding box center [361, 388] width 216 height 527
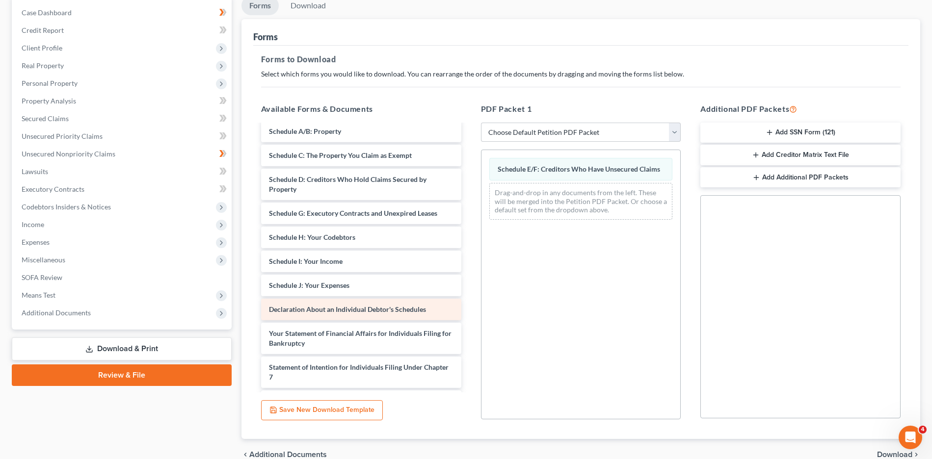
scroll to position [196, 0]
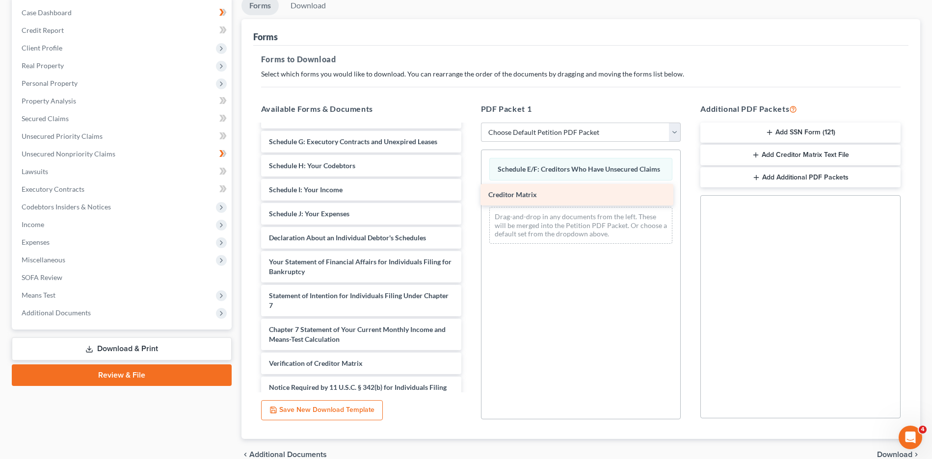
drag, startPoint x: 402, startPoint y: 359, endPoint x: 622, endPoint y: 188, distance: 278.7
click at [469, 189] on div "Creditor Matrix CLIENT-CERTIFICATE, first course-pdf Petition signature page Ex…" at bounding box center [361, 180] width 216 height 503
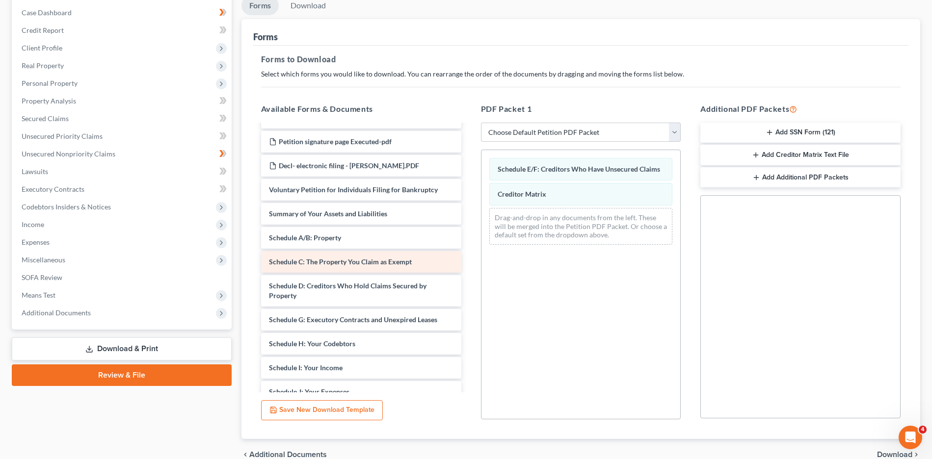
scroll to position [0, 0]
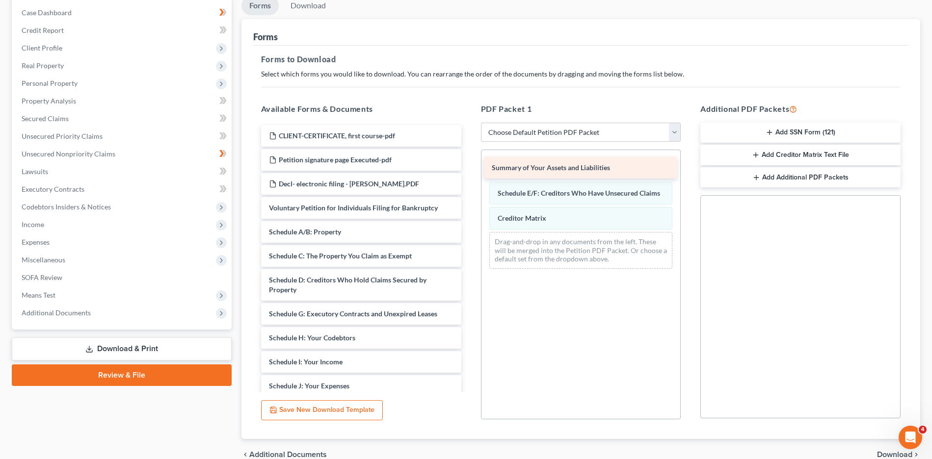
drag, startPoint x: 366, startPoint y: 235, endPoint x: 589, endPoint y: 171, distance: 231.8
click at [469, 171] on div "Summary of Your Assets and Liabilities CLIENT-CERTIFICATE, first course-pdf Pet…" at bounding box center [361, 364] width 216 height 479
drag, startPoint x: 566, startPoint y: 196, endPoint x: 571, endPoint y: 165, distance: 31.3
click at [571, 165] on div "Schedule E/F: Creditors Who Have Unsecured Claims Schedule E/F: Creditors Who H…" at bounding box center [580, 214] width 199 height 128
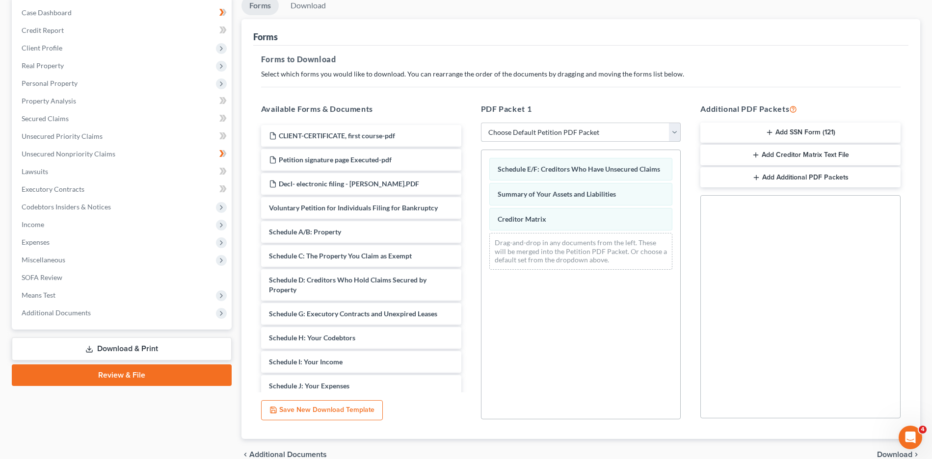
click at [564, 130] on select "Choose Default Petition PDF Packet Complete Bankruptcy Petition (all forms and …" at bounding box center [581, 133] width 200 height 20
click at [824, 155] on button "Add Creditor Matrix Text File" at bounding box center [800, 155] width 200 height 21
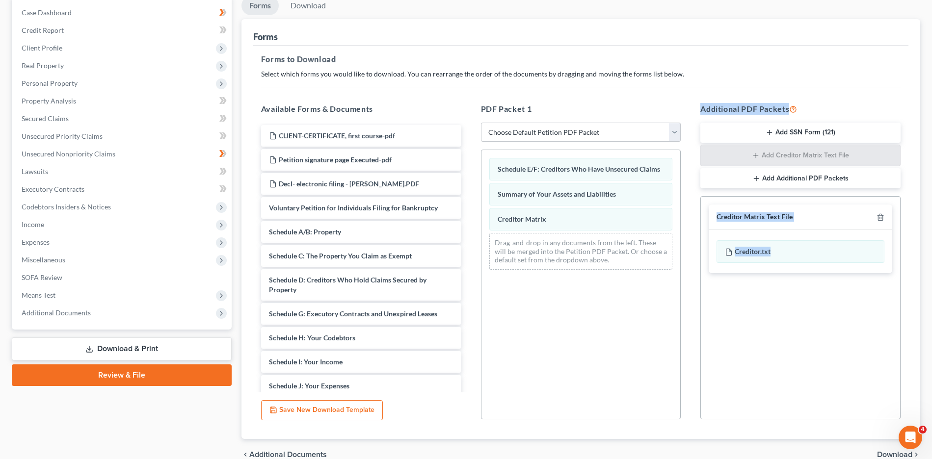
drag, startPoint x: 778, startPoint y: 247, endPoint x: 629, endPoint y: 255, distance: 149.3
click at [622, 257] on div "Available Forms & Documents CLIENT-CERTIFICATE, first course-pdf Petition signa…" at bounding box center [580, 261] width 659 height 333
click at [749, 287] on div "Social Security Number Statement of Social Security Number Creditor Matrix Text…" at bounding box center [800, 307] width 200 height 223
click at [689, 162] on div "PDF Packet 1 Choose Default Petition PDF Packet Complete Bankruptcy Petition (a…" at bounding box center [581, 261] width 220 height 333
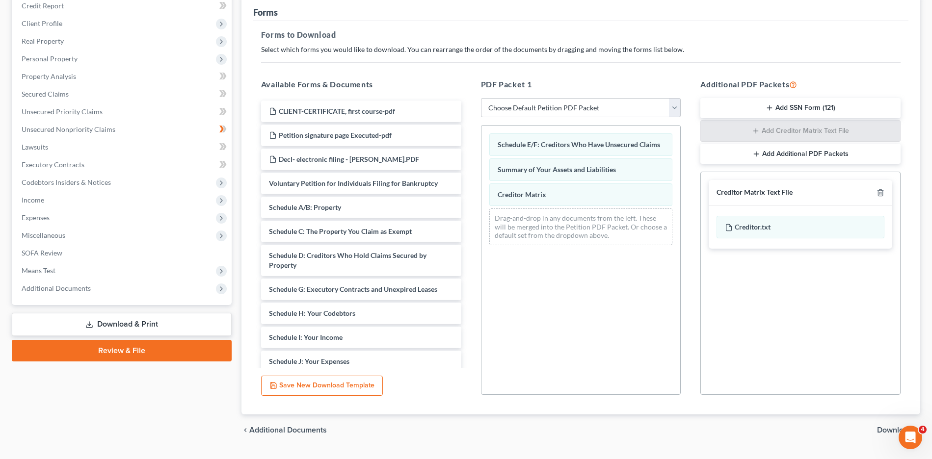
scroll to position [147, 0]
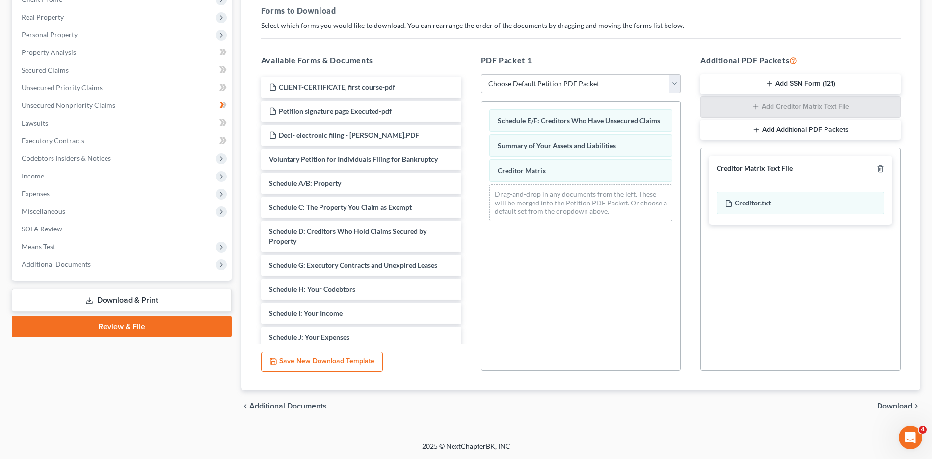
click at [907, 406] on span "Download" at bounding box center [894, 406] width 35 height 8
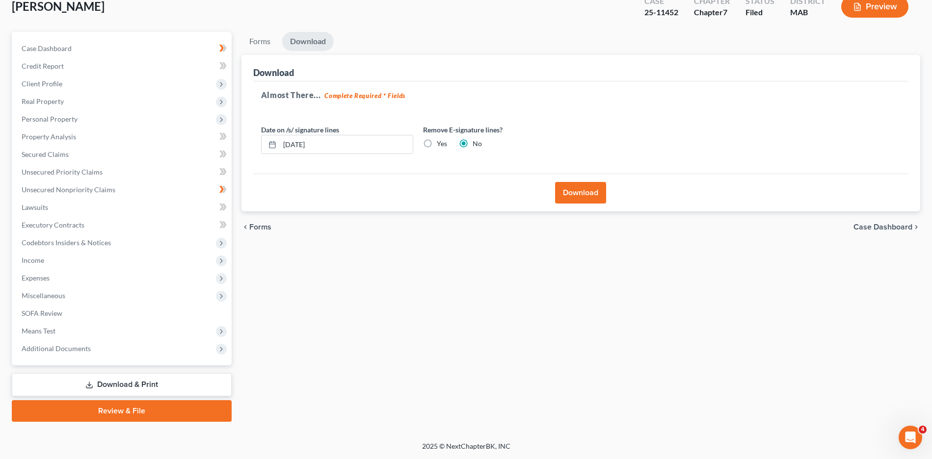
scroll to position [62, 0]
click at [582, 188] on button "Download" at bounding box center [580, 193] width 51 height 22
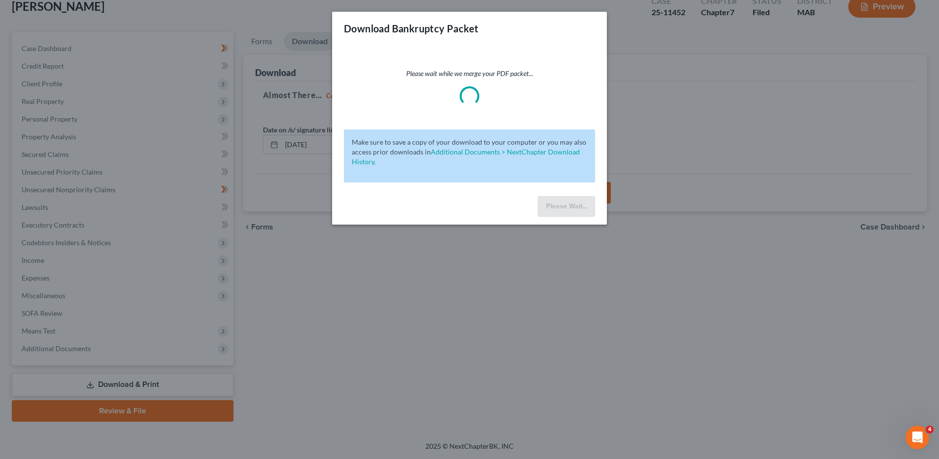
click at [582, 188] on div "Please wait while we merge your PDF packet... Make sure to save a copy of your …" at bounding box center [469, 118] width 275 height 147
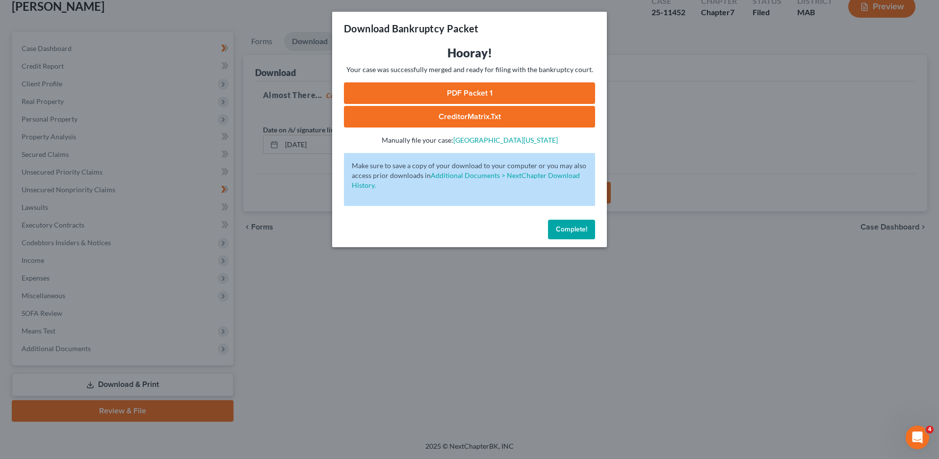
click at [484, 91] on link "PDF Packet 1" at bounding box center [469, 93] width 251 height 22
click at [432, 112] on link "CreditorMatrix.txt" at bounding box center [469, 117] width 251 height 22
drag, startPoint x: 512, startPoint y: 116, endPoint x: 825, endPoint y: 53, distance: 319.2
click at [790, 108] on div "Download Bankruptcy Packet Hooray! Your case was successfully merged and ready …" at bounding box center [469, 229] width 939 height 459
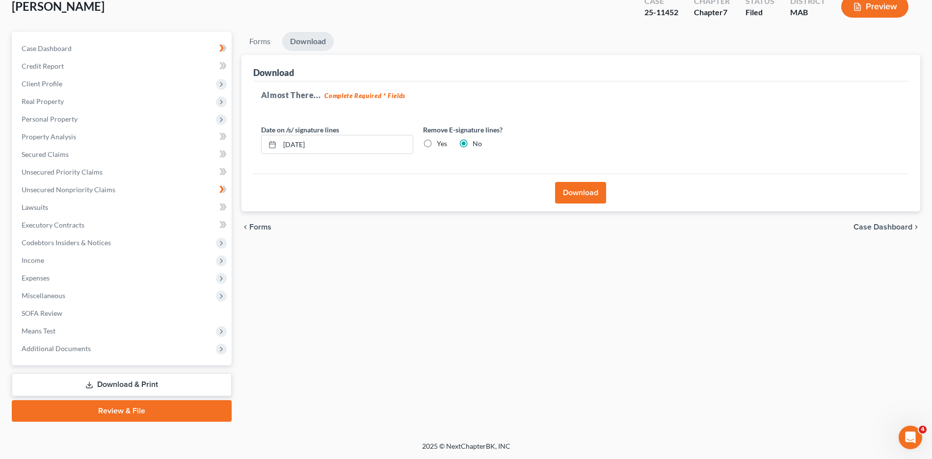
drag, startPoint x: 490, startPoint y: 286, endPoint x: 490, endPoint y: 281, distance: 5.4
click at [490, 285] on div "Forms Download Forms Forms to Download Select which forms you would like to dow…" at bounding box center [580, 227] width 688 height 390
click at [346, 302] on div "Forms Download Forms Forms to Download Select which forms you would like to dow…" at bounding box center [580, 227] width 688 height 390
click at [150, 14] on div "[PERSON_NAME] Upgraded Case 25-11452 Chapter Chapter 7 Status Filed District MA…" at bounding box center [466, 10] width 908 height 43
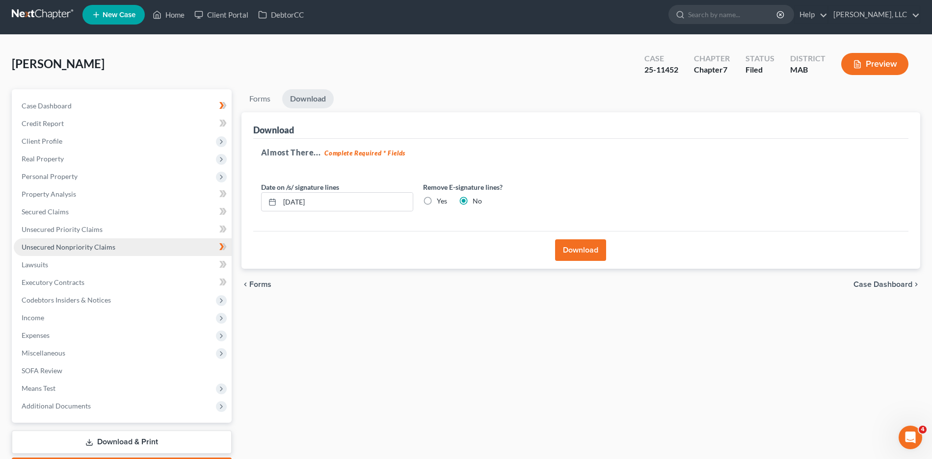
scroll to position [0, 0]
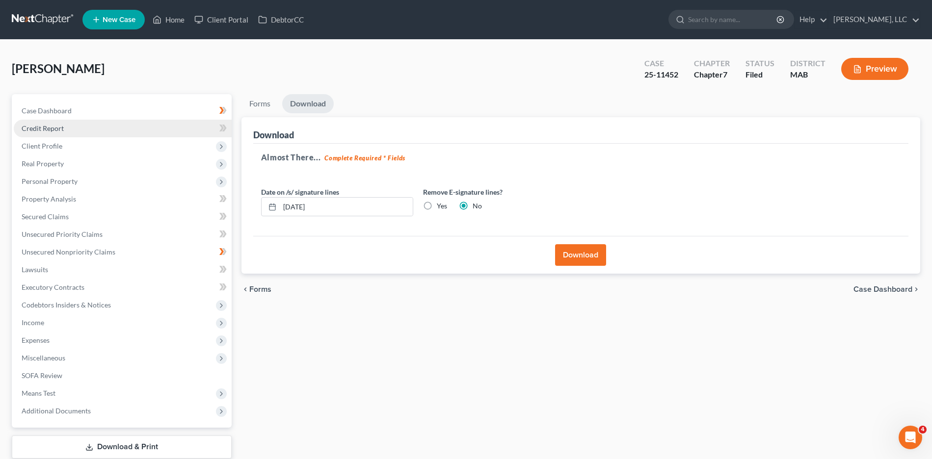
click at [61, 134] on link "Credit Report" at bounding box center [123, 129] width 218 height 18
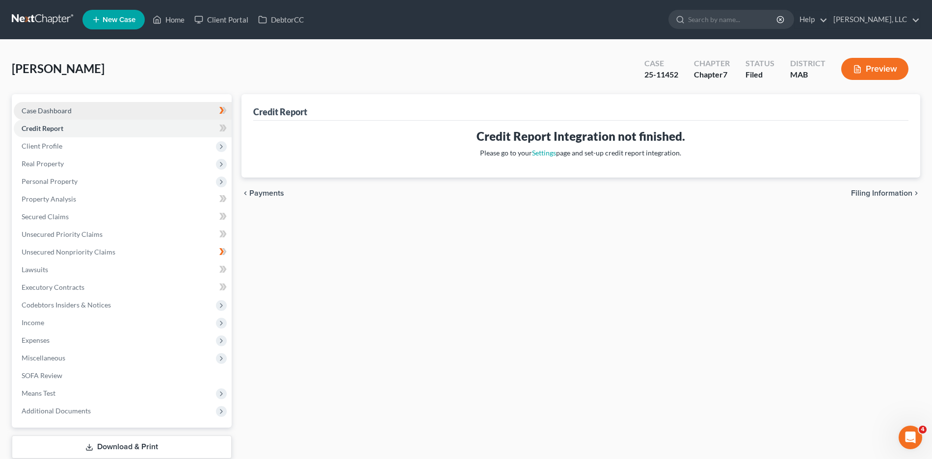
click at [102, 108] on link "Case Dashboard" at bounding box center [123, 111] width 218 height 18
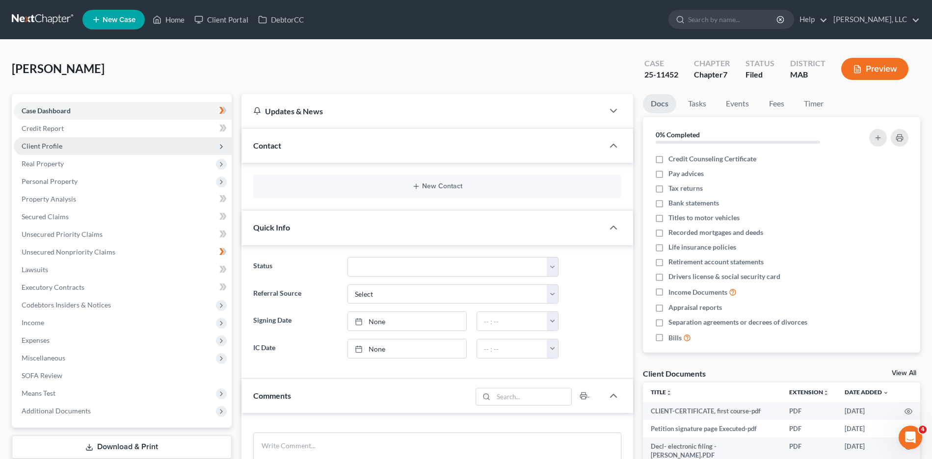
click at [103, 153] on span "Client Profile" at bounding box center [123, 146] width 218 height 18
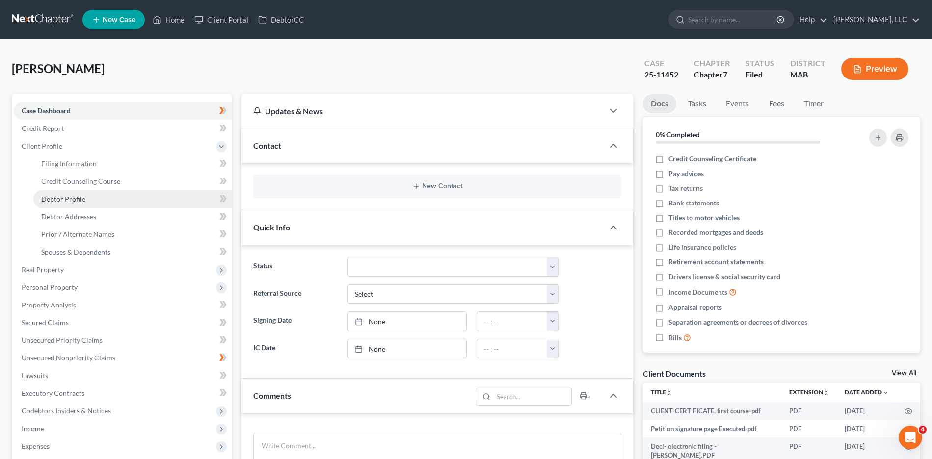
click at [127, 196] on link "Debtor Profile" at bounding box center [132, 199] width 198 height 18
select select "0"
select select "2"
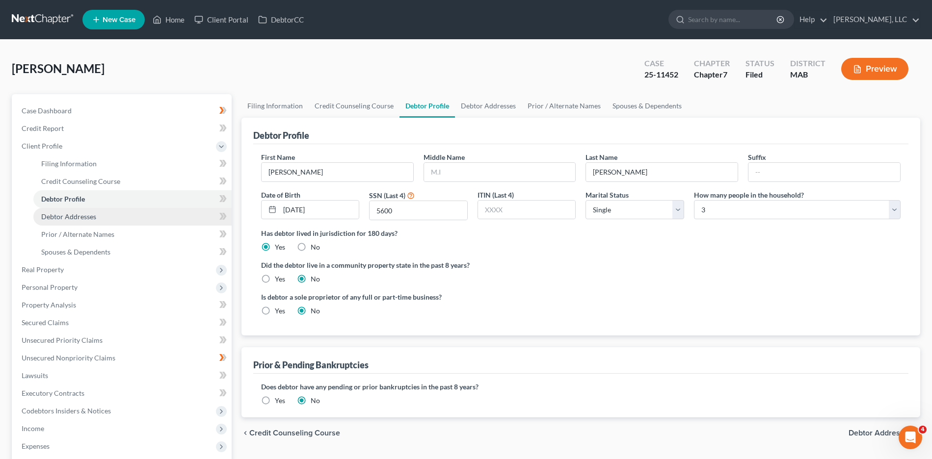
click at [99, 219] on link "Debtor Addresses" at bounding box center [132, 217] width 198 height 18
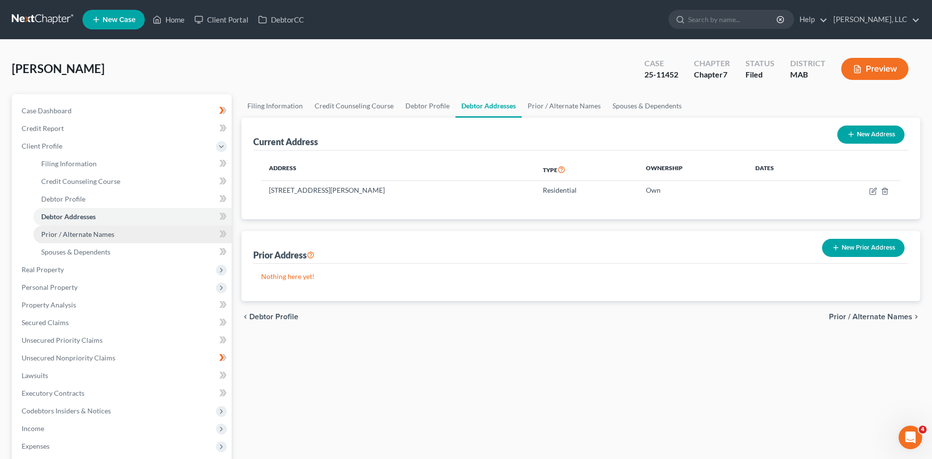
click at [103, 230] on link "Prior / Alternate Names" at bounding box center [132, 235] width 198 height 18
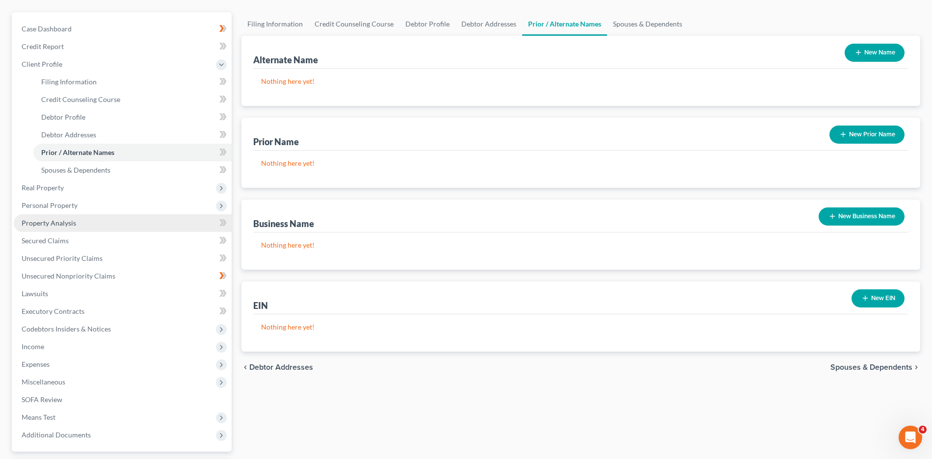
scroll to position [98, 0]
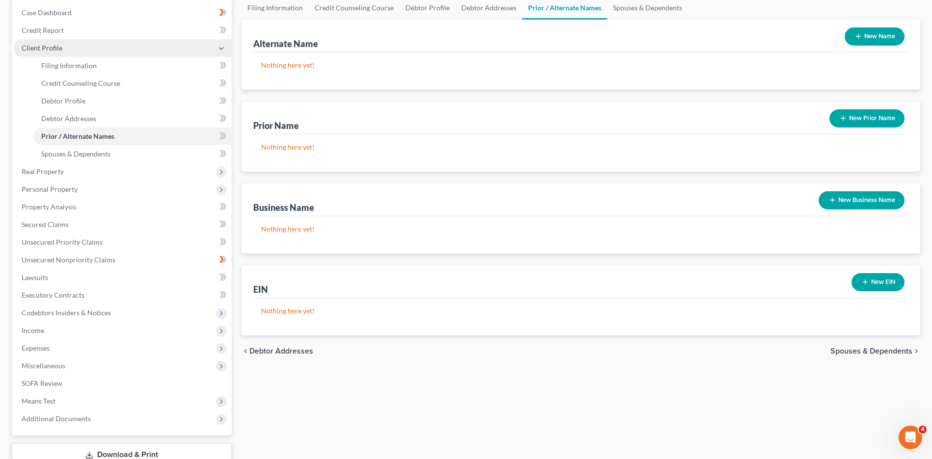
click at [59, 49] on span "Client Profile" at bounding box center [42, 48] width 41 height 8
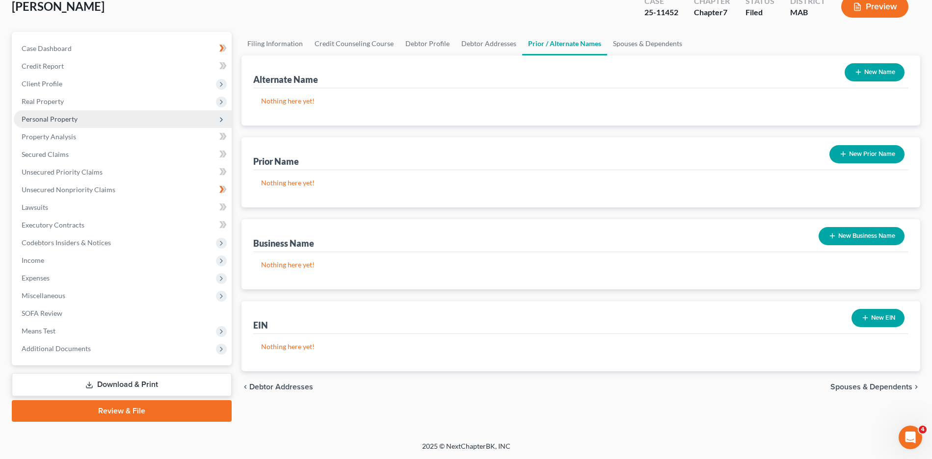
click at [69, 118] on span "Personal Property" at bounding box center [50, 119] width 56 height 8
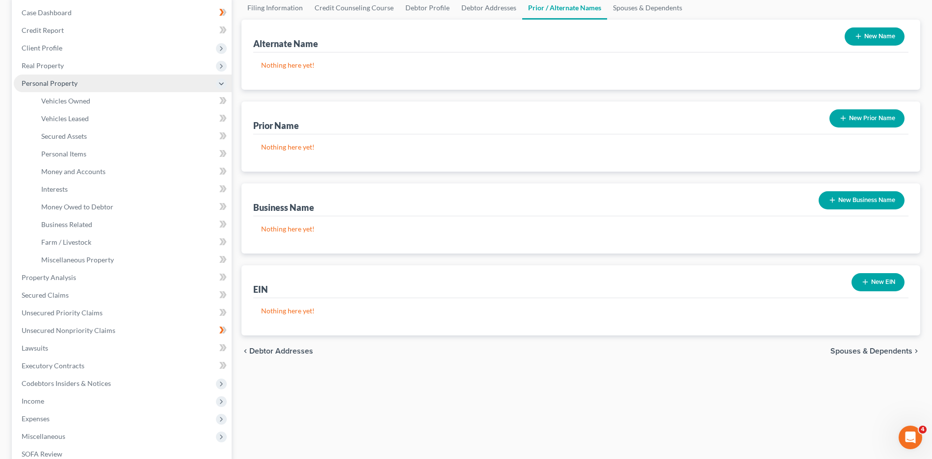
click at [102, 87] on span "Personal Property" at bounding box center [123, 84] width 218 height 18
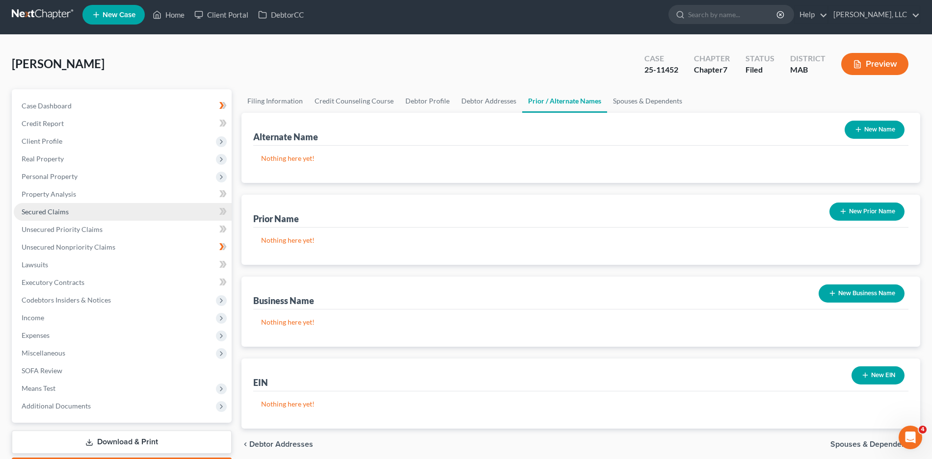
scroll to position [0, 0]
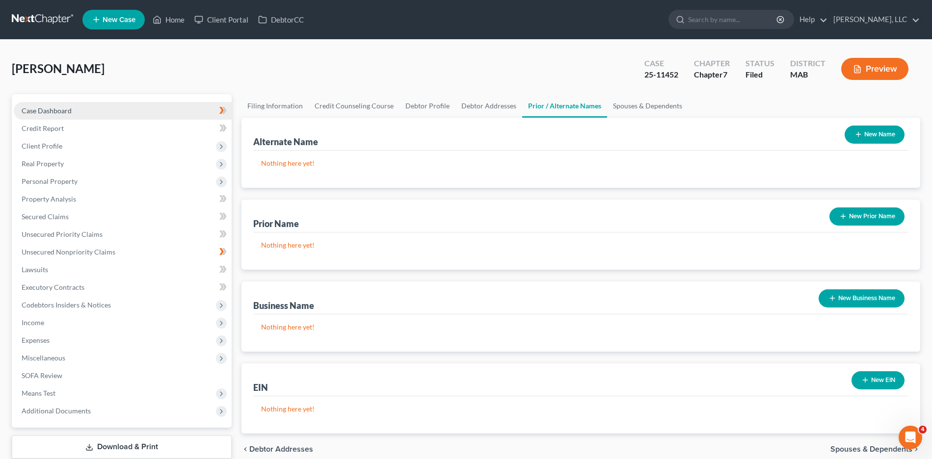
click at [141, 106] on link "Case Dashboard" at bounding box center [123, 111] width 218 height 18
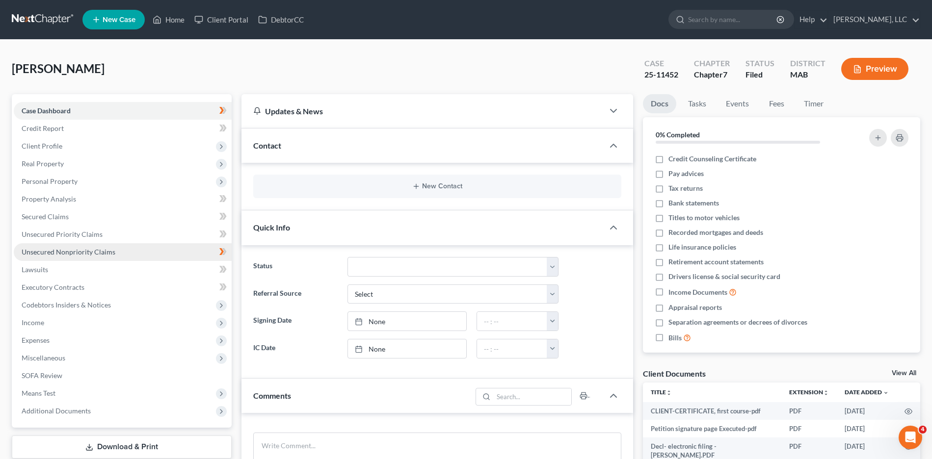
click at [62, 250] on span "Unsecured Nonpriority Claims" at bounding box center [69, 252] width 94 height 8
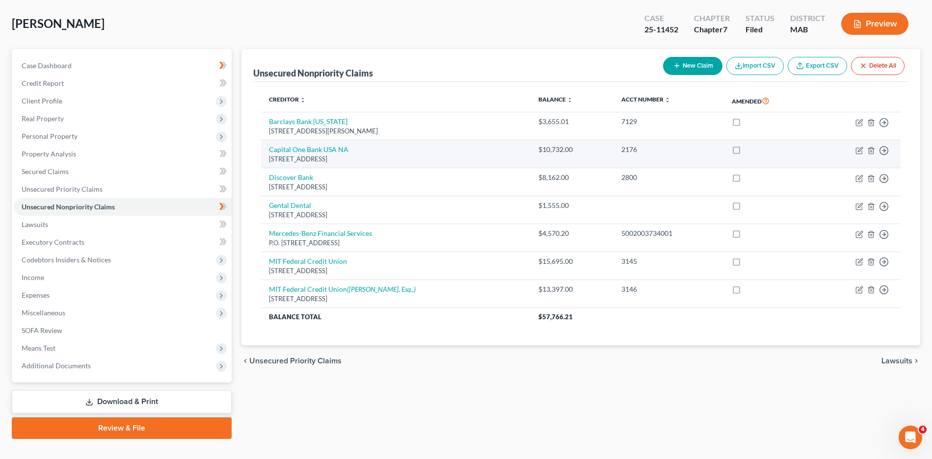
scroll to position [13, 0]
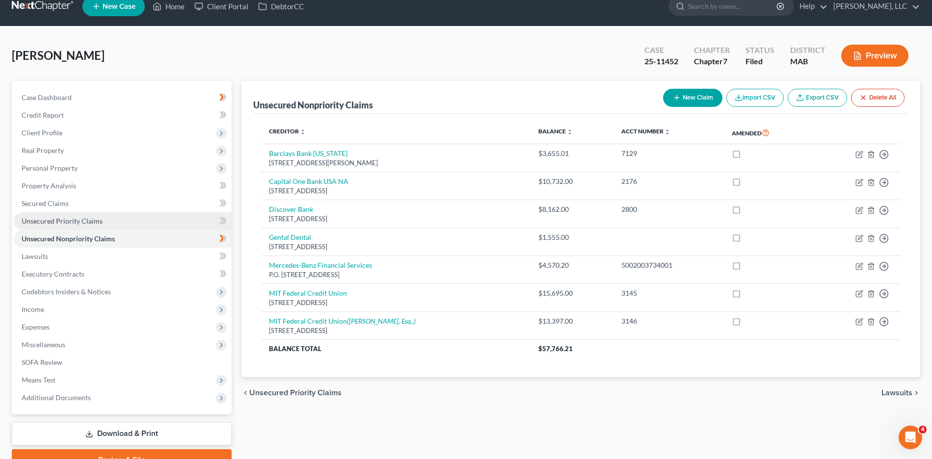
click at [38, 222] on span "Unsecured Priority Claims" at bounding box center [62, 221] width 81 height 8
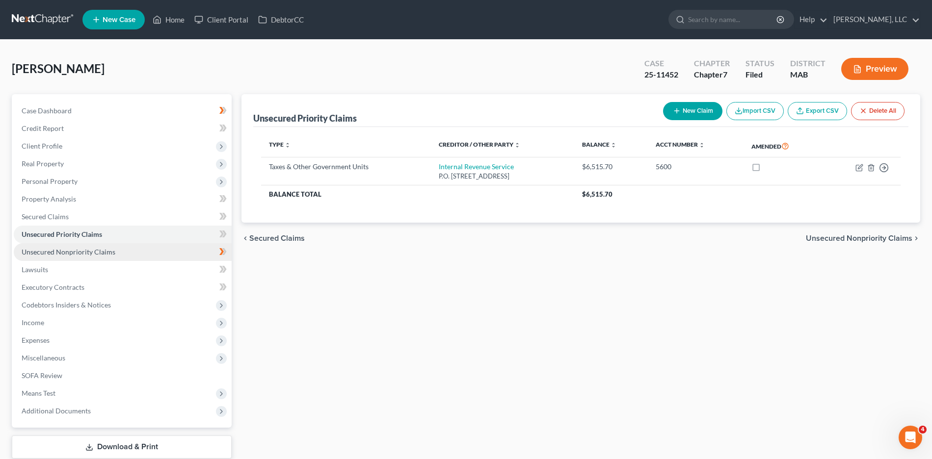
click at [40, 245] on link "Unsecured Nonpriority Claims" at bounding box center [123, 252] width 218 height 18
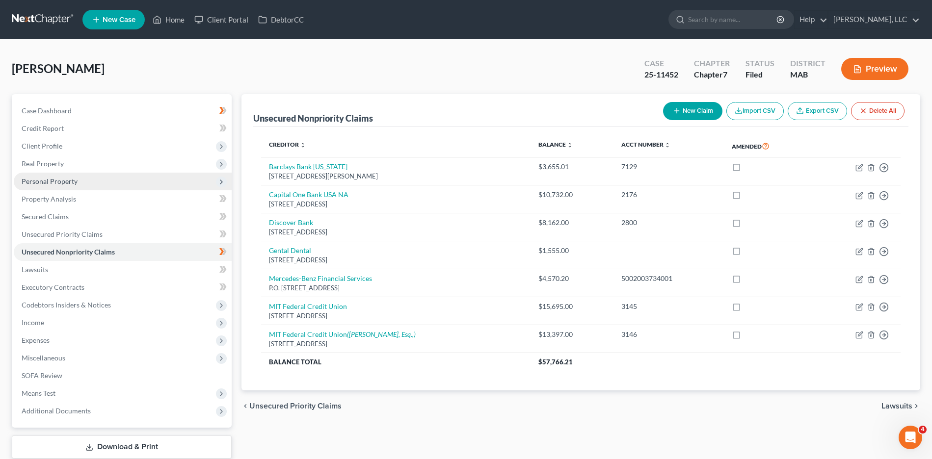
click at [63, 177] on span "Personal Property" at bounding box center [50, 181] width 56 height 8
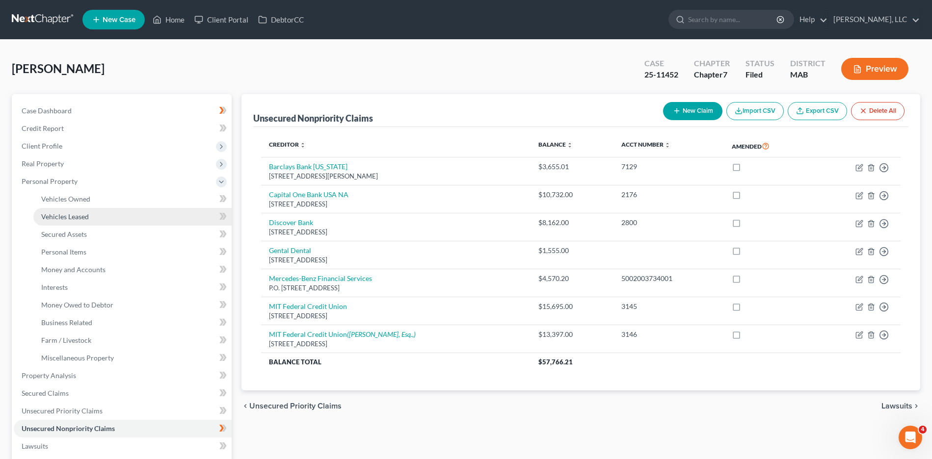
click at [62, 216] on span "Vehicles Leased" at bounding box center [65, 216] width 48 height 8
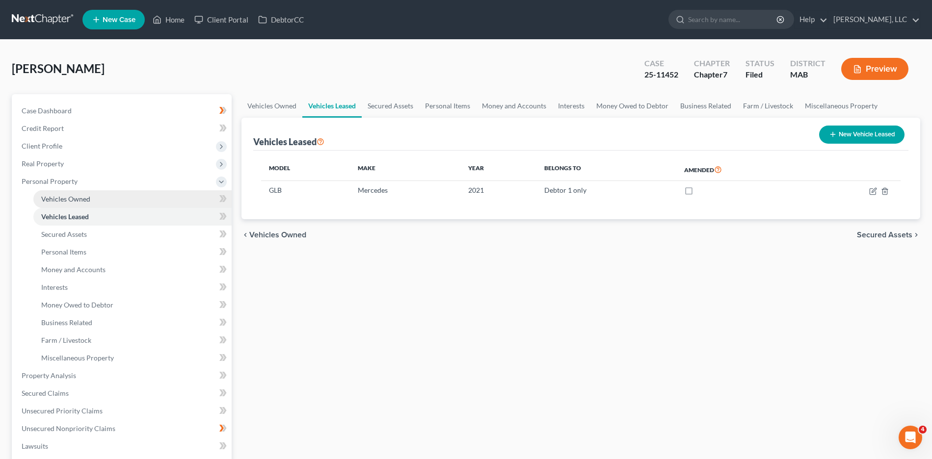
click at [121, 201] on link "Vehicles Owned" at bounding box center [132, 199] width 198 height 18
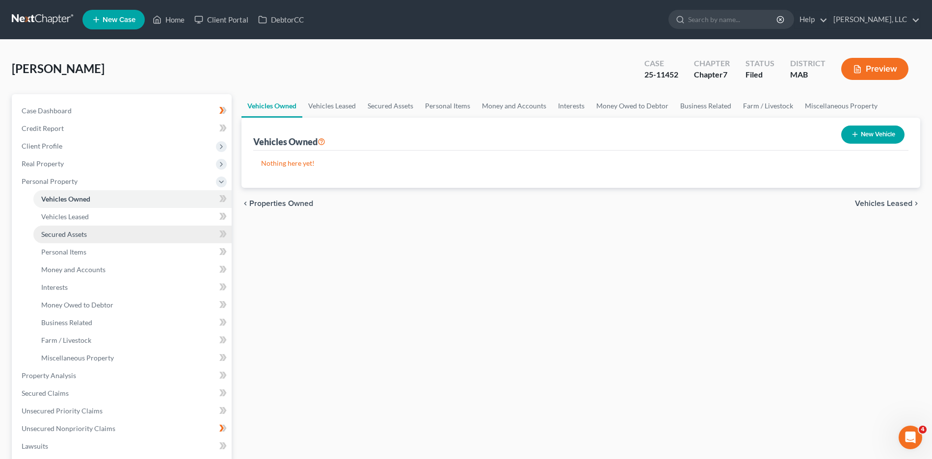
click at [100, 232] on link "Secured Assets" at bounding box center [132, 235] width 198 height 18
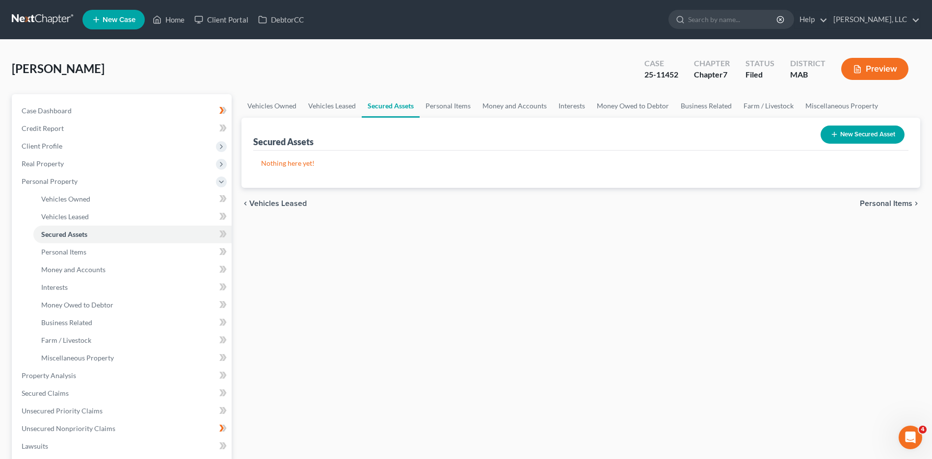
click at [919, 55] on div "Preview" at bounding box center [876, 69] width 87 height 29
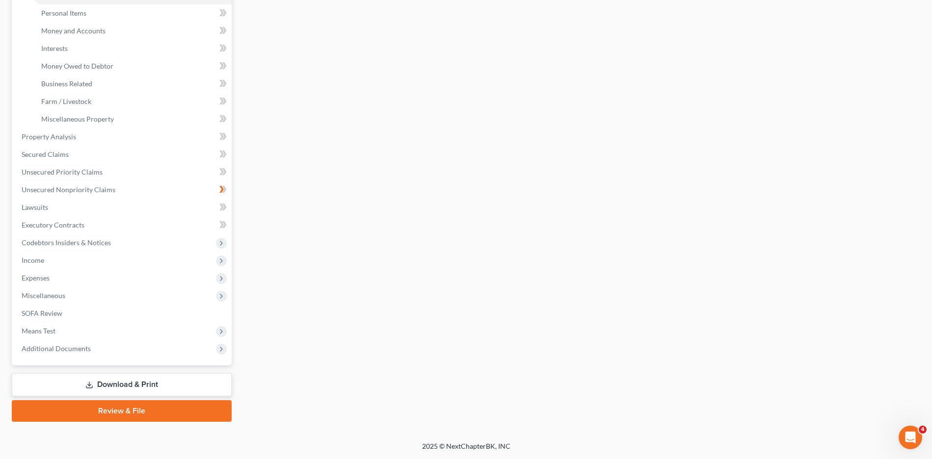
click at [115, 381] on link "Download & Print" at bounding box center [122, 384] width 220 height 23
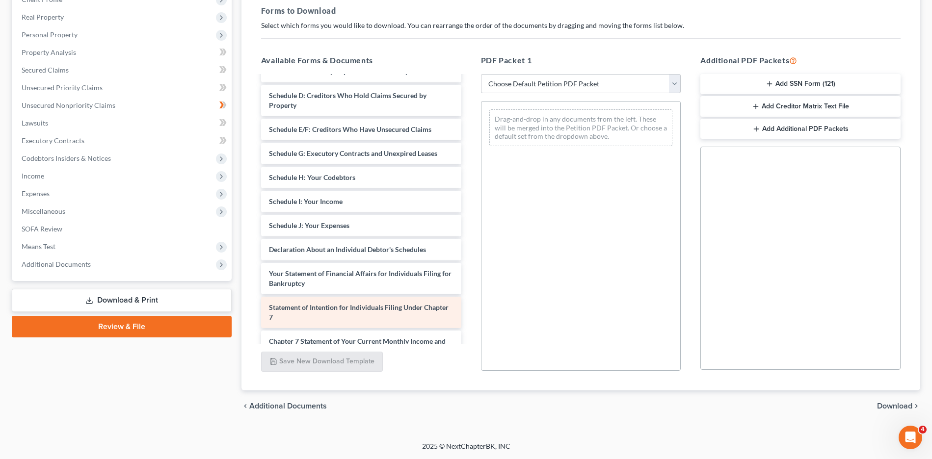
scroll to position [286, 0]
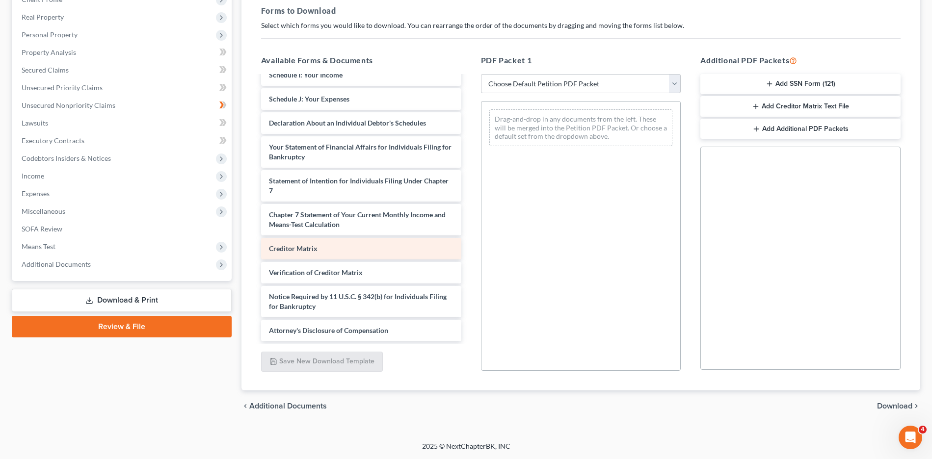
click at [339, 254] on div "Creditor Matrix" at bounding box center [361, 249] width 200 height 22
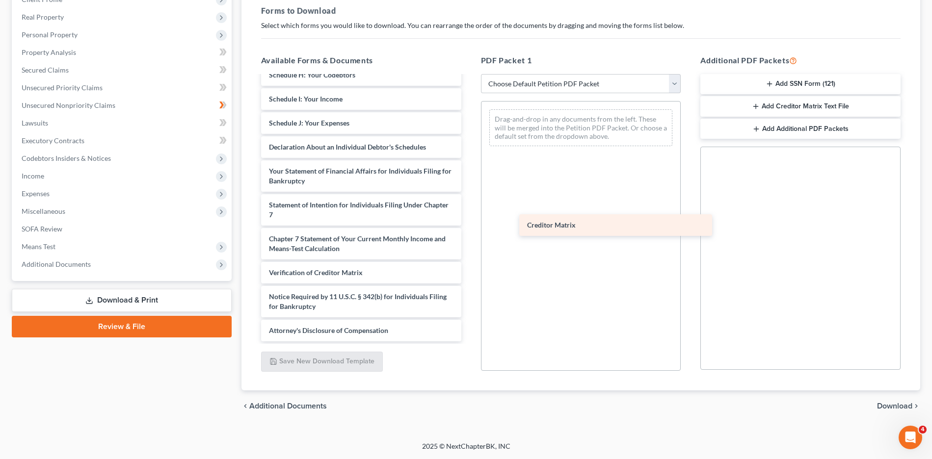
drag, startPoint x: 312, startPoint y: 246, endPoint x: 570, endPoint y: 221, distance: 258.7
click at [469, 221] on div "Creditor Matrix CLIENT-CERTIFICATE, first course-pdf Petition signature page Ex…" at bounding box center [361, 77] width 216 height 527
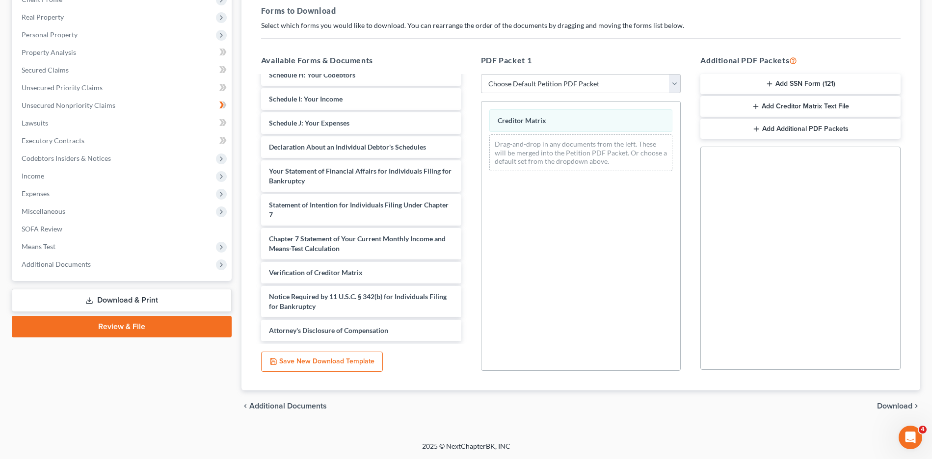
click at [882, 404] on span "Download" at bounding box center [894, 406] width 35 height 8
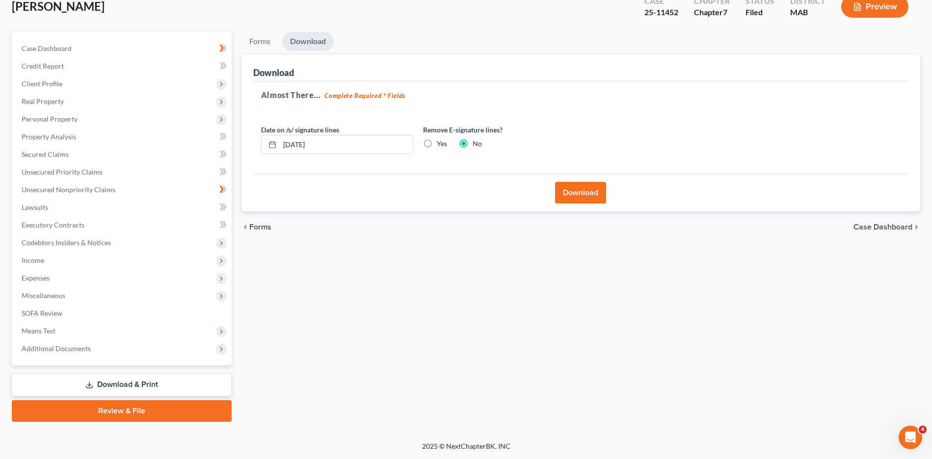
scroll to position [62, 0]
click at [575, 189] on button "Download" at bounding box center [580, 193] width 51 height 22
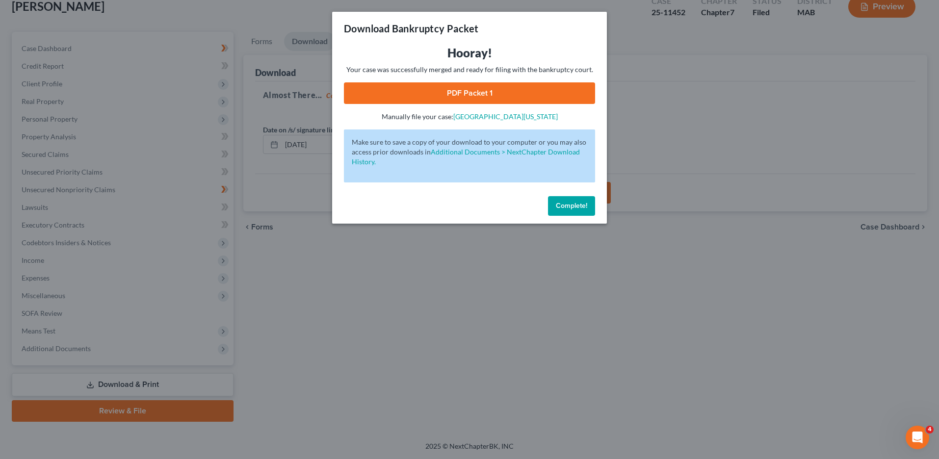
click at [473, 96] on link "PDF Packet 1" at bounding box center [469, 93] width 251 height 22
click at [595, 209] on div "Complete!" at bounding box center [469, 207] width 275 height 31
drag, startPoint x: 243, startPoint y: 25, endPoint x: 230, endPoint y: 0, distance: 27.6
click at [243, 23] on div "Download Bankruptcy Packet Hooray! Your case was successfully merged and ready …" at bounding box center [469, 229] width 939 height 459
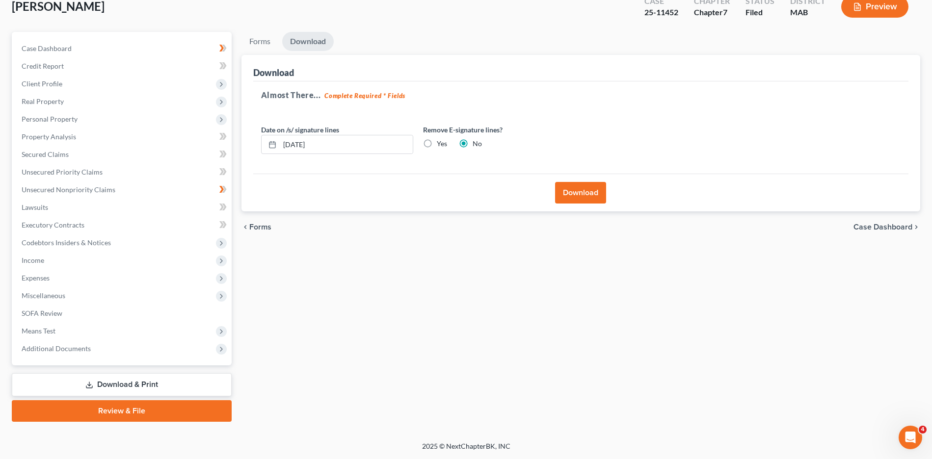
click at [153, 24] on div "[PERSON_NAME] Upgraded Case 25-11452 Chapter Chapter 7 Status Filed District MA…" at bounding box center [466, 10] width 908 height 43
